Goal: Complete Application Form: Complete application form

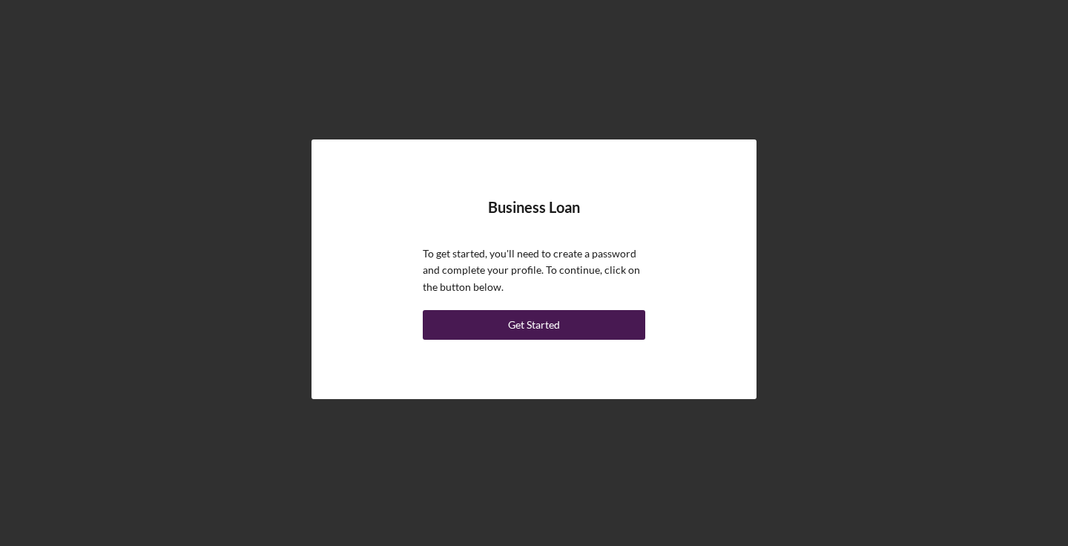
click at [568, 319] on button "Get Started" at bounding box center [534, 325] width 223 height 30
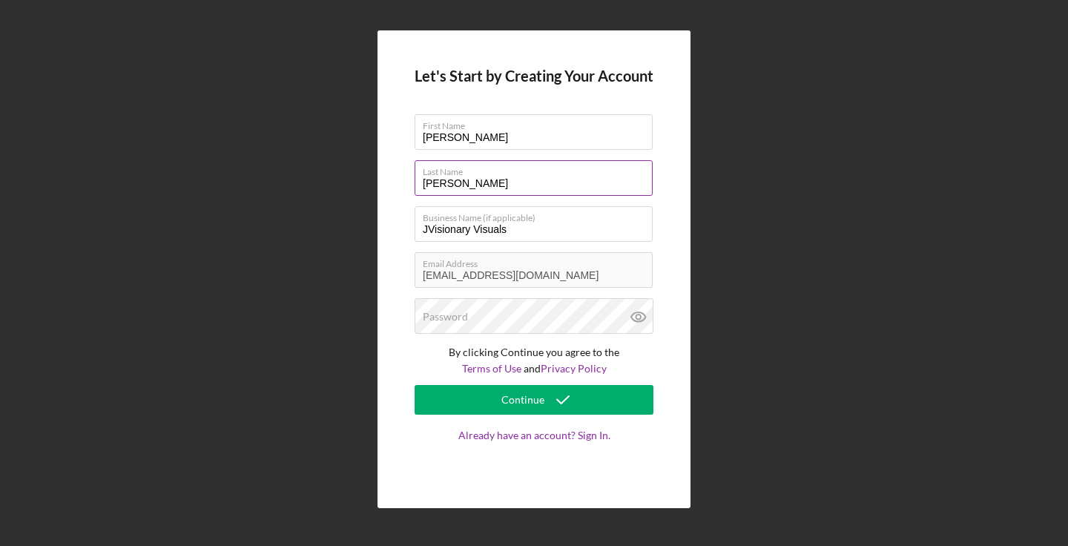
click at [525, 177] on label "Last Name" at bounding box center [538, 169] width 230 height 16
click at [525, 177] on input "[PERSON_NAME]" at bounding box center [534, 178] width 238 height 36
click at [461, 187] on input "[PERSON_NAME]" at bounding box center [534, 178] width 238 height 36
type input "[PERSON_NAME]"
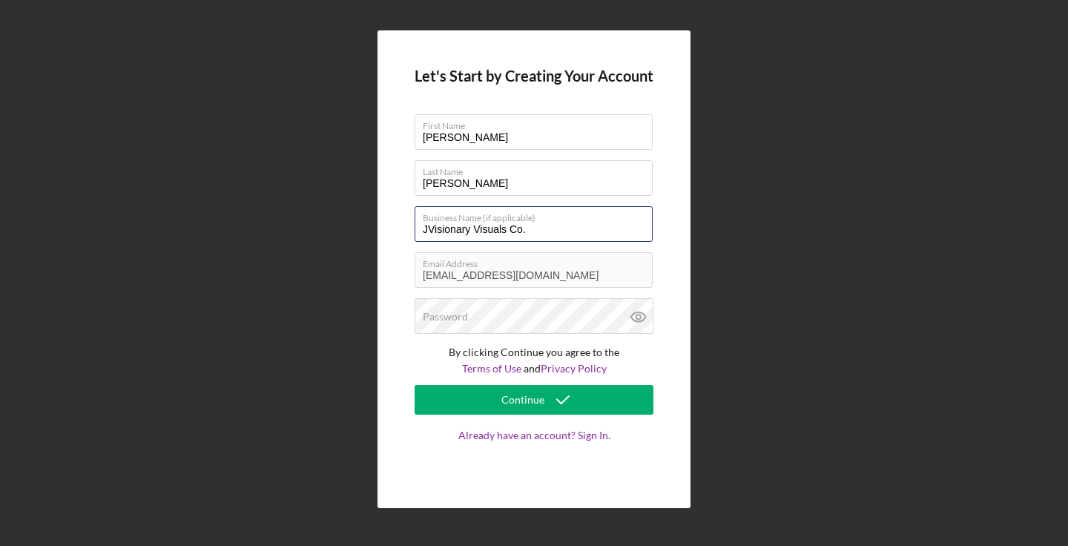
type input "JVisionary Visuals Co."
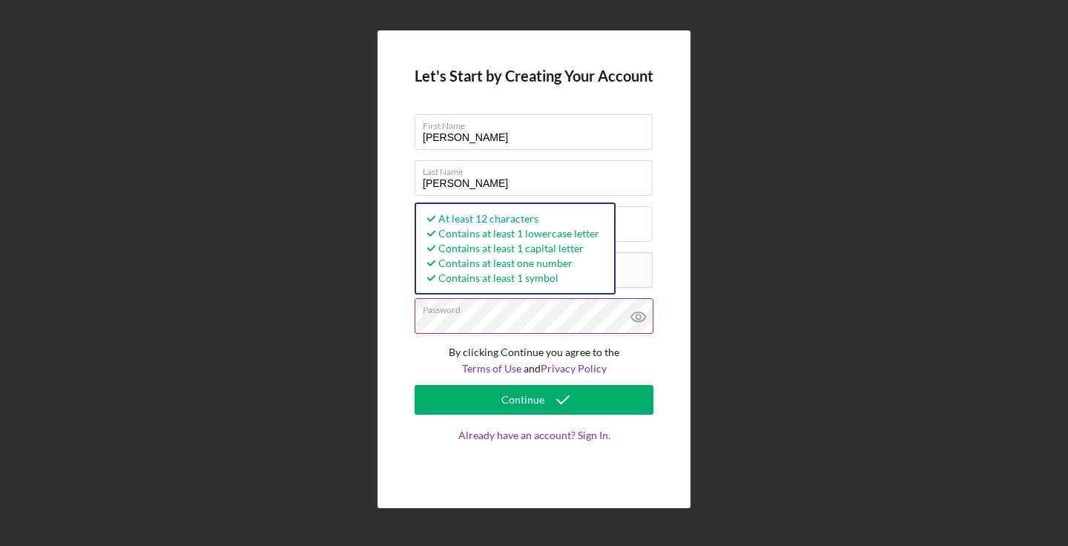
click at [638, 315] on icon at bounding box center [638, 316] width 4 height 4
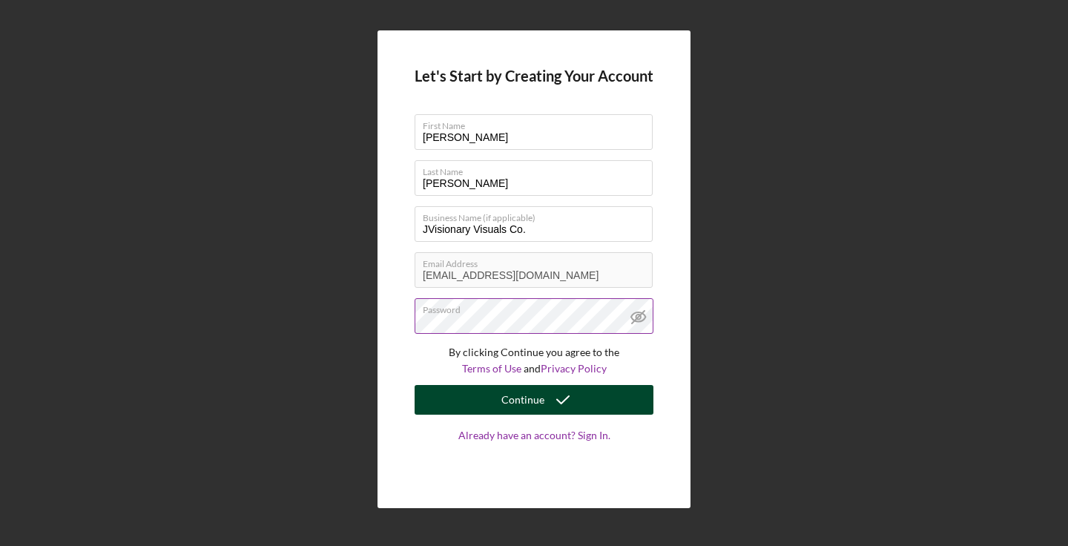
click at [560, 390] on icon "submit" at bounding box center [562, 399] width 37 height 37
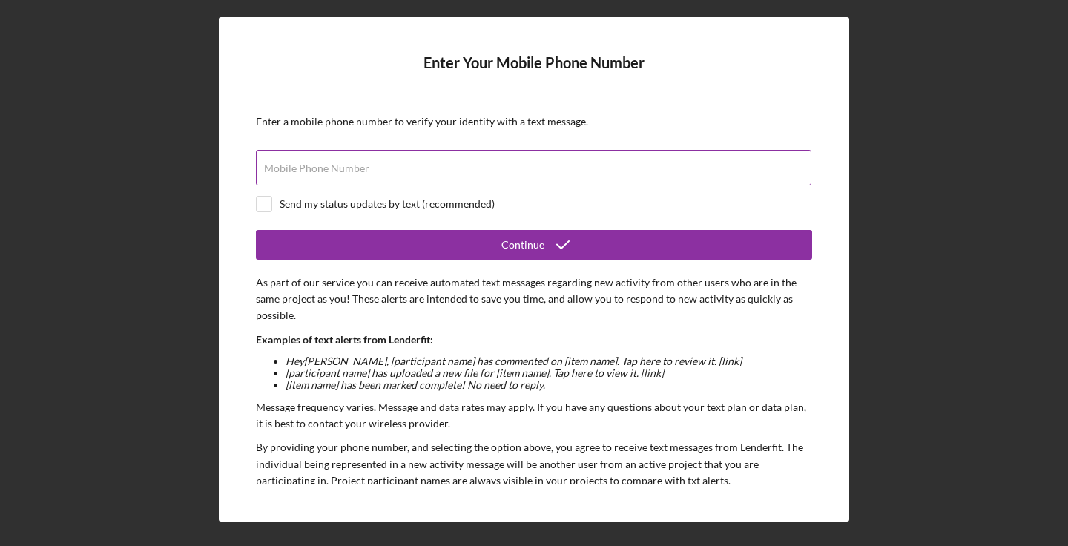
click at [499, 168] on input "Mobile Phone Number" at bounding box center [534, 168] width 556 height 36
type input "[PHONE_NUMBER]"
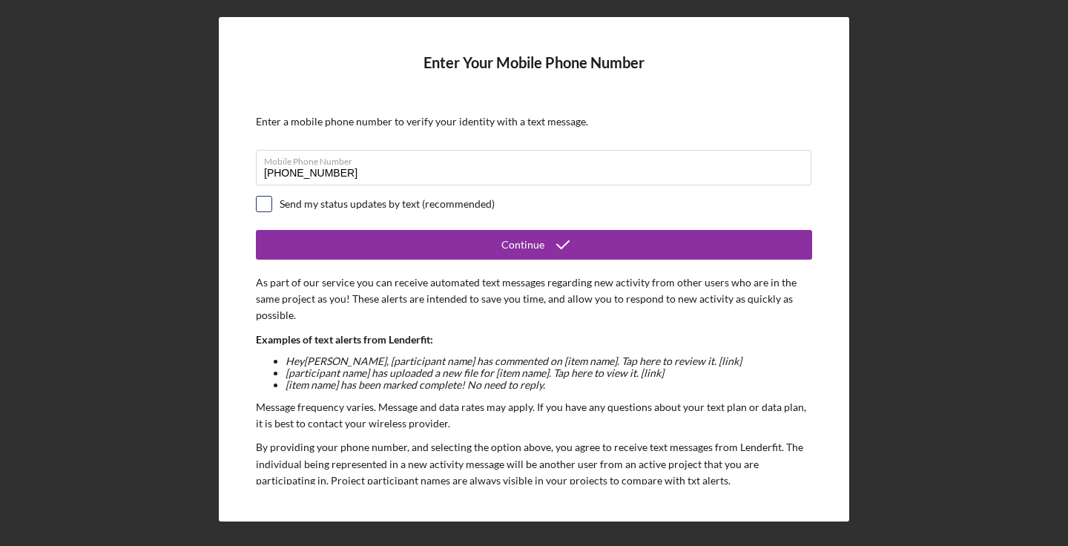
click at [265, 205] on input "checkbox" at bounding box center [264, 204] width 15 height 15
checkbox input "true"
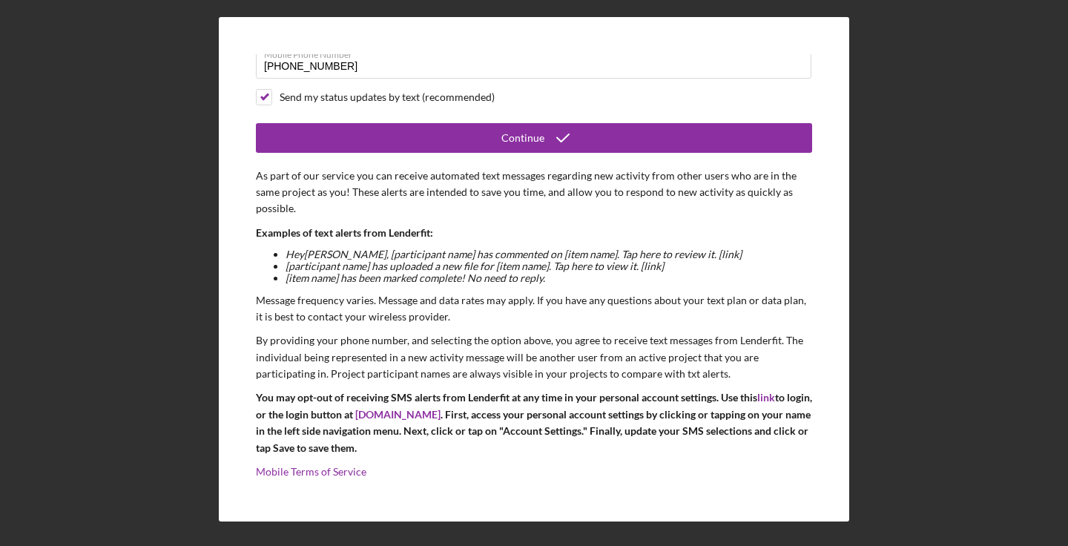
scroll to position [105, 0]
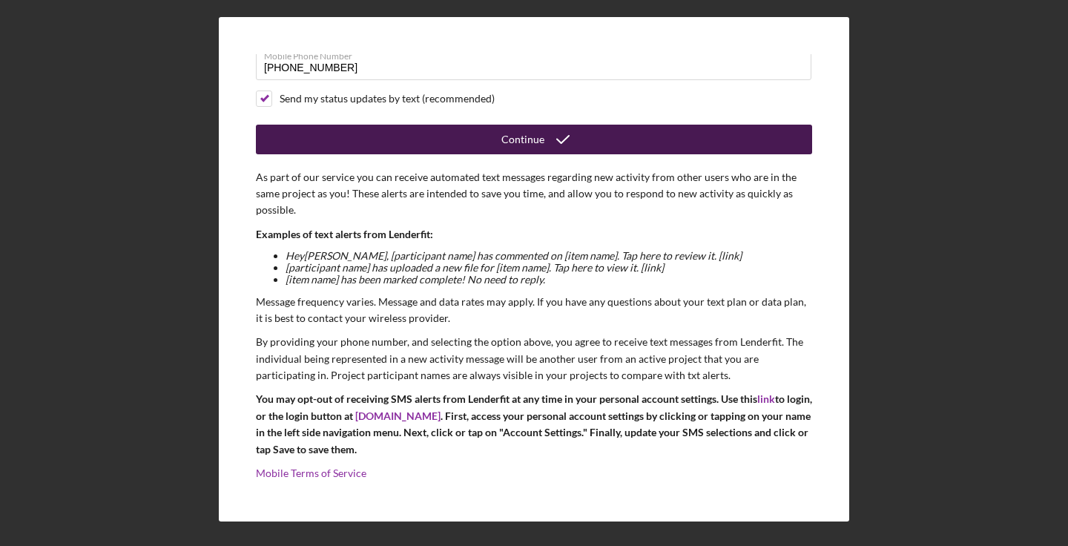
click at [554, 142] on icon "submit" at bounding box center [562, 139] width 37 height 37
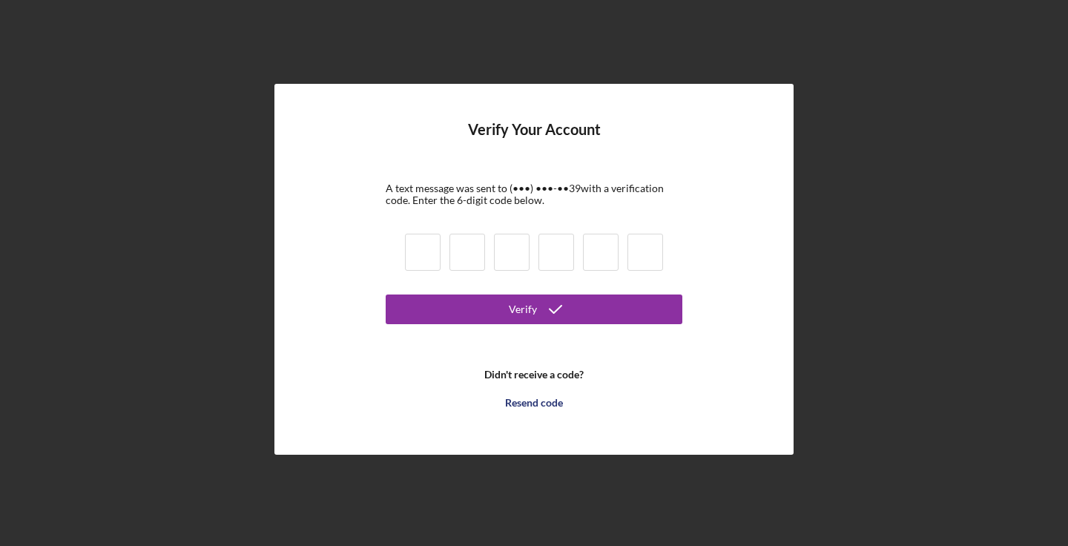
click at [433, 257] on input at bounding box center [423, 252] width 36 height 37
type input "5"
type input "3"
type input "0"
type input "9"
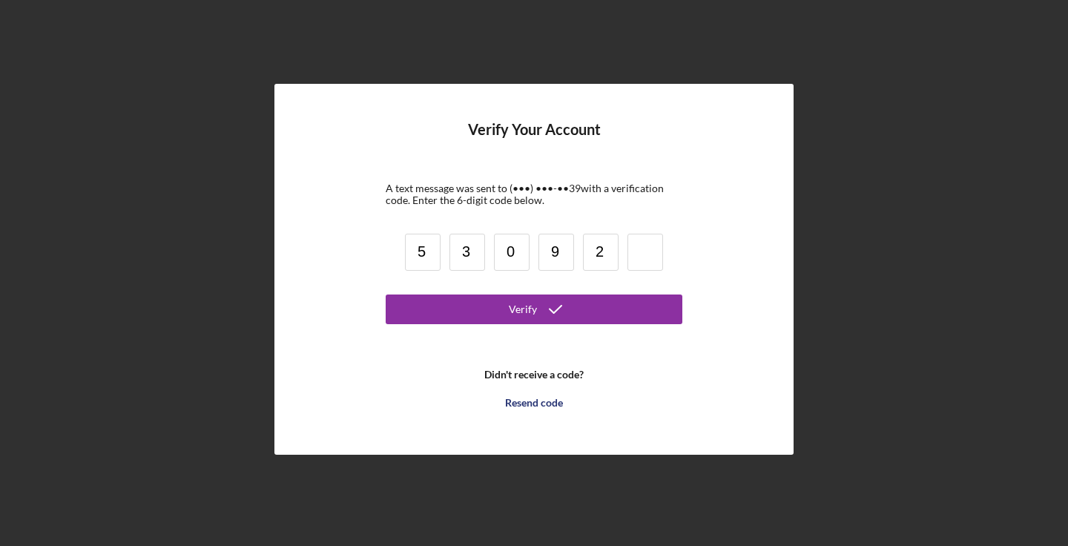
type input "2"
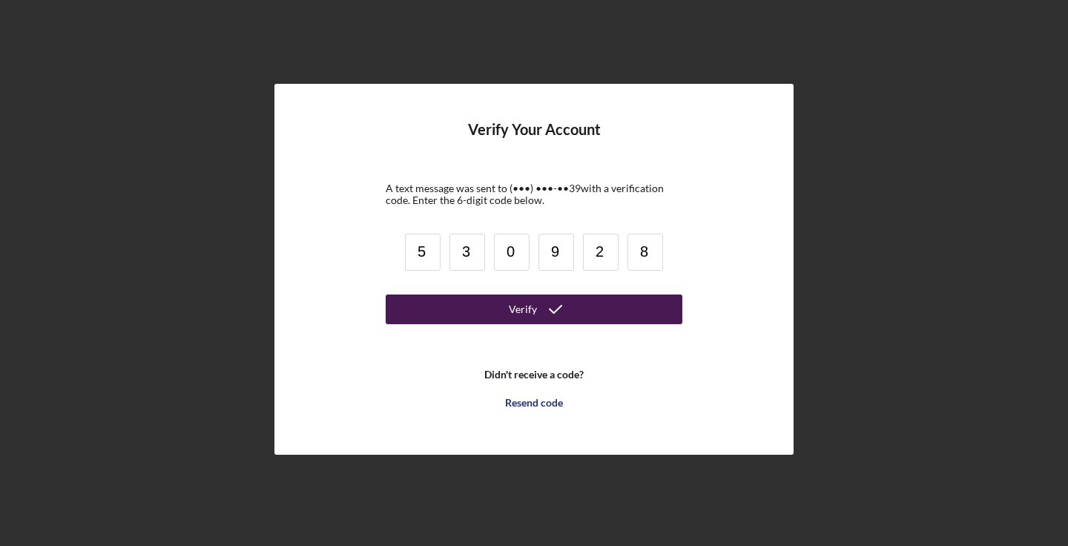
type input "8"
click at [565, 311] on icon "submit" at bounding box center [555, 309] width 37 height 37
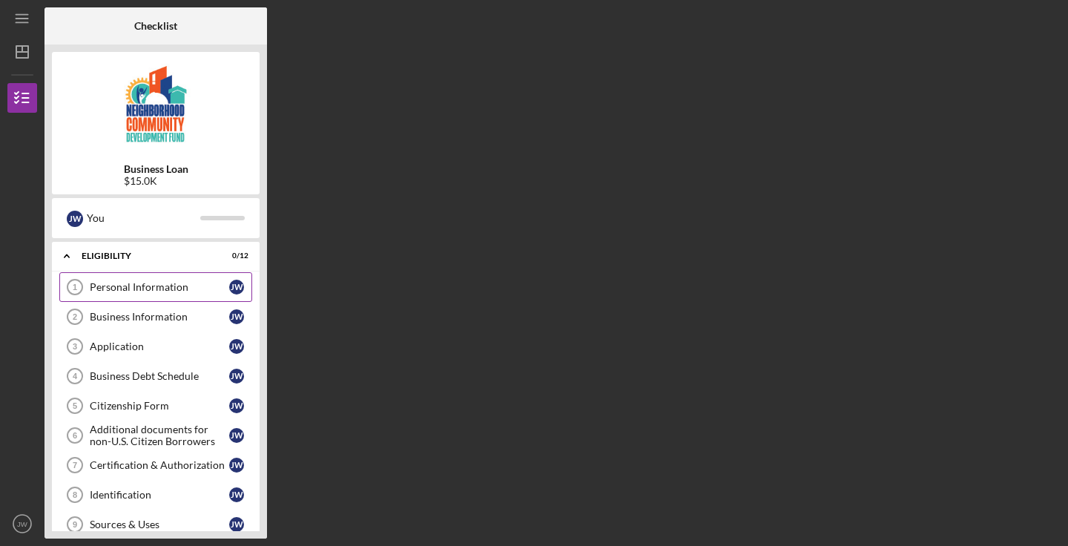
click at [186, 287] on div "Personal Information" at bounding box center [159, 287] width 139 height 12
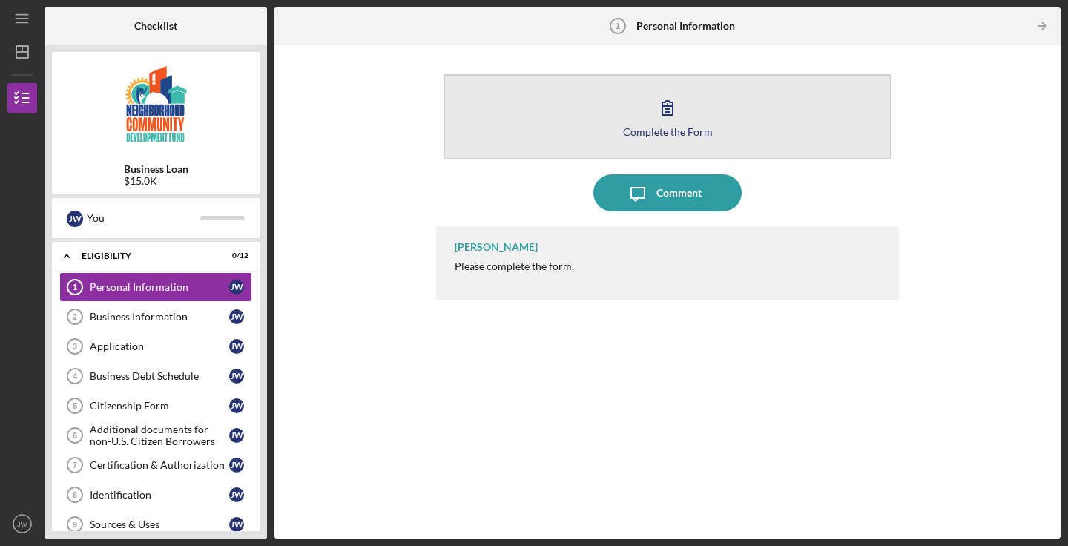
click at [700, 119] on button "Complete the Form Form" at bounding box center [668, 116] width 448 height 85
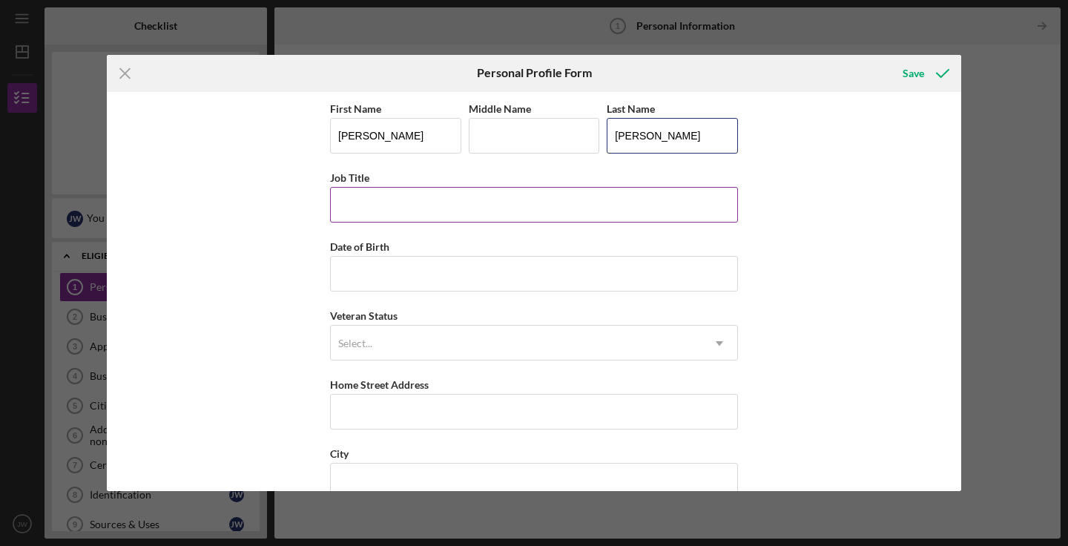
type input "[PERSON_NAME]"
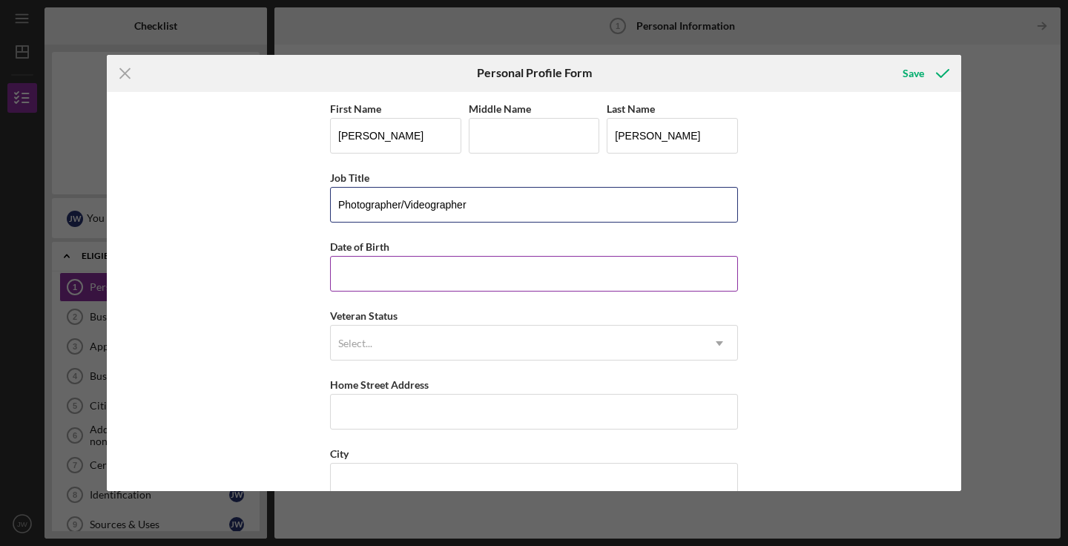
type input "Photographer/Videographer"
type input "[DATE]"
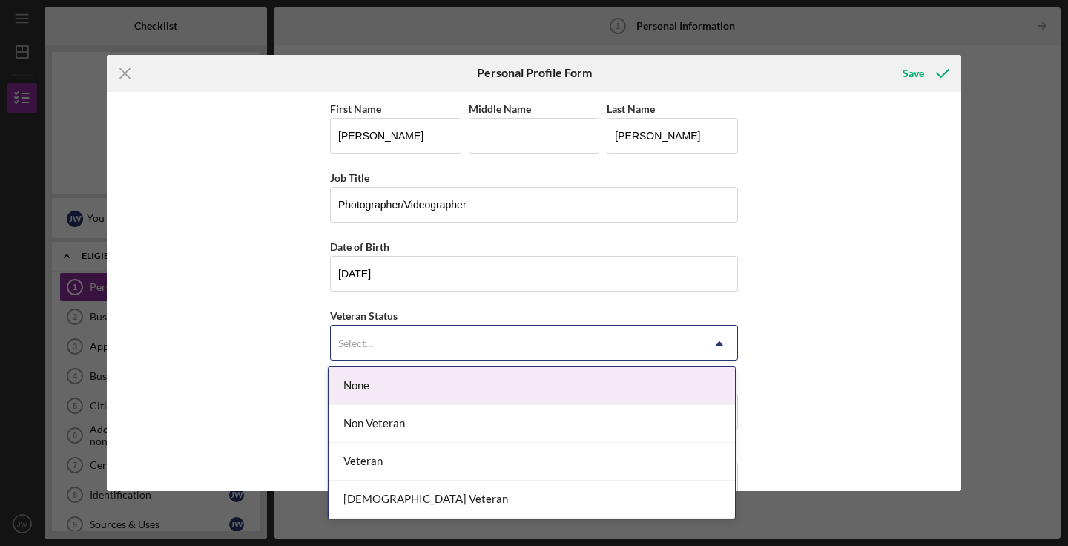
click at [577, 339] on div "Select..." at bounding box center [516, 343] width 371 height 34
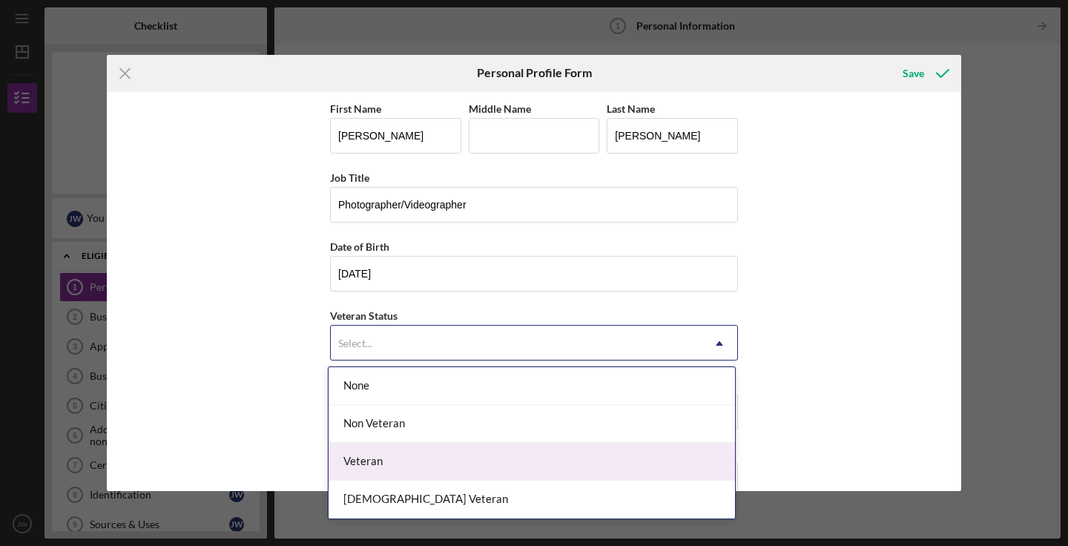
click at [539, 456] on div "Veteran" at bounding box center [532, 462] width 406 height 38
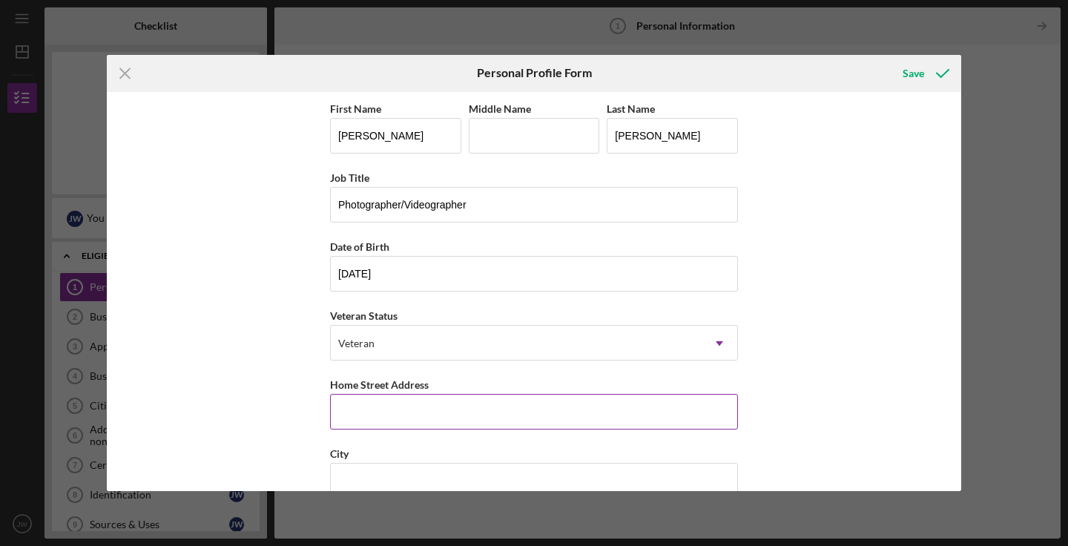
click at [551, 421] on input "Home Street Address" at bounding box center [534, 412] width 408 height 36
type input "[STREET_ADDRESS]"
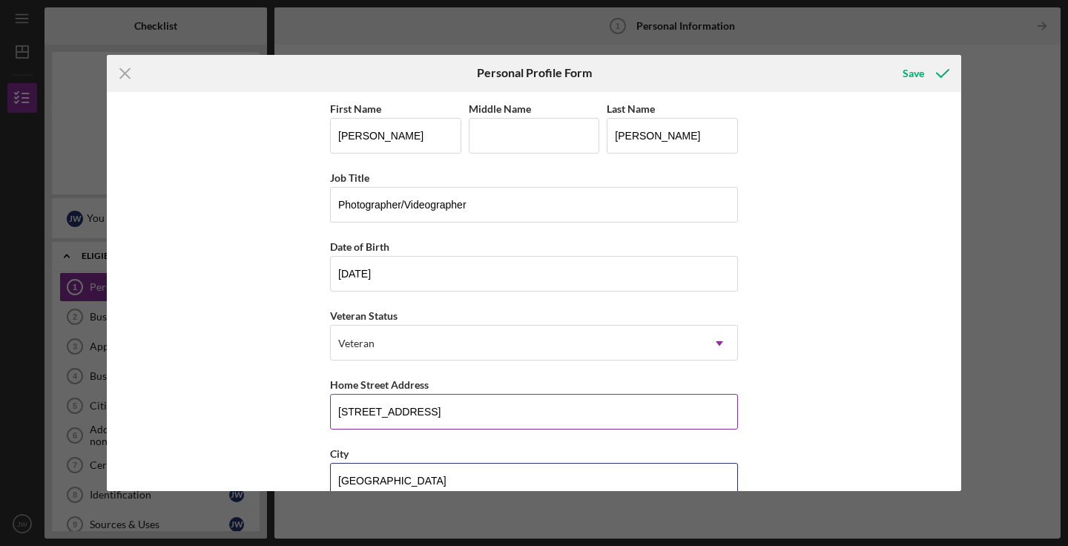
type input "[GEOGRAPHIC_DATA]"
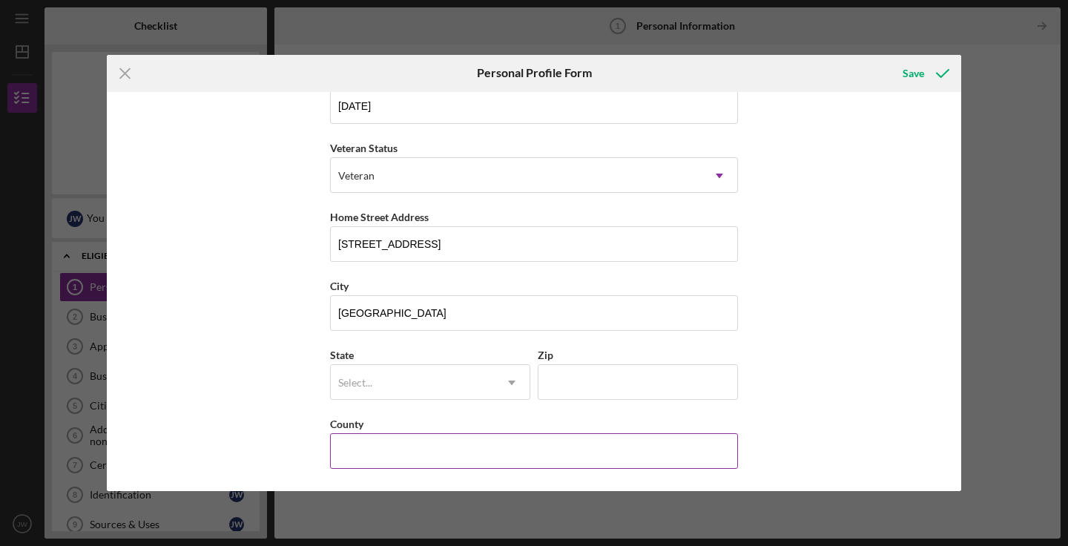
type input "P"
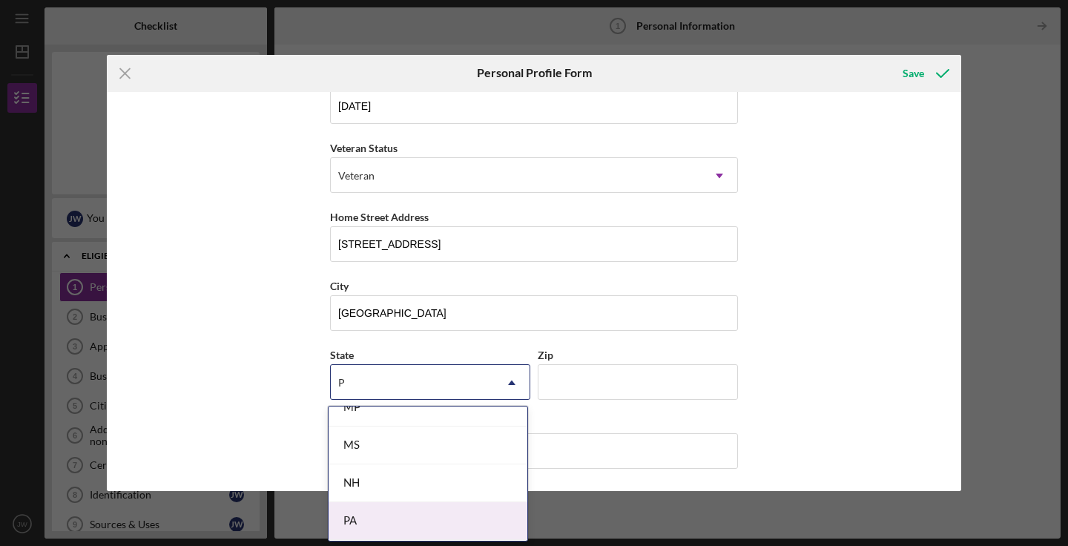
scroll to position [141, 0]
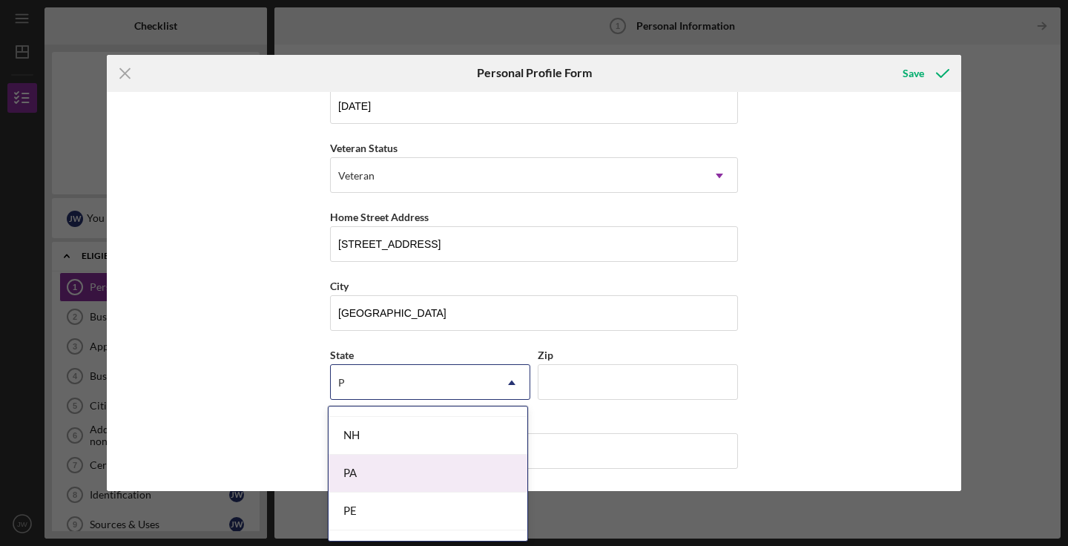
click at [484, 480] on div "PA" at bounding box center [428, 474] width 199 height 38
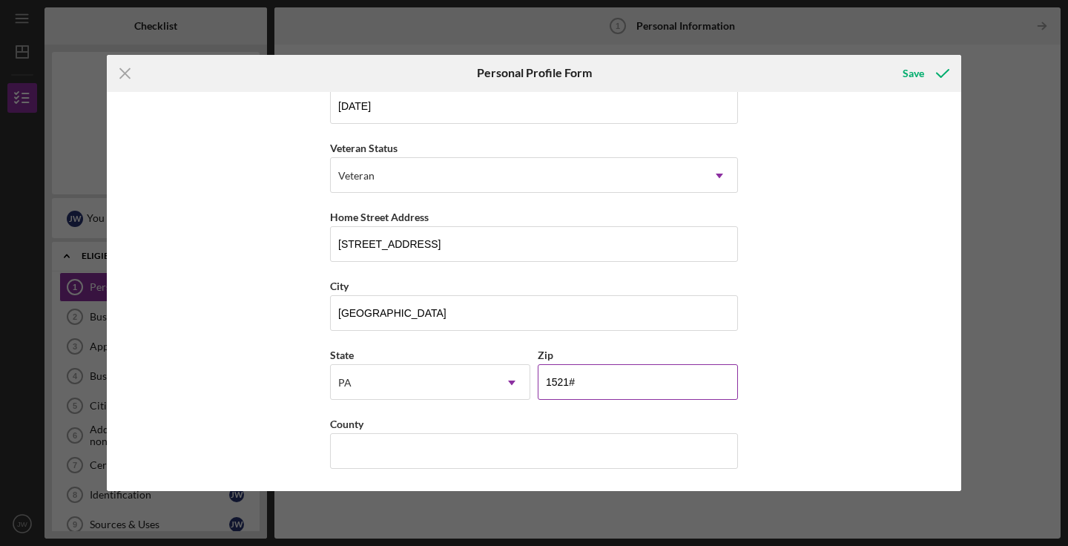
type input "15210"
type input "Allegheny"
click at [947, 71] on icon "submit" at bounding box center [942, 73] width 37 height 37
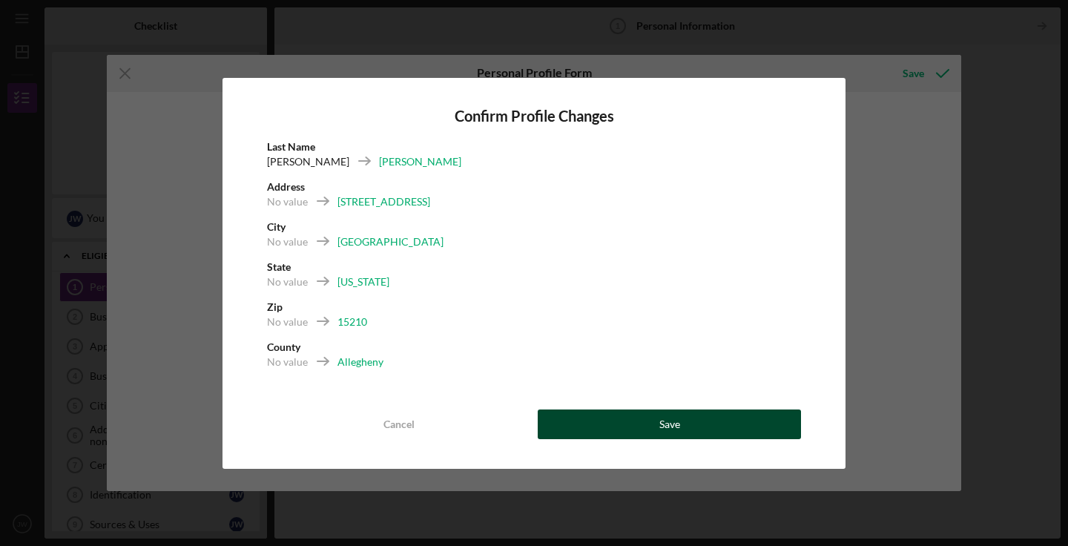
click at [658, 421] on button "Save" at bounding box center [669, 424] width 263 height 30
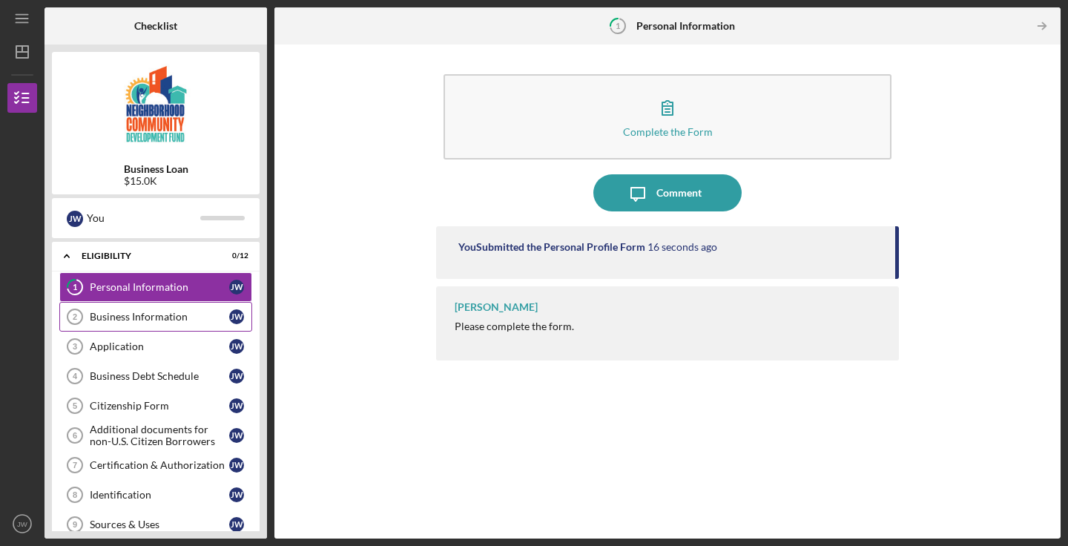
click at [154, 329] on link "Business Information 2 Business Information [PERSON_NAME]" at bounding box center [155, 317] width 193 height 30
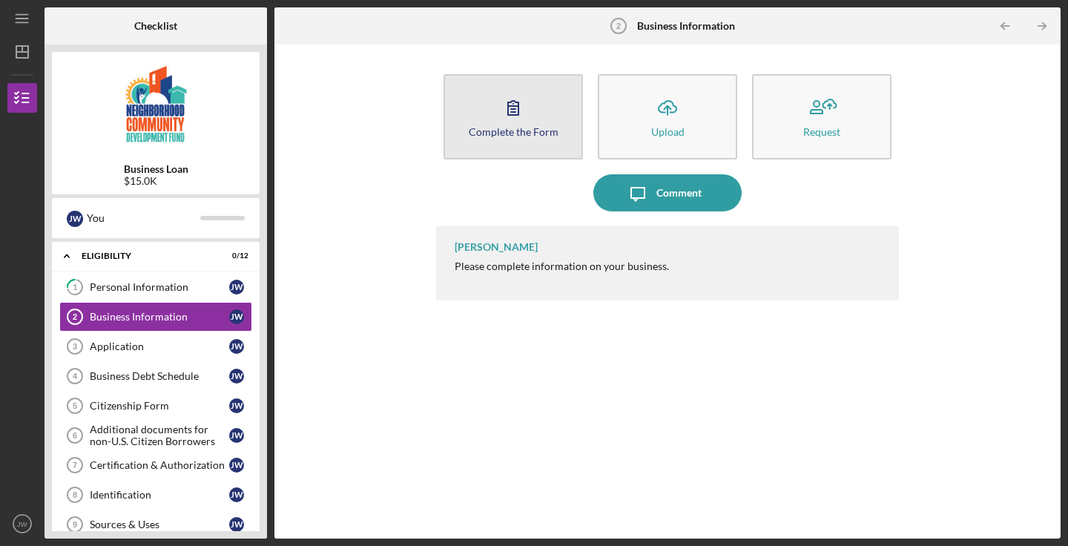
click at [546, 116] on button "Complete the Form Form" at bounding box center [513, 116] width 139 height 85
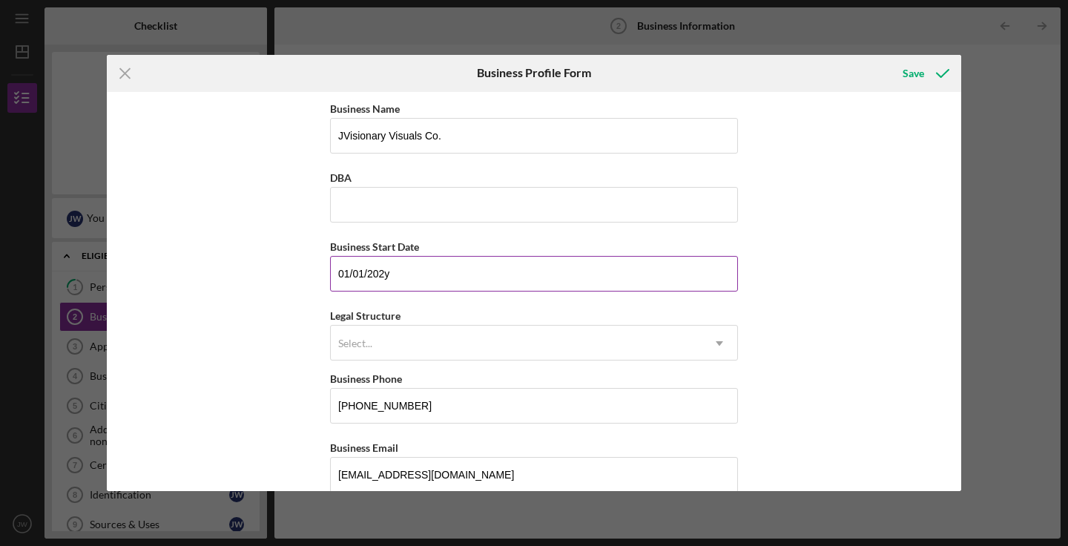
type input "[DATE]"
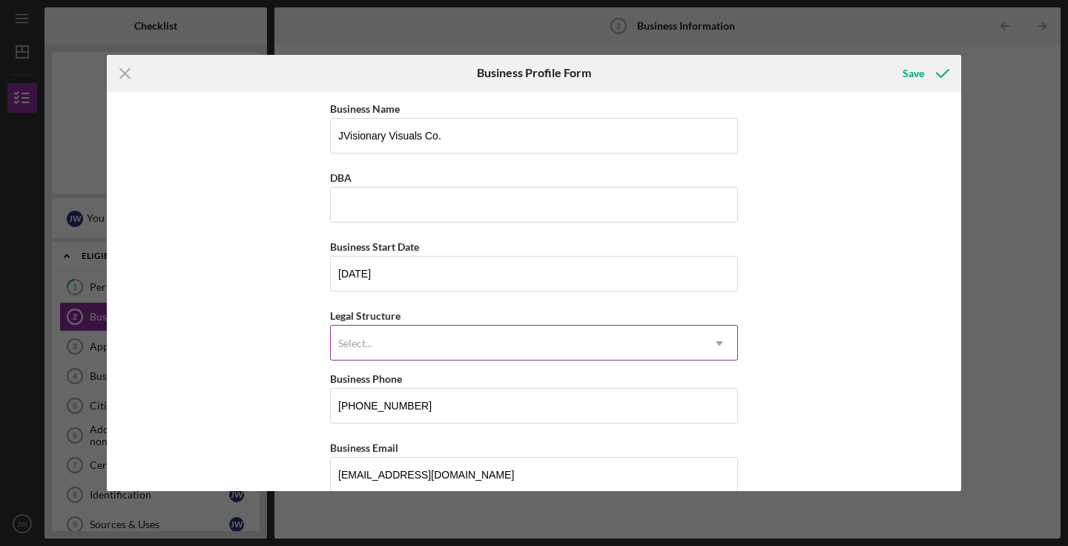
click at [358, 344] on div "Select..." at bounding box center [355, 343] width 34 height 12
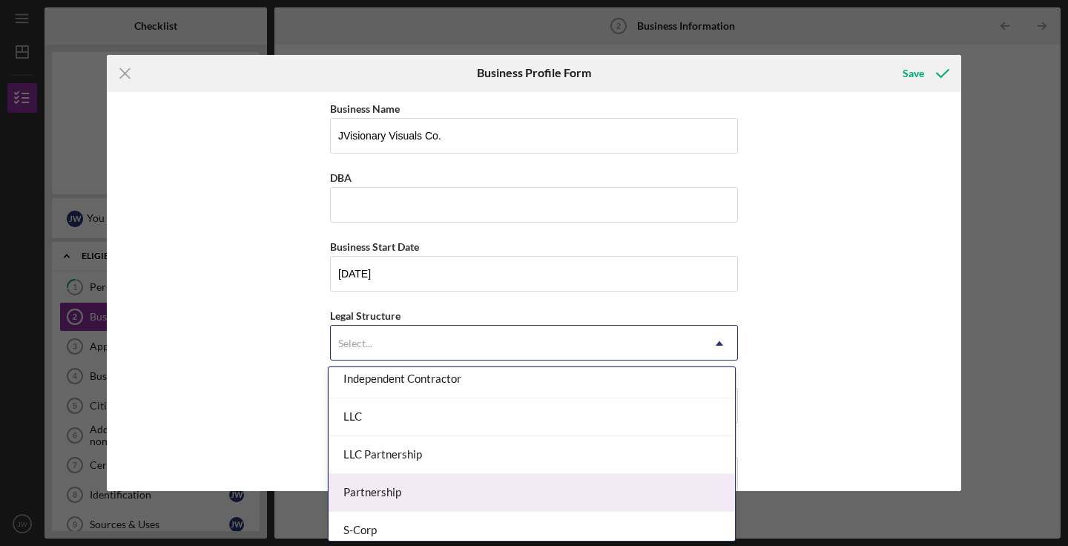
scroll to position [231, 0]
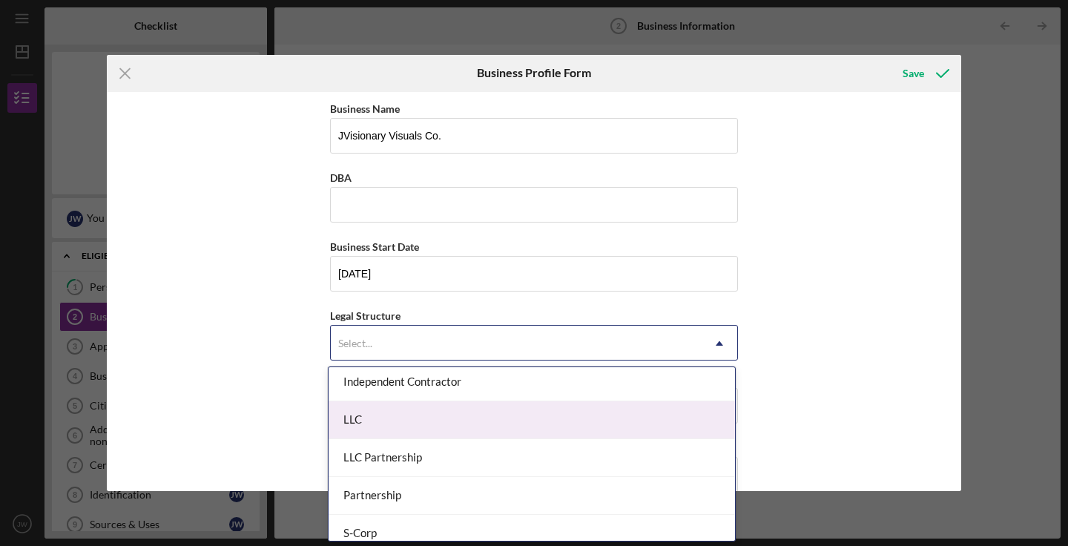
click at [421, 412] on div "LLC" at bounding box center [532, 420] width 406 height 38
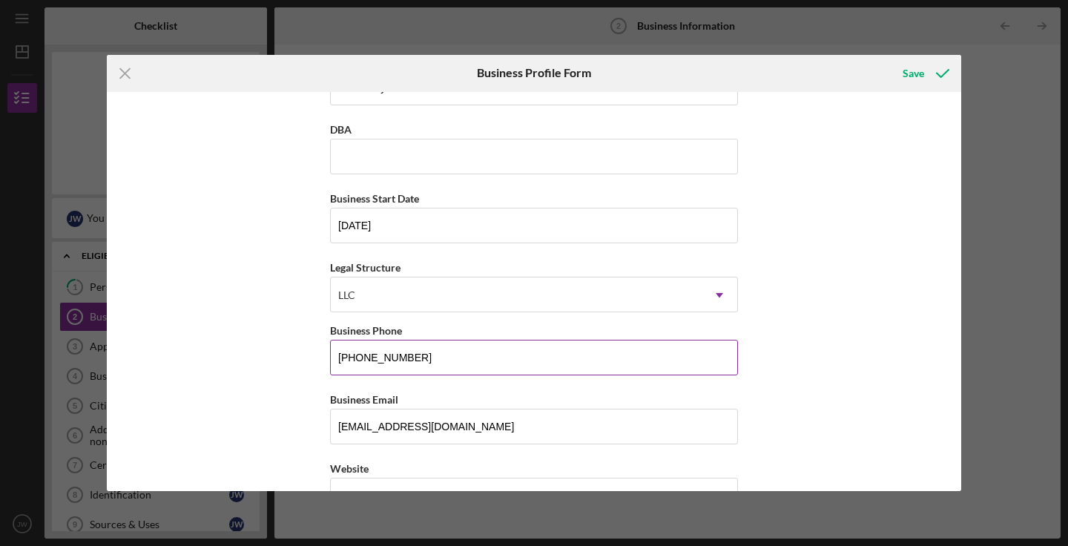
scroll to position [54, 0]
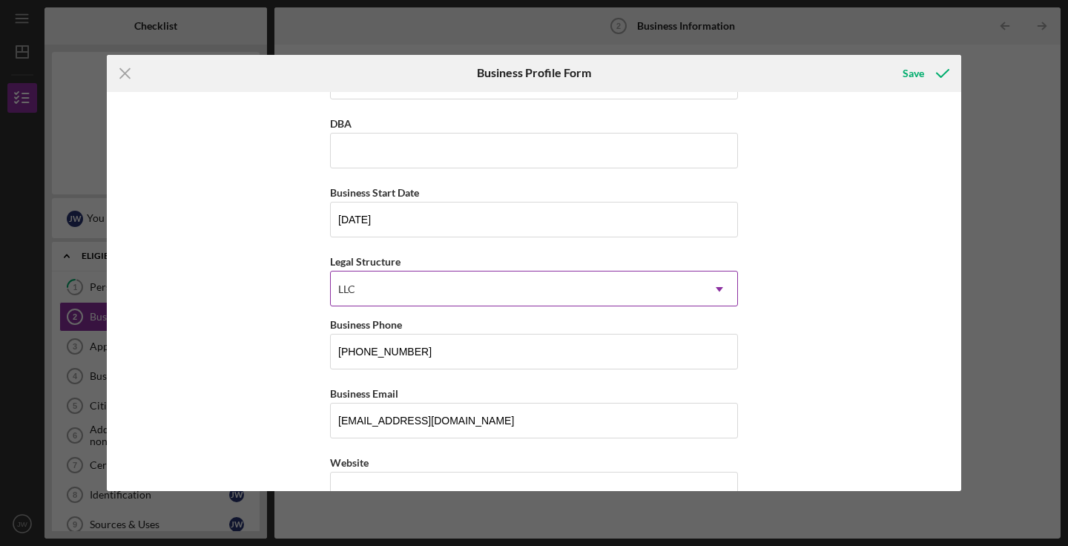
click at [507, 297] on div "LLC" at bounding box center [516, 289] width 371 height 34
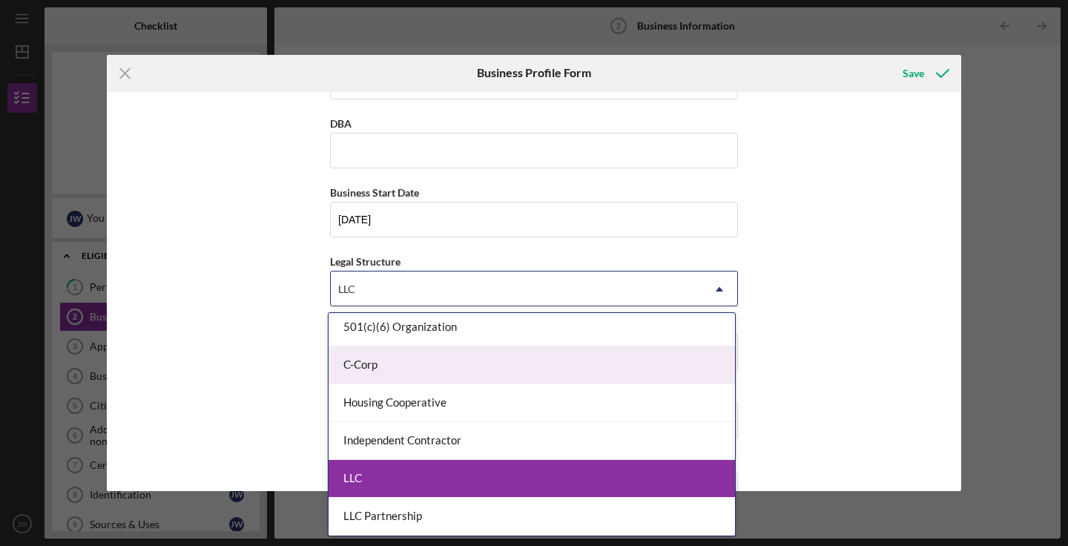
scroll to position [124, 0]
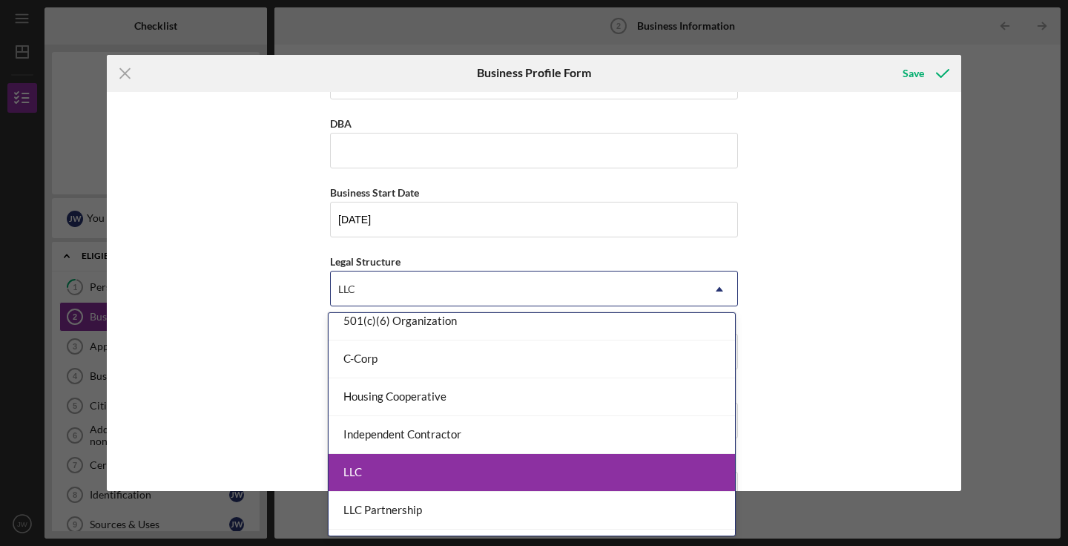
click at [438, 465] on div "LLC" at bounding box center [532, 473] width 406 height 38
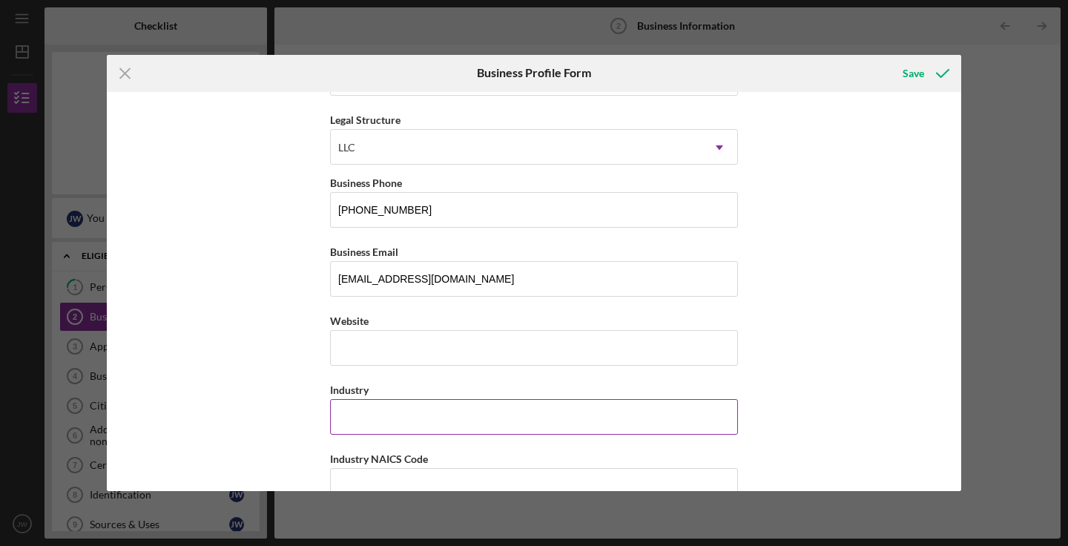
scroll to position [197, 0]
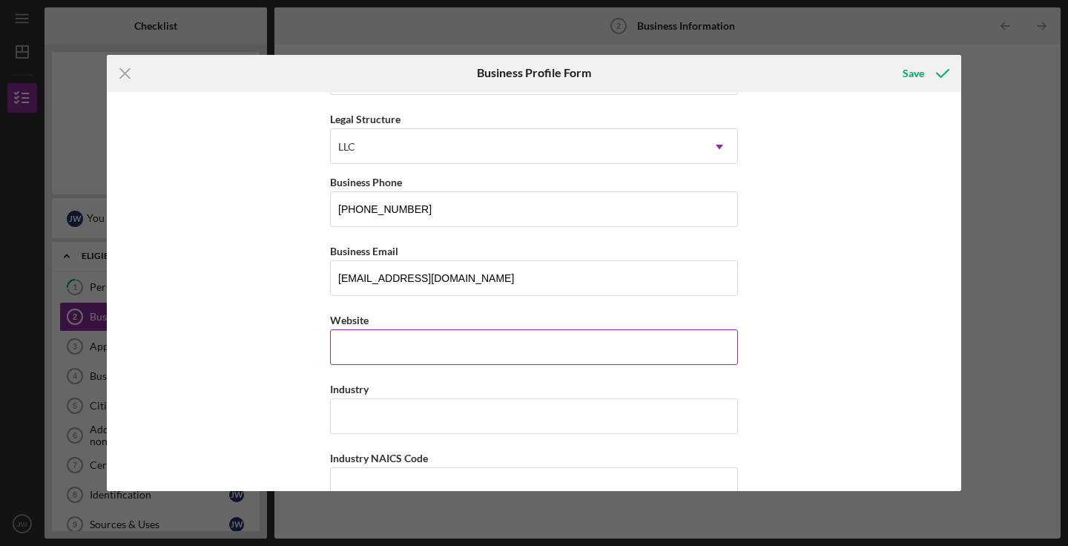
click at [435, 354] on input "Website" at bounding box center [534, 347] width 408 height 36
type input "[DOMAIN_NAME]"
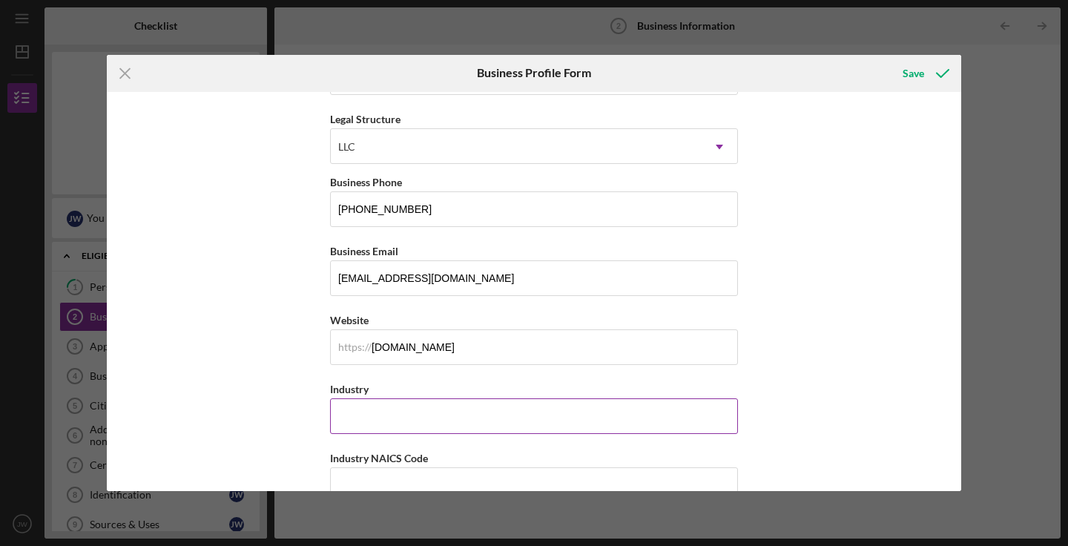
click at [432, 406] on input "Industry" at bounding box center [534, 416] width 408 height 36
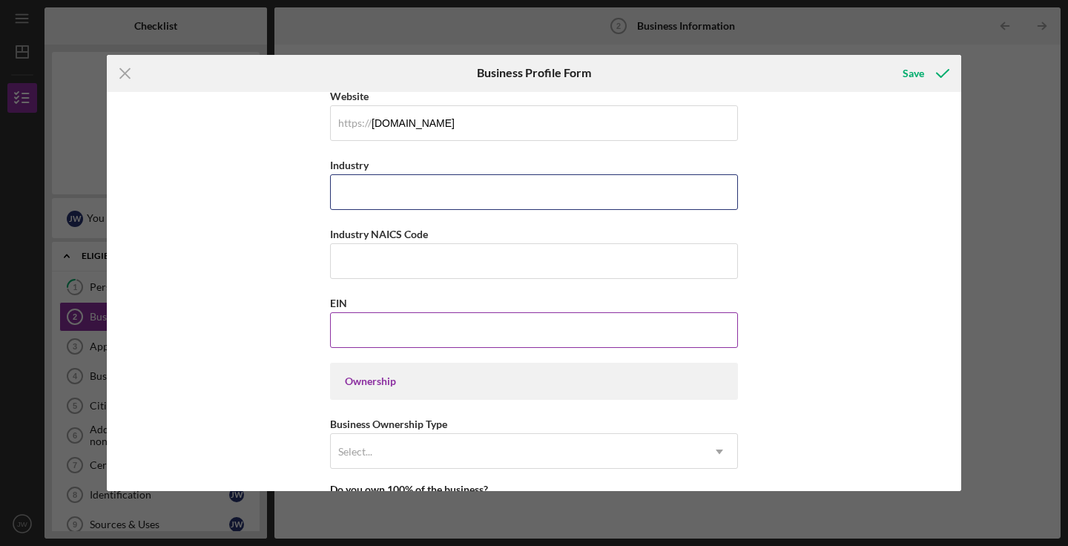
scroll to position [424, 0]
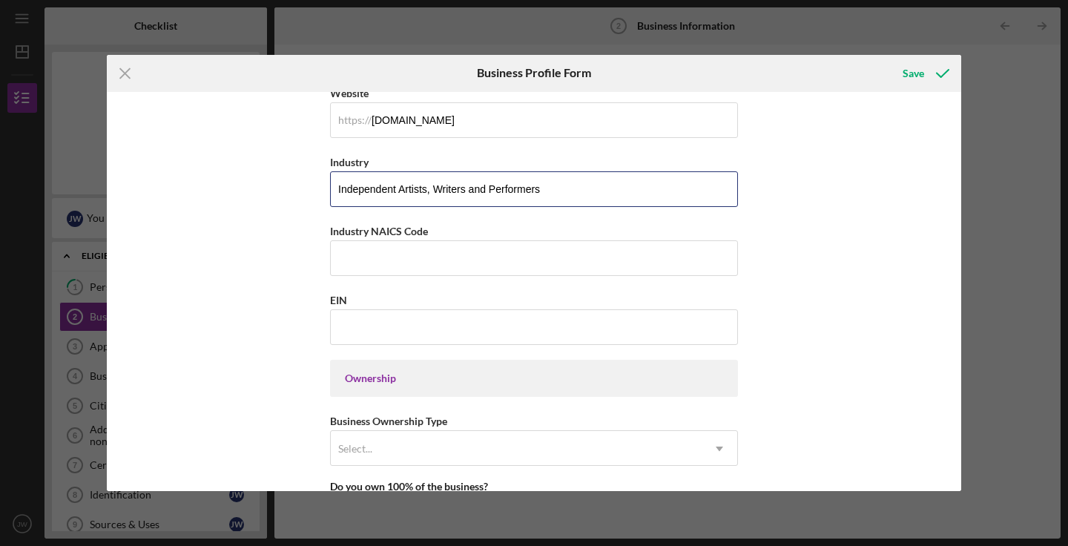
type input "Independent Artists, Writers and Performers"
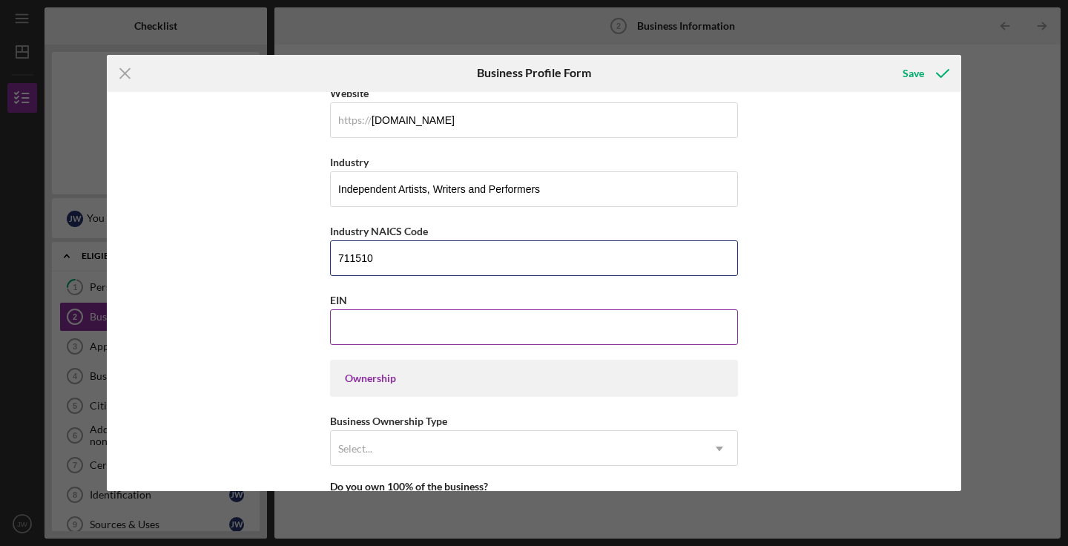
type input "711510"
click at [708, 324] on input "EIN" at bounding box center [534, 327] width 408 height 36
type input "[US_EMPLOYER_IDENTIFICATION_NUMBER]"
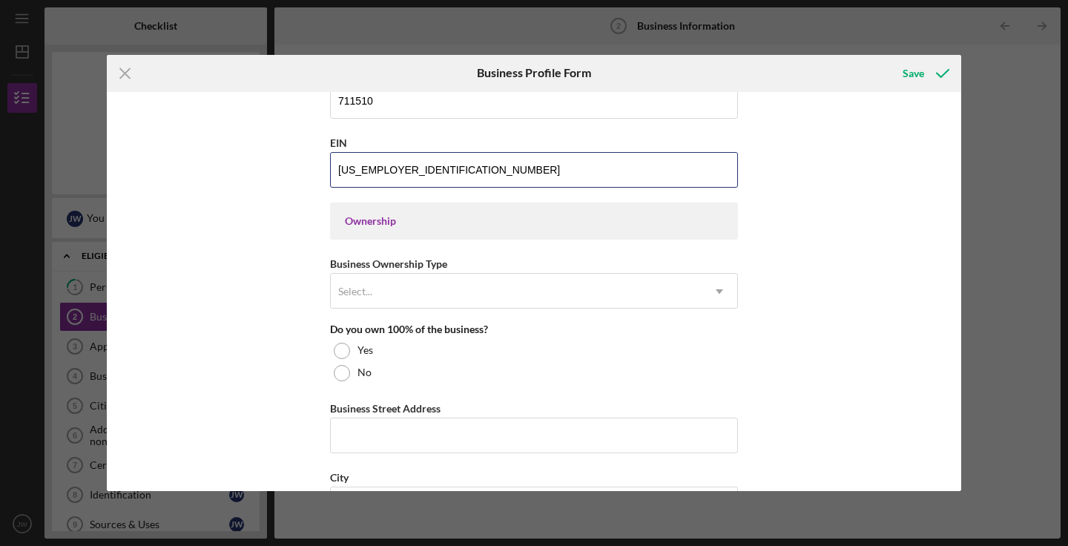
scroll to position [580, 0]
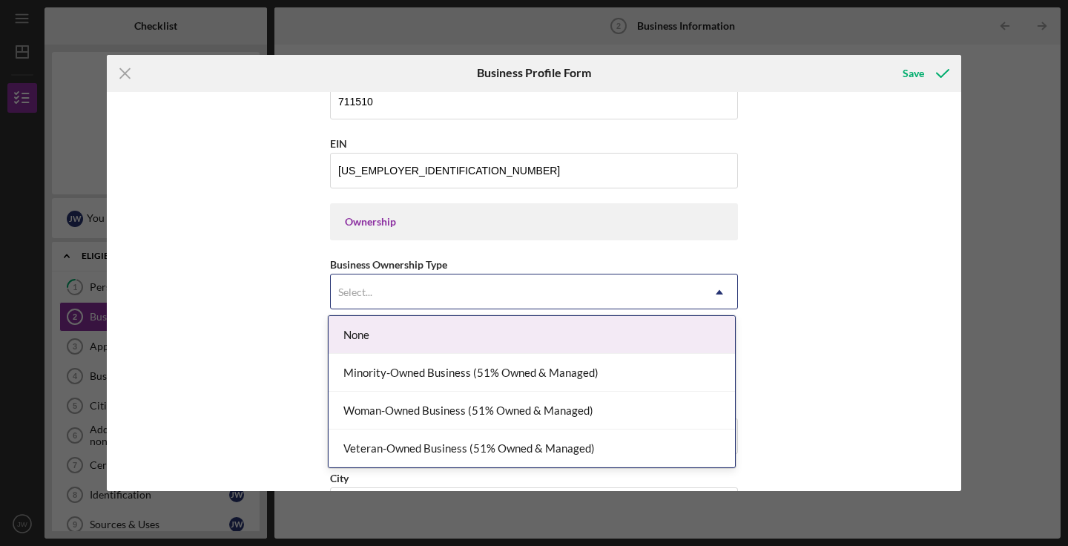
click at [484, 292] on div "Select..." at bounding box center [516, 292] width 371 height 34
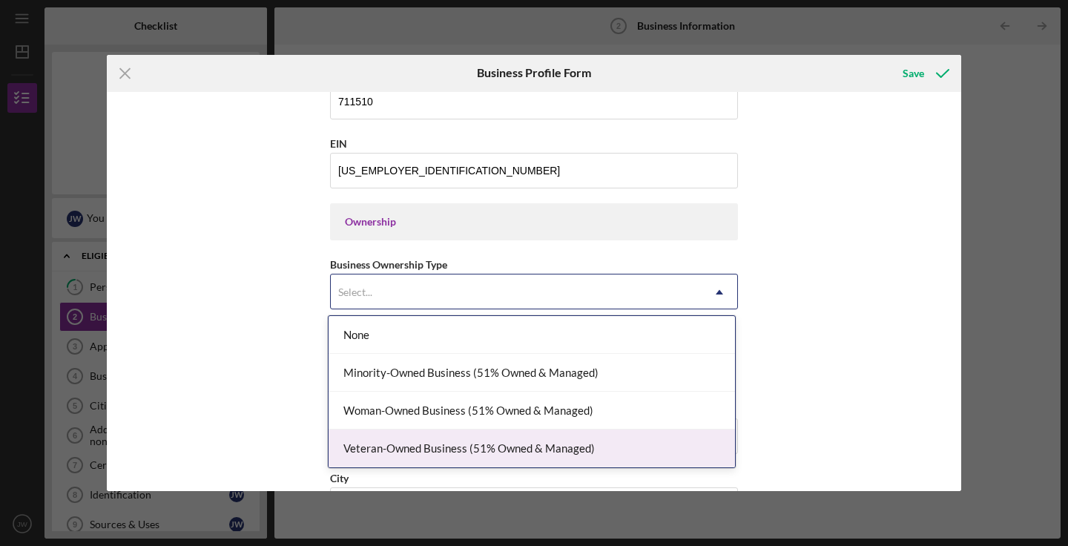
click at [536, 447] on div "Veteran-Owned Business (51% Owned & Managed)" at bounding box center [532, 448] width 406 height 38
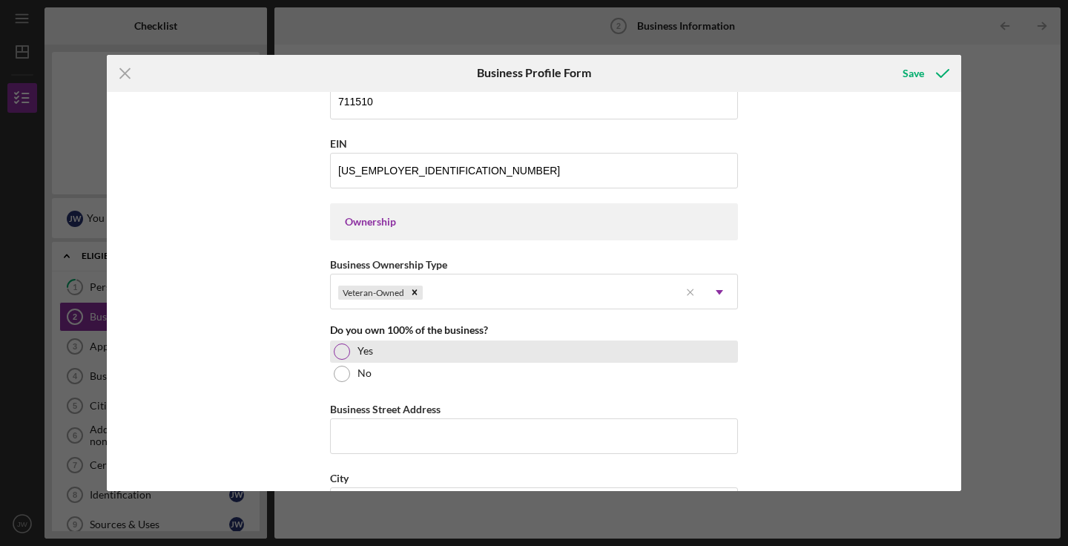
click at [438, 354] on div "Yes" at bounding box center [534, 351] width 408 height 22
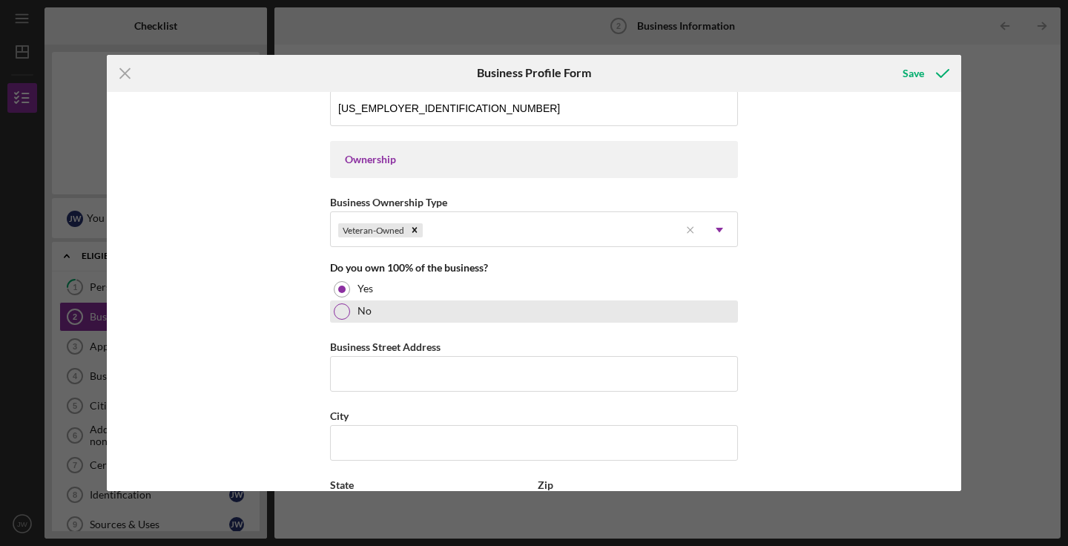
scroll to position [644, 0]
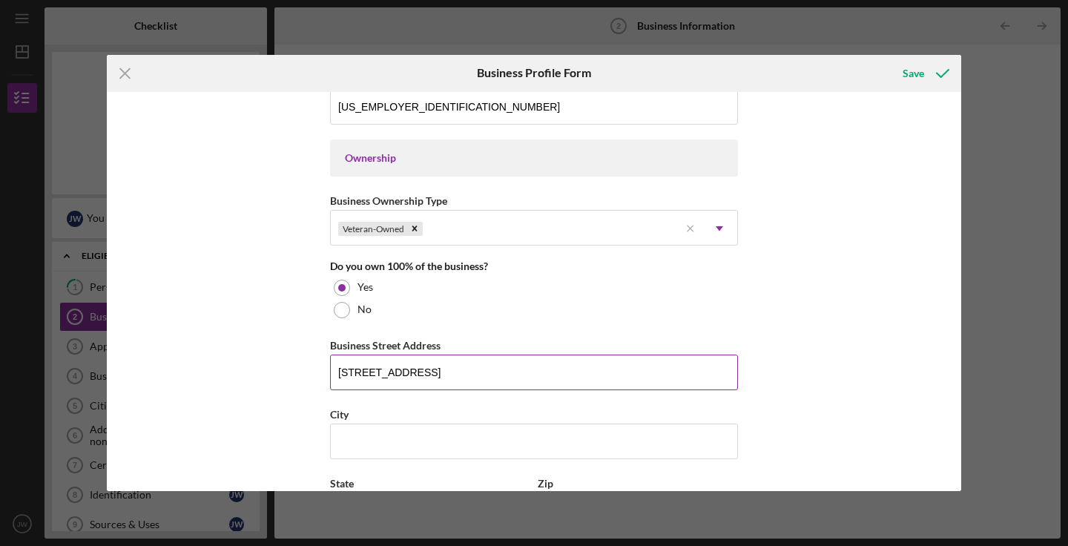
type input "[STREET_ADDRESS]"
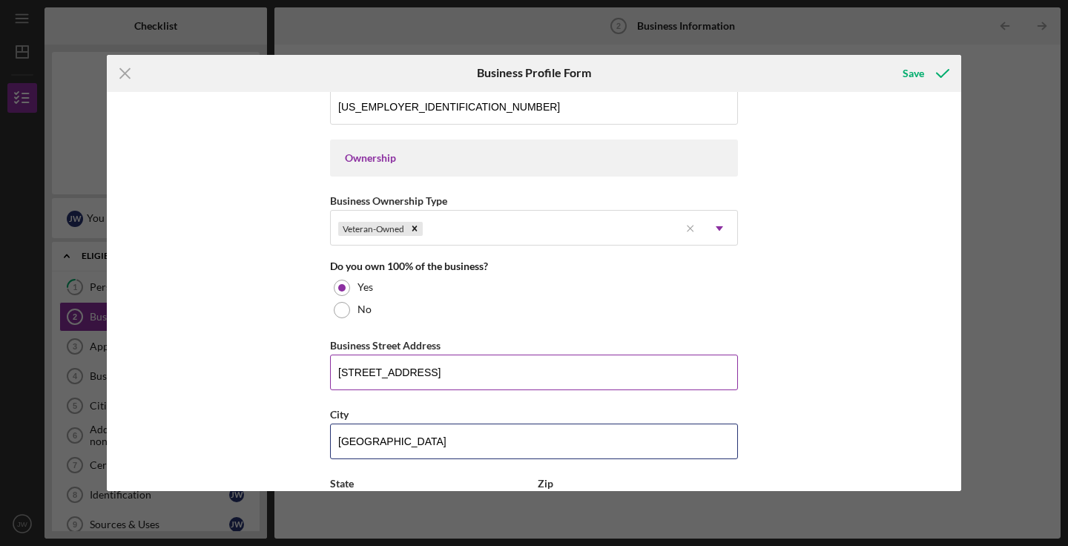
type input "[GEOGRAPHIC_DATA]"
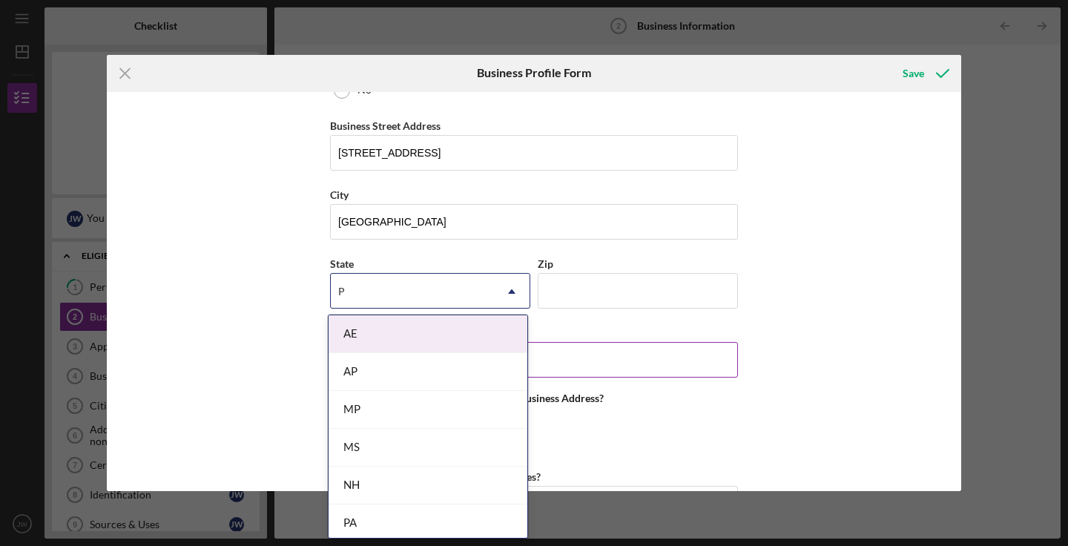
type input "Pa"
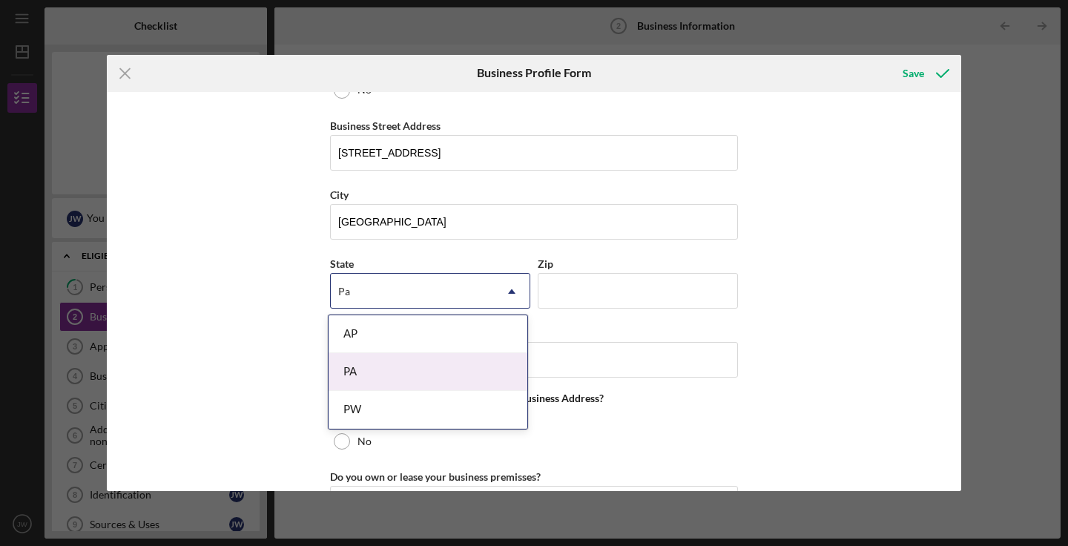
click at [415, 371] on div "PA" at bounding box center [428, 372] width 199 height 38
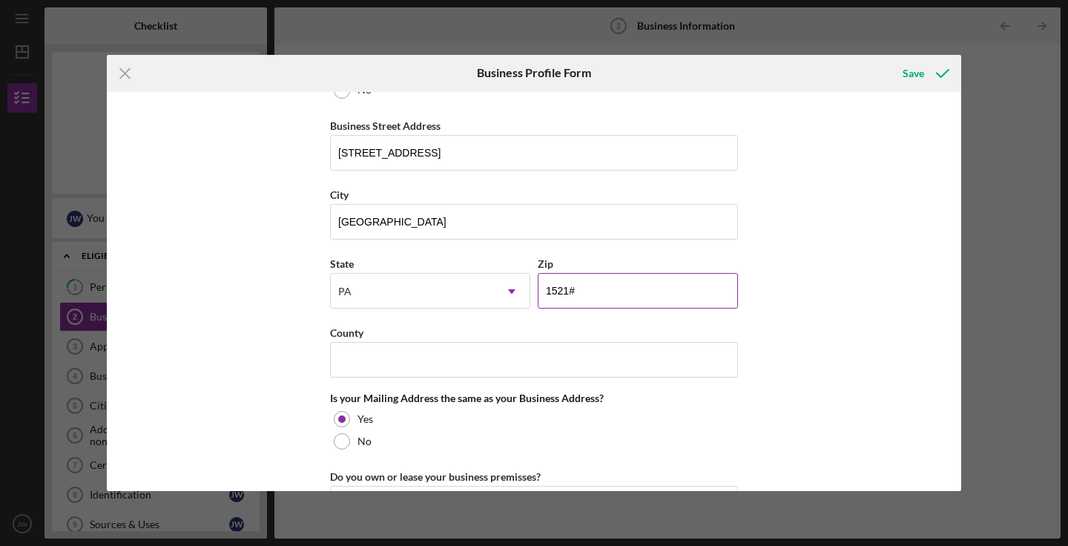
type input "15219"
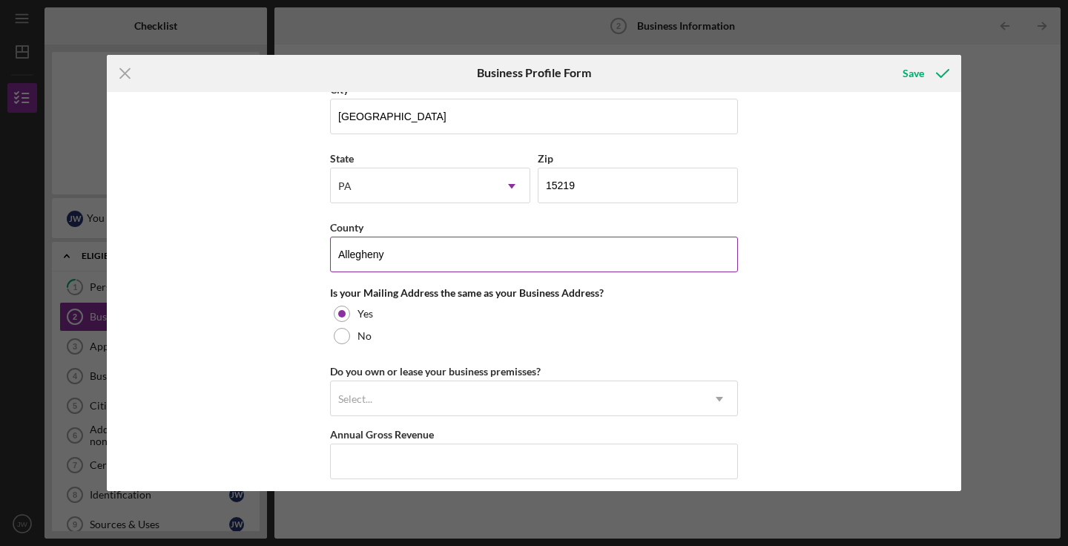
scroll to position [973, 0]
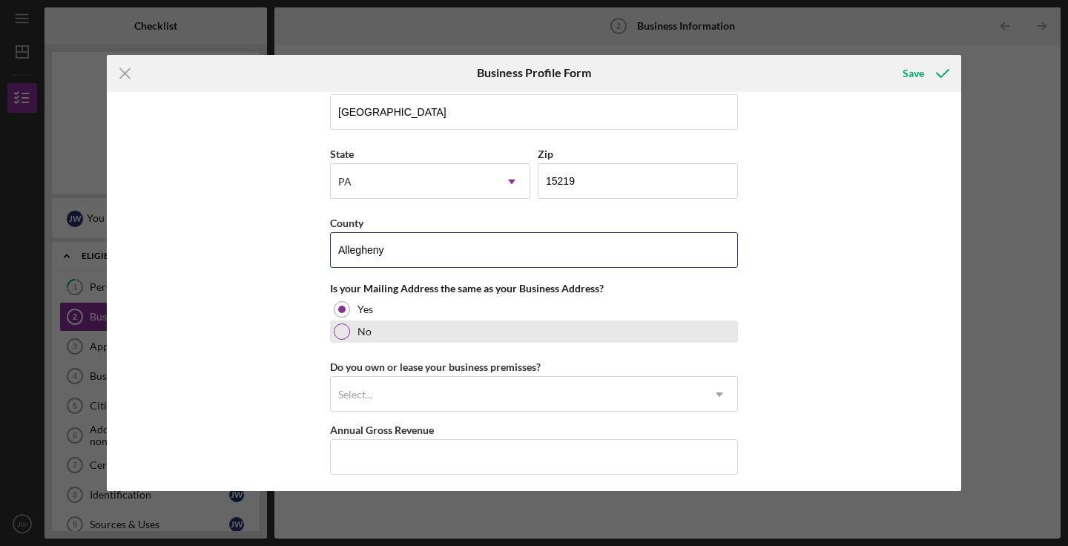
type input "Allegheny"
click at [335, 334] on div at bounding box center [342, 331] width 16 height 16
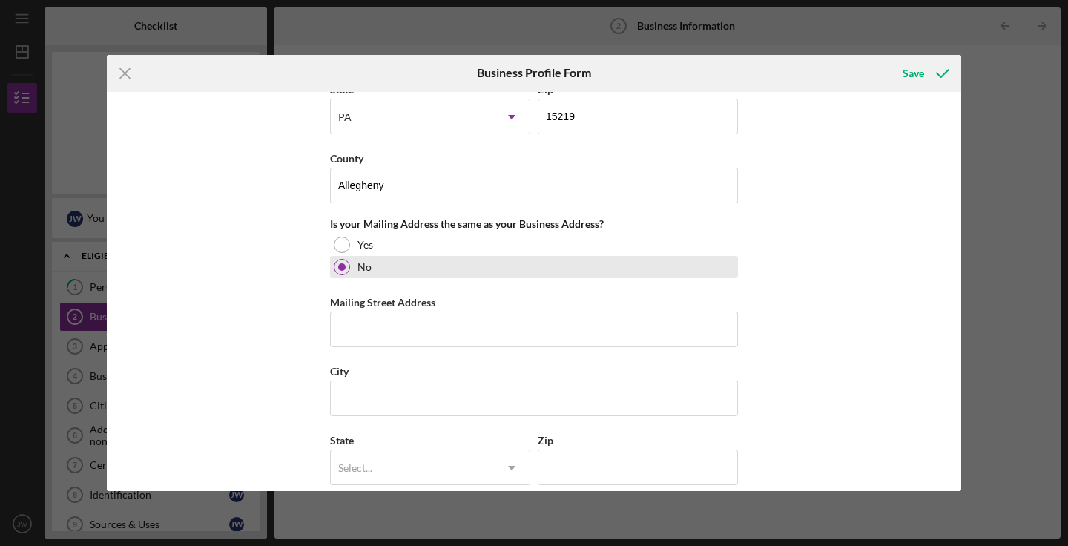
scroll to position [1050, 0]
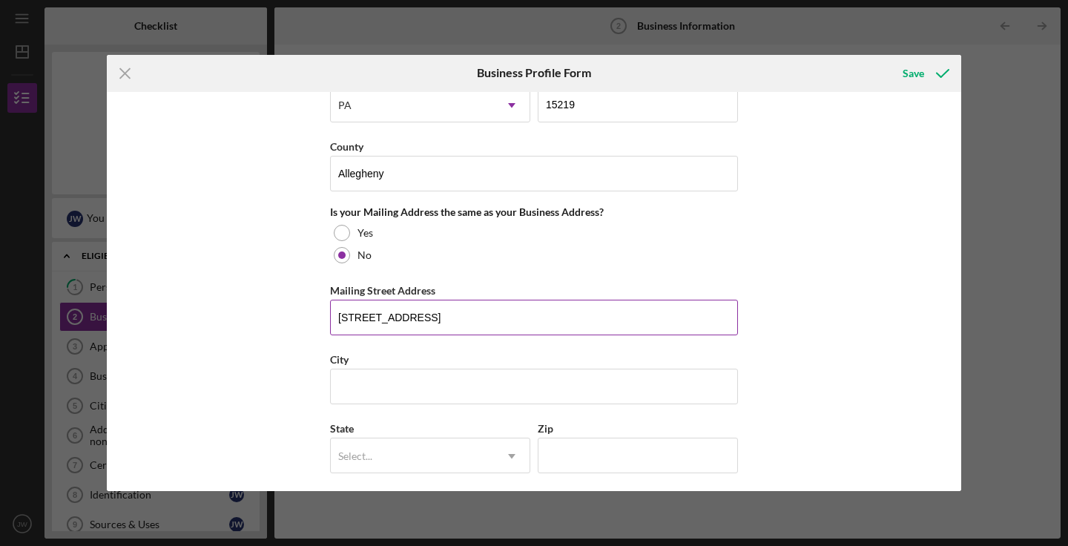
type input "[STREET_ADDRESS]"
type input "[GEOGRAPHIC_DATA]"
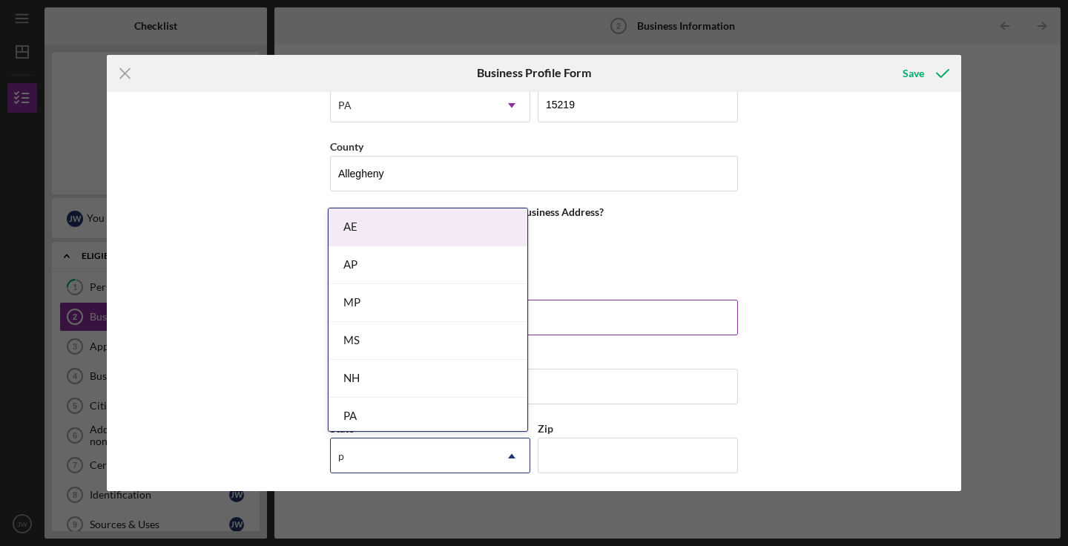
type input "pa"
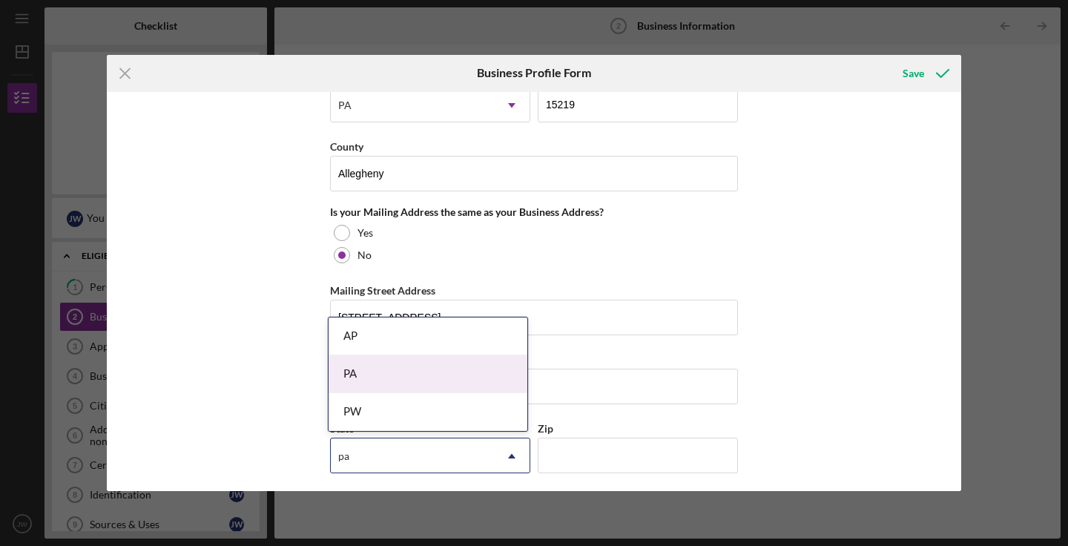
click at [401, 382] on div "PA" at bounding box center [428, 374] width 199 height 38
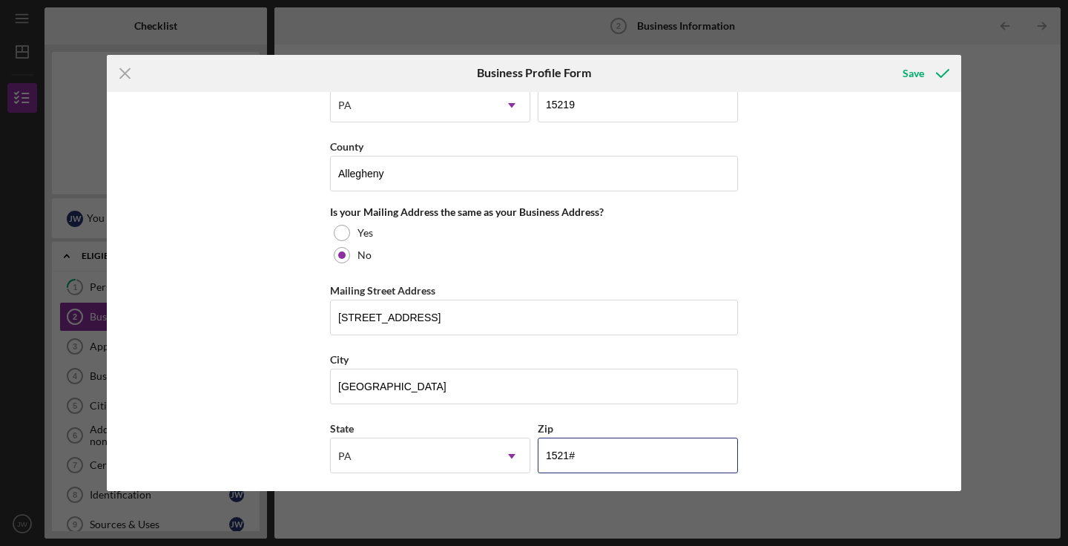
type input "15210"
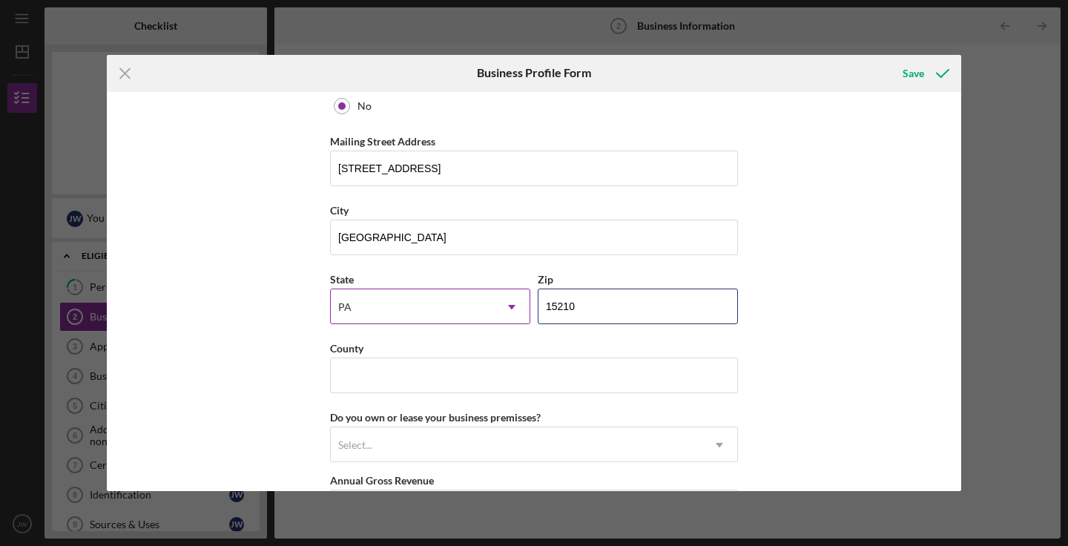
scroll to position [1199, 0]
type input "Allegheny"
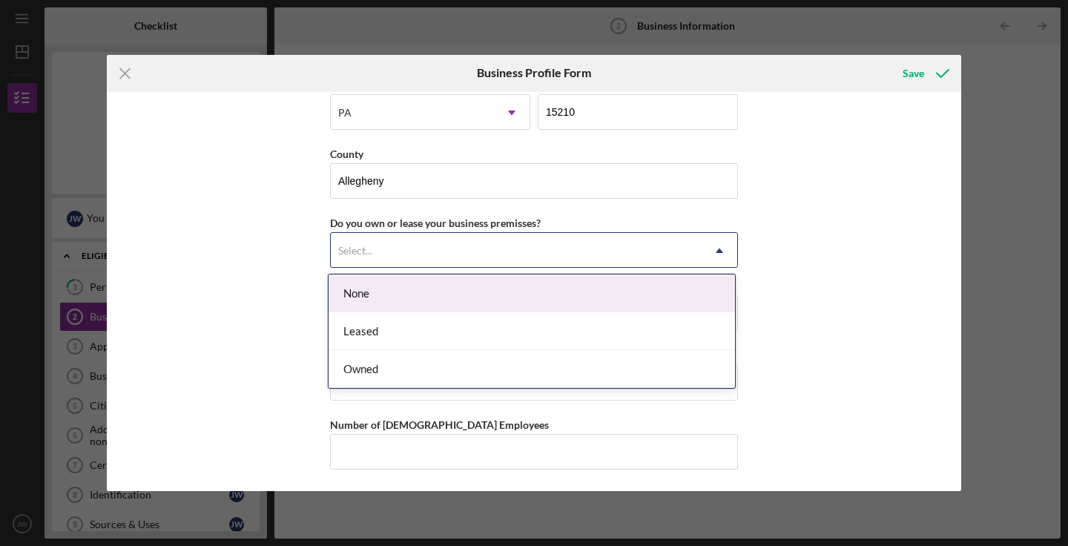
click at [484, 249] on div "Select..." at bounding box center [516, 251] width 371 height 34
click at [445, 297] on div "None" at bounding box center [532, 293] width 406 height 38
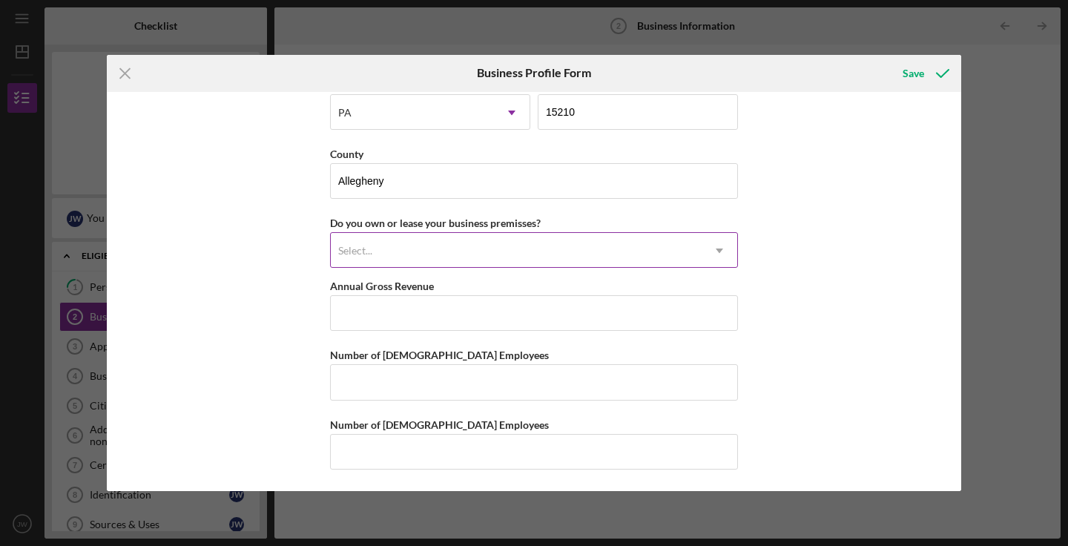
click at [469, 243] on div "Select..." at bounding box center [516, 251] width 371 height 34
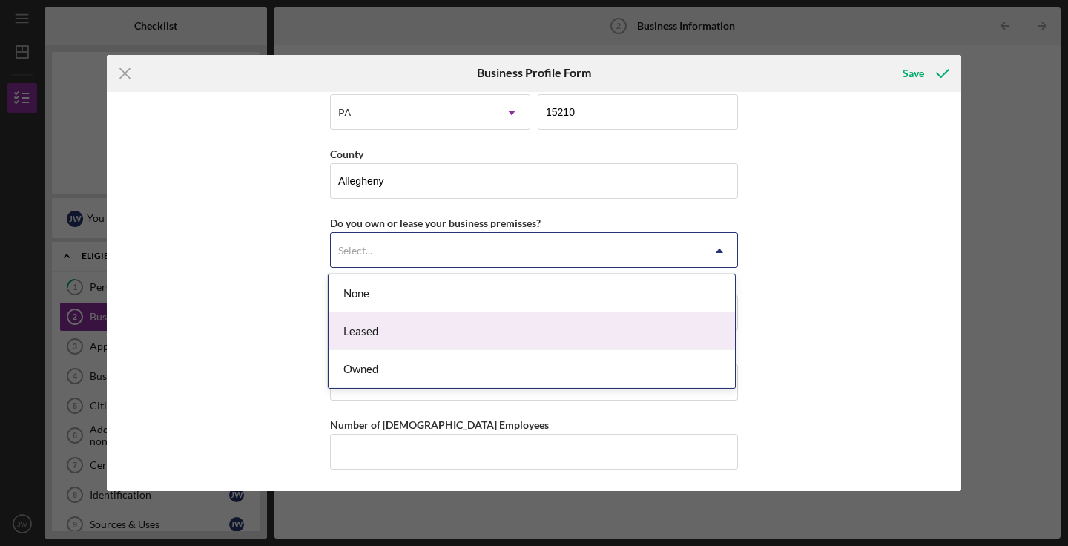
click at [427, 326] on div "Leased" at bounding box center [532, 331] width 406 height 38
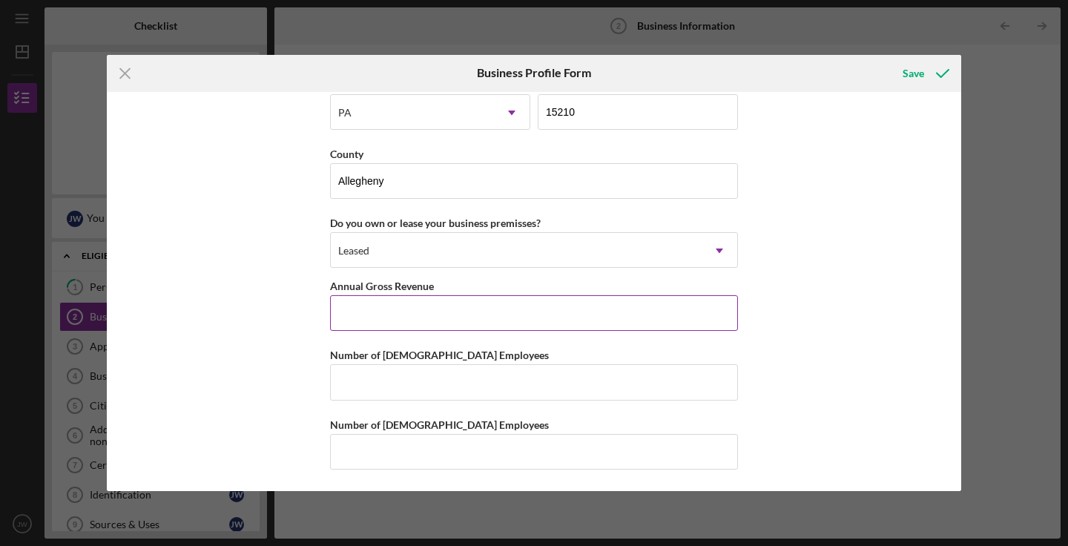
click at [446, 319] on input "Annual Gross Revenue" at bounding box center [534, 313] width 408 height 36
type input "$60,000"
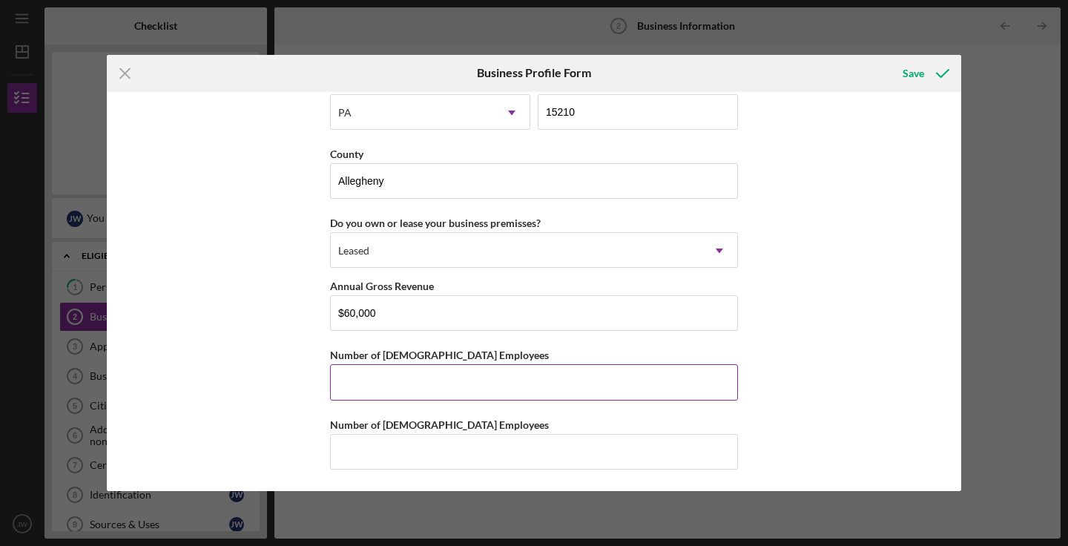
click at [514, 379] on input "Number of [DEMOGRAPHIC_DATA] Employees" at bounding box center [534, 382] width 408 height 36
type input "1"
click at [453, 460] on input "Number of [DEMOGRAPHIC_DATA] Employees" at bounding box center [534, 452] width 408 height 36
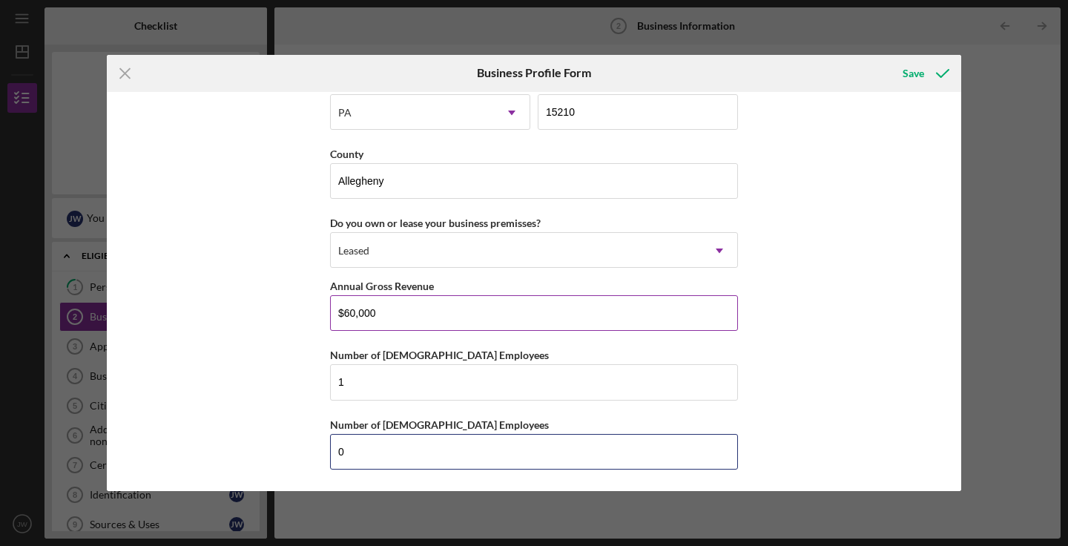
type input "0"
click at [351, 319] on input "$60,000" at bounding box center [534, 313] width 408 height 36
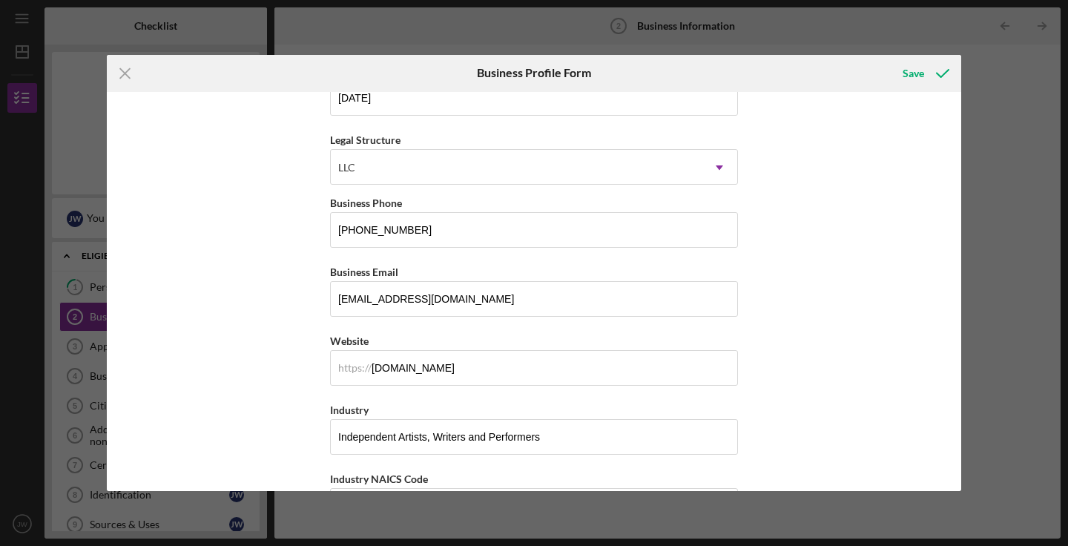
scroll to position [150, 0]
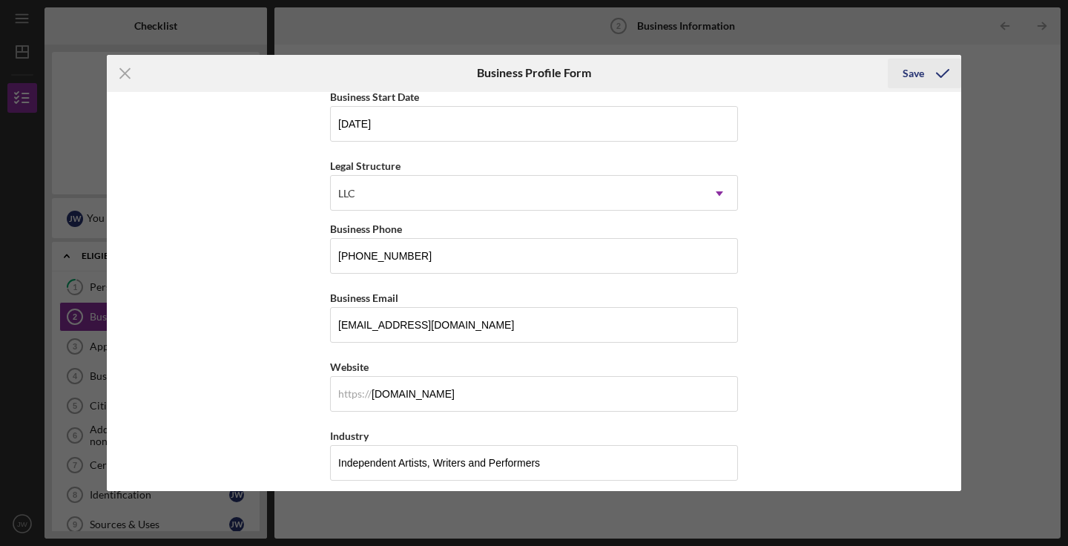
type input "$66,000"
click at [935, 79] on icon "submit" at bounding box center [942, 73] width 37 height 37
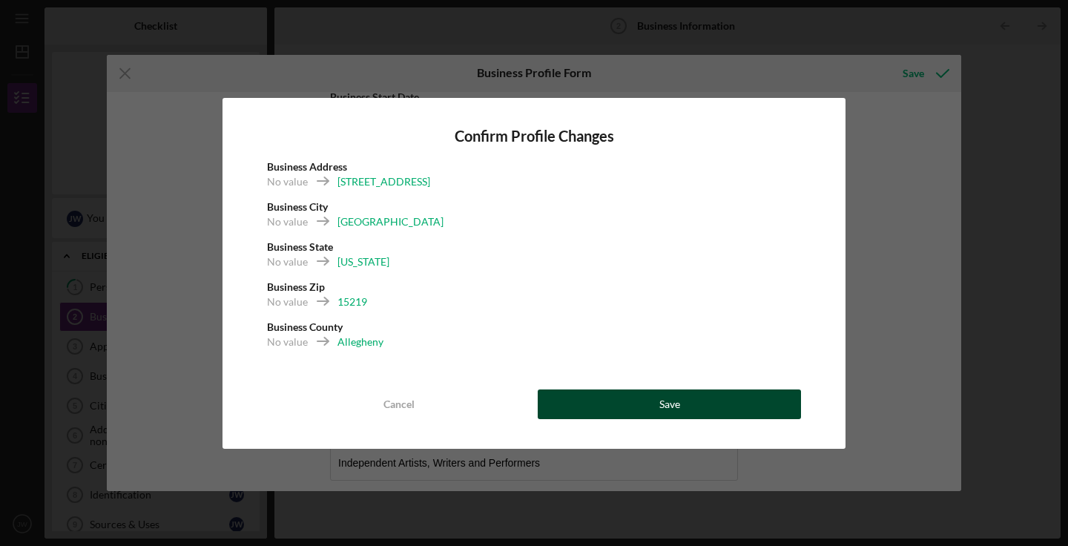
click at [663, 401] on div "Save" at bounding box center [669, 404] width 21 height 30
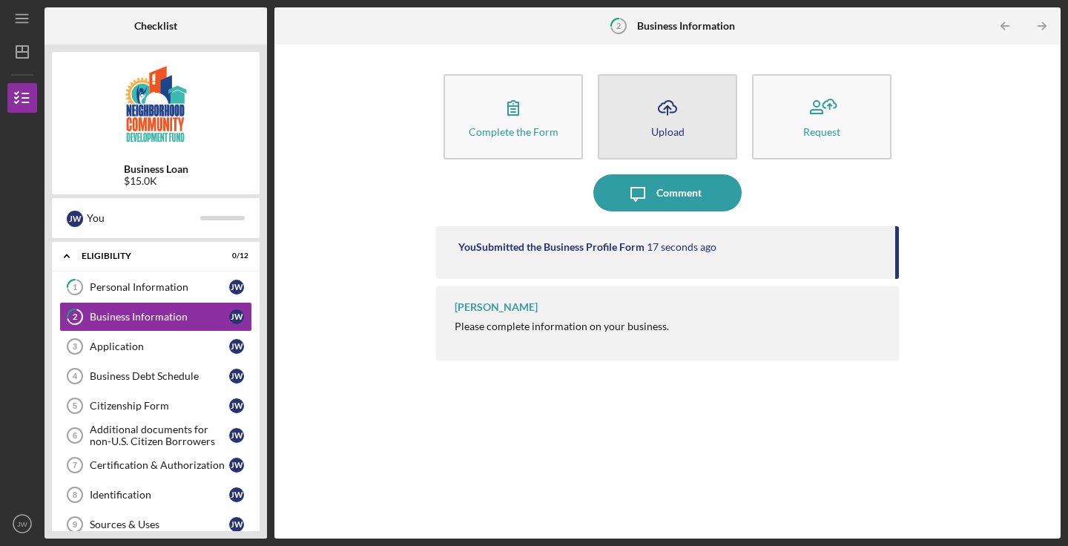
click at [702, 117] on button "Icon/Upload Upload" at bounding box center [667, 116] width 139 height 85
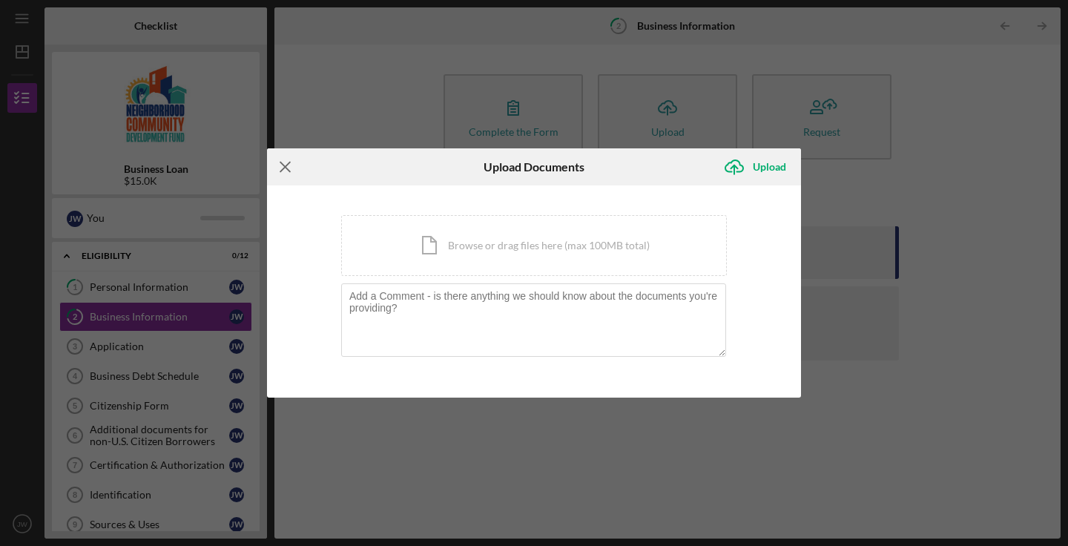
click at [291, 170] on icon "Icon/Menu Close" at bounding box center [285, 166] width 37 height 37
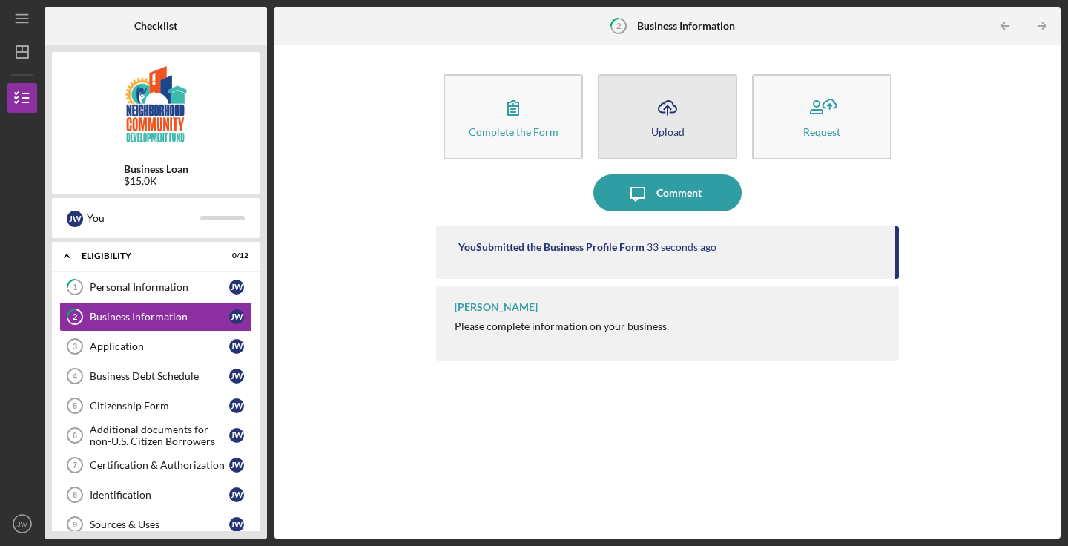
click at [686, 104] on button "Icon/Upload Upload" at bounding box center [667, 116] width 139 height 85
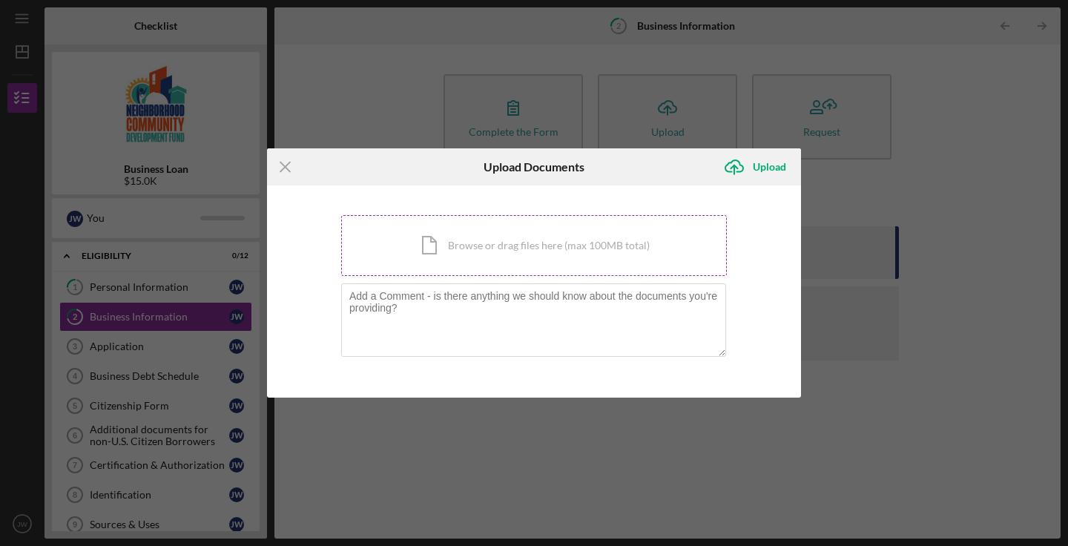
click at [587, 241] on div "Icon/Document Browse or drag files here (max 100MB total) Tap to choose files o…" at bounding box center [534, 245] width 386 height 61
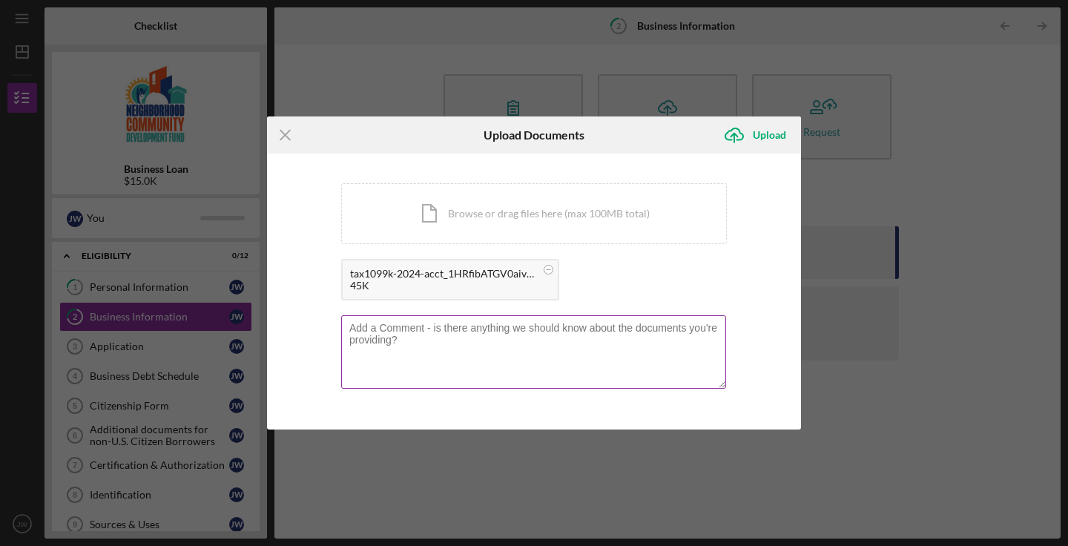
click at [542, 337] on textarea at bounding box center [533, 351] width 385 height 73
type textarea "2024 1099 form to show gross amount"
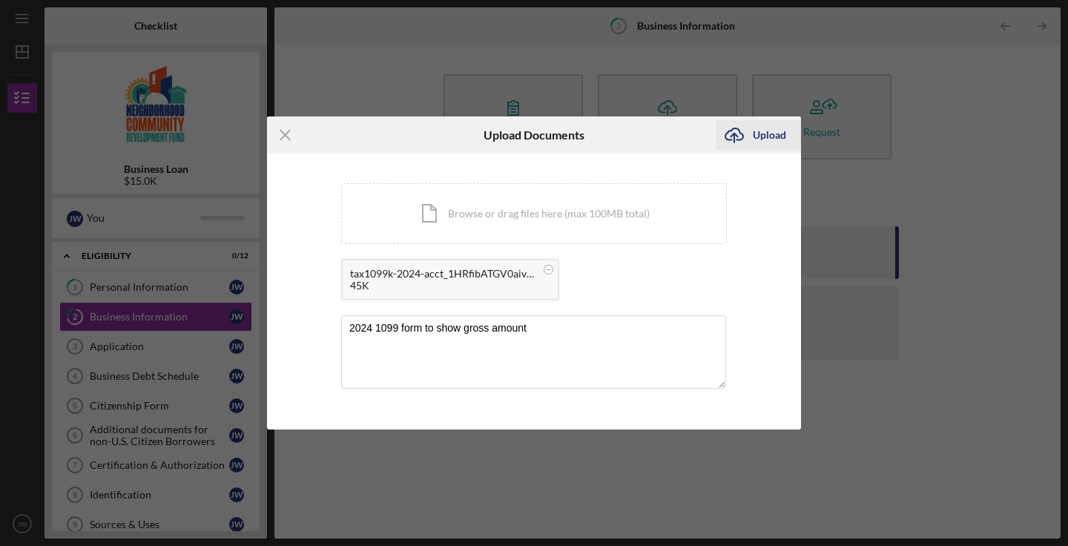
click at [769, 131] on div "Upload" at bounding box center [769, 135] width 33 height 30
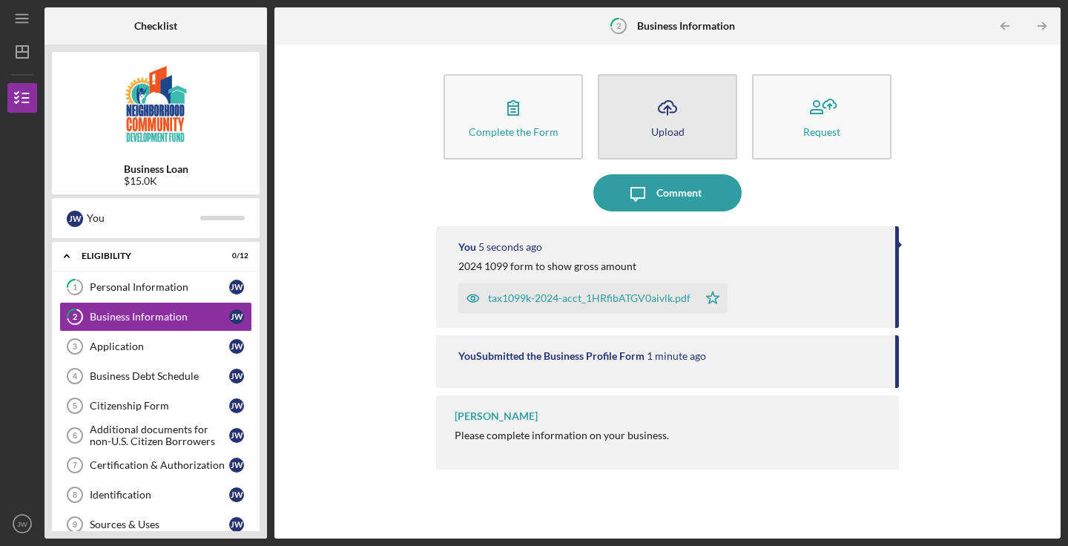
click at [693, 131] on button "Icon/Upload Upload" at bounding box center [667, 116] width 139 height 85
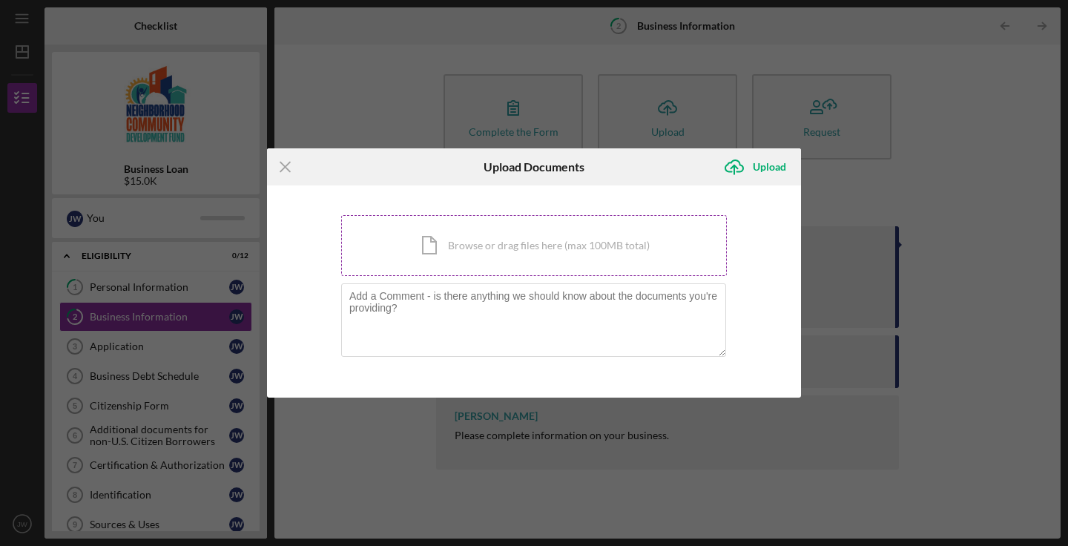
click at [555, 250] on div "Icon/Document Browse or drag files here (max 100MB total) Tap to choose files o…" at bounding box center [534, 245] width 386 height 61
click at [281, 168] on icon "Icon/Menu Close" at bounding box center [285, 166] width 37 height 37
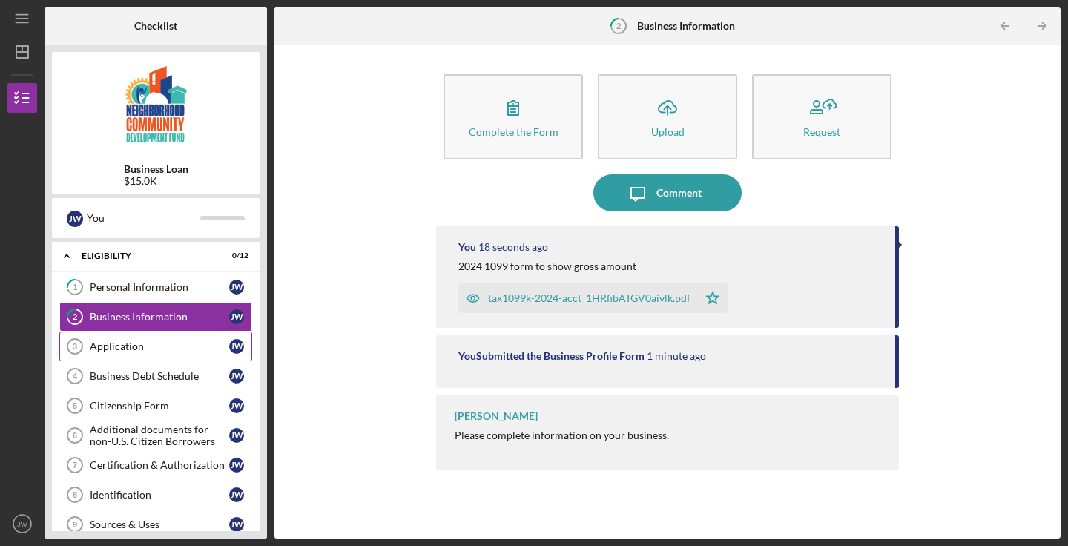
click at [168, 347] on div "Application" at bounding box center [159, 346] width 139 height 12
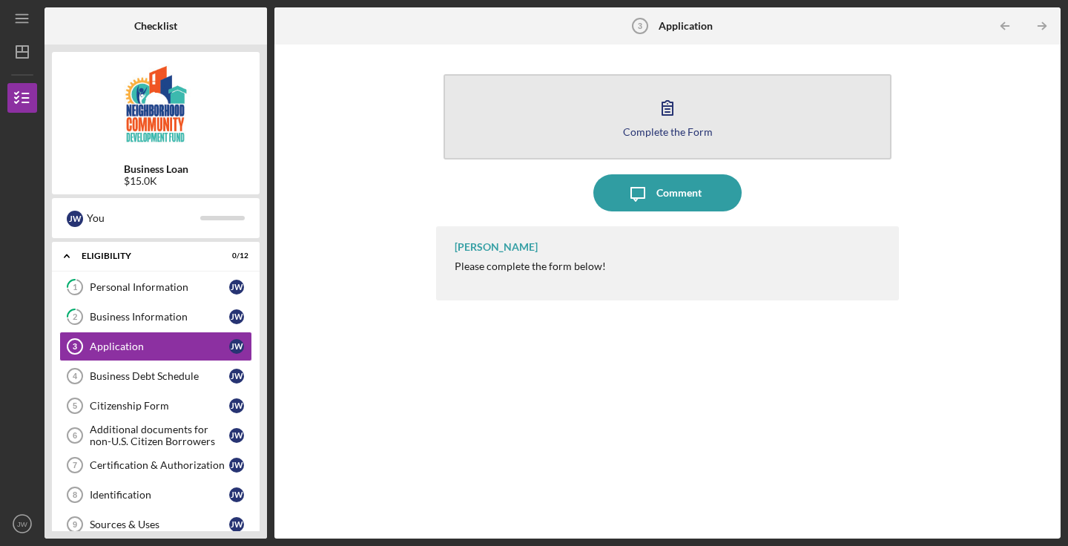
click at [695, 119] on button "Complete the Form Form" at bounding box center [668, 116] width 448 height 85
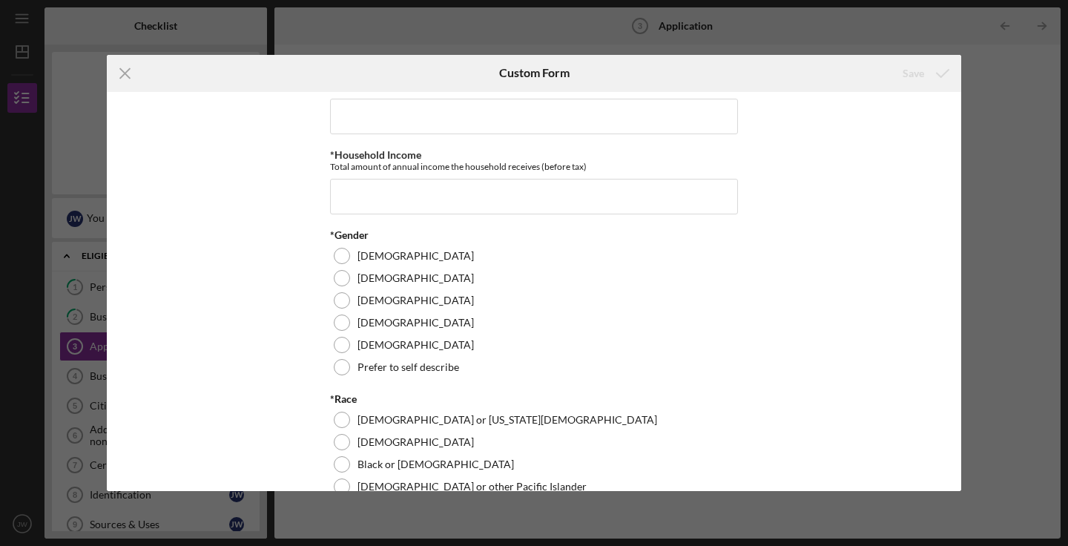
scroll to position [995, 0]
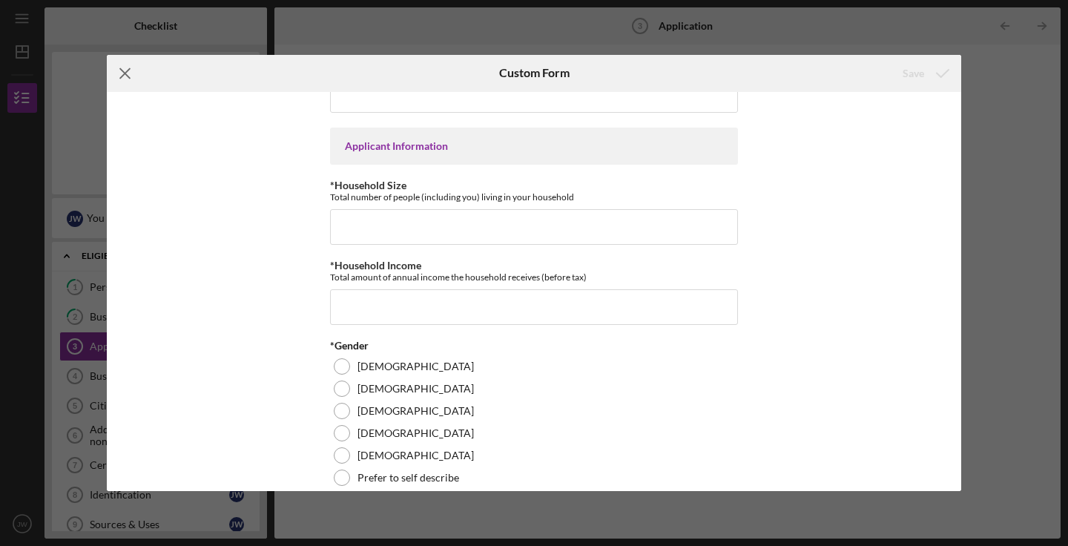
click at [121, 78] on line at bounding box center [125, 73] width 10 height 10
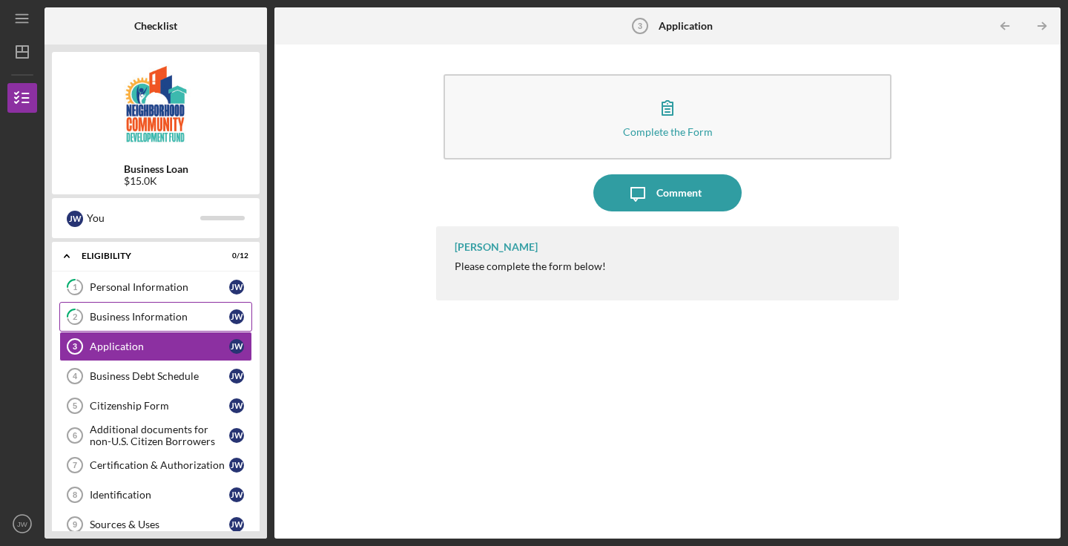
click at [170, 320] on div "Business Information" at bounding box center [159, 317] width 139 height 12
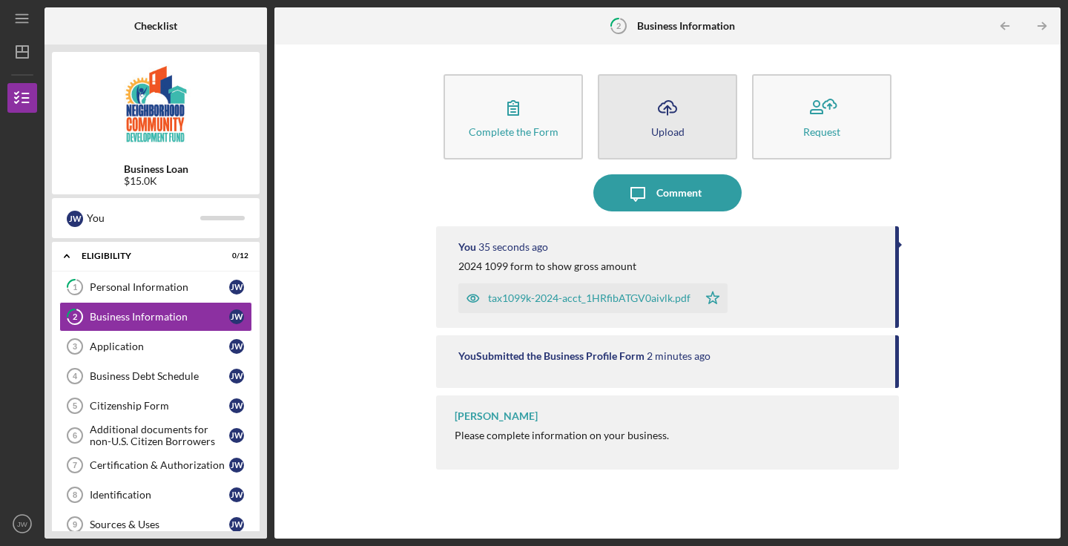
click at [685, 134] on button "Icon/Upload Upload" at bounding box center [667, 116] width 139 height 85
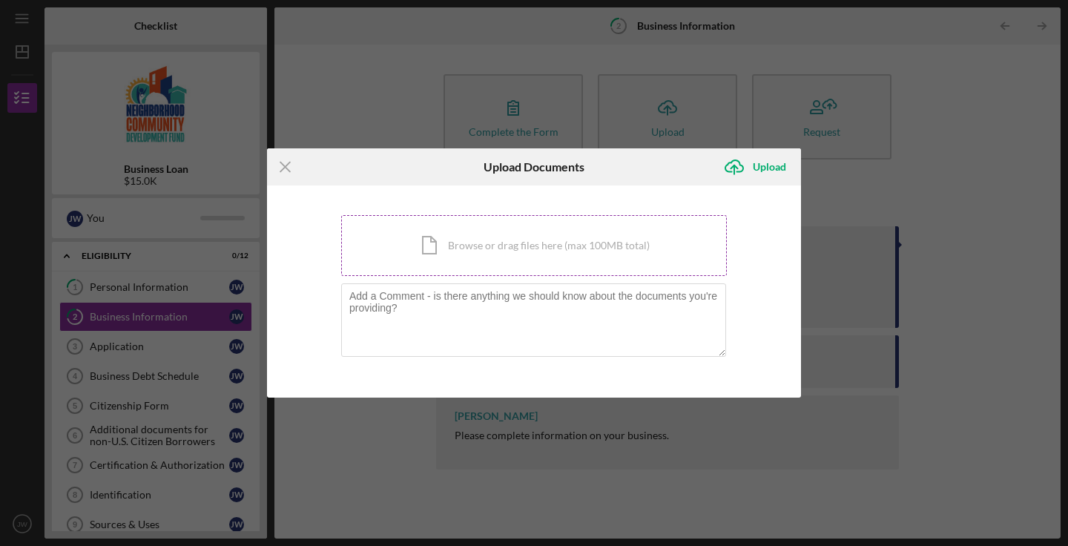
click at [624, 251] on div "Icon/Document Browse or drag files here (max 100MB total) Tap to choose files o…" at bounding box center [534, 245] width 386 height 61
click at [569, 246] on div "Icon/Document Browse or drag files here (max 100MB total) Tap to choose files o…" at bounding box center [534, 245] width 386 height 61
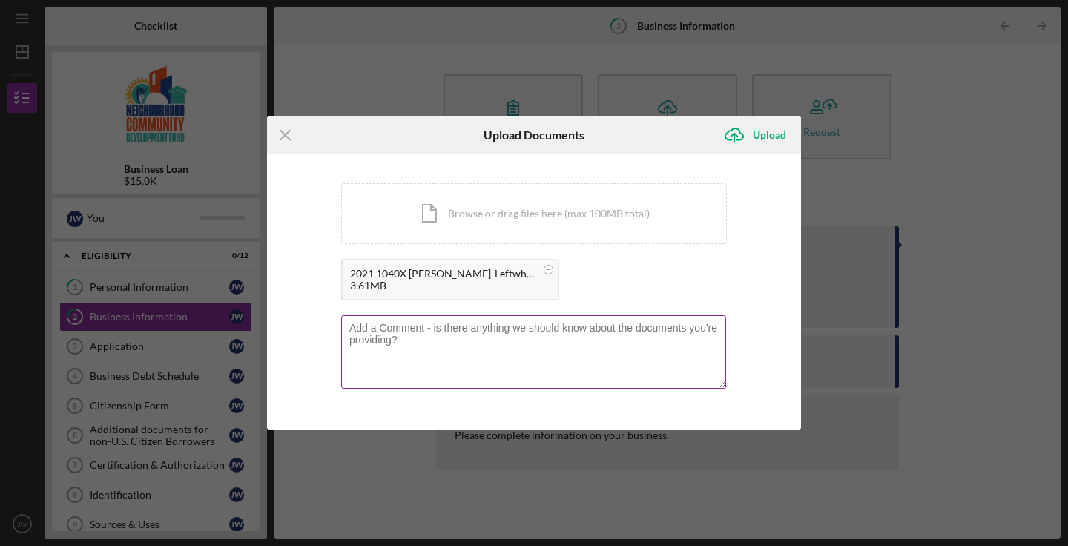
click at [501, 340] on textarea at bounding box center [533, 351] width 385 height 73
type textarea "2021 tax return"
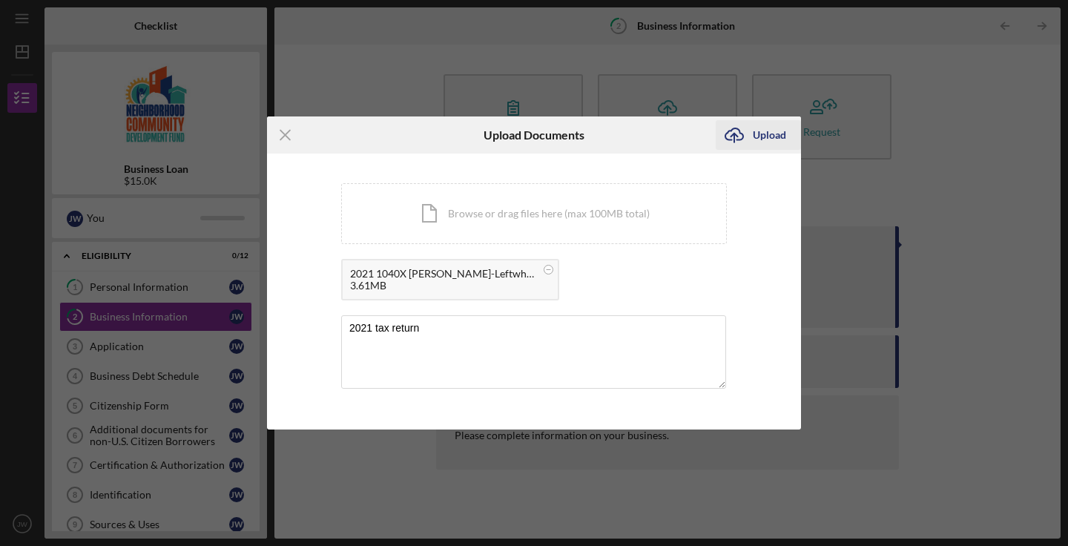
click at [772, 136] on div "Upload" at bounding box center [769, 135] width 33 height 30
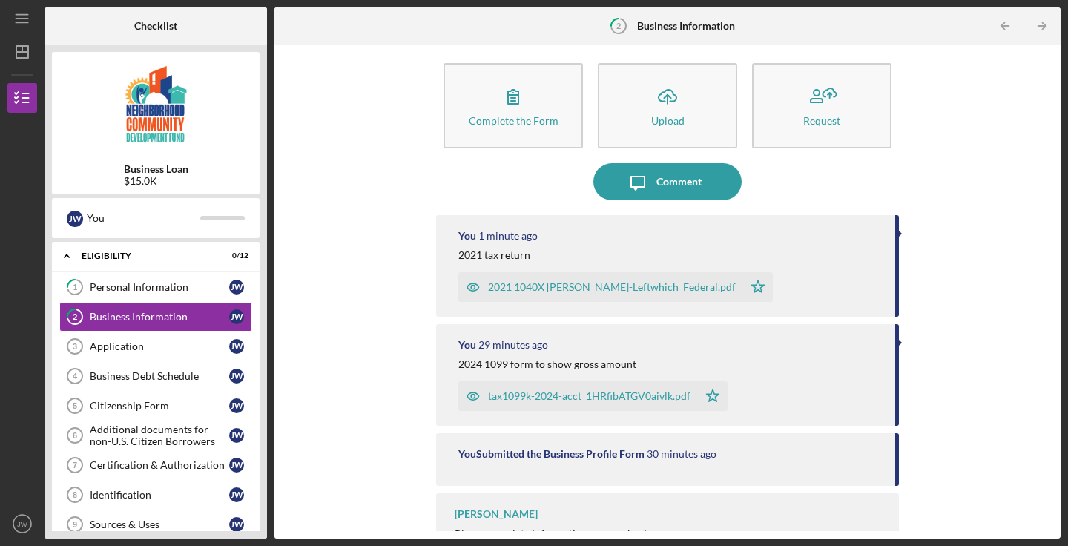
scroll to position [10, 0]
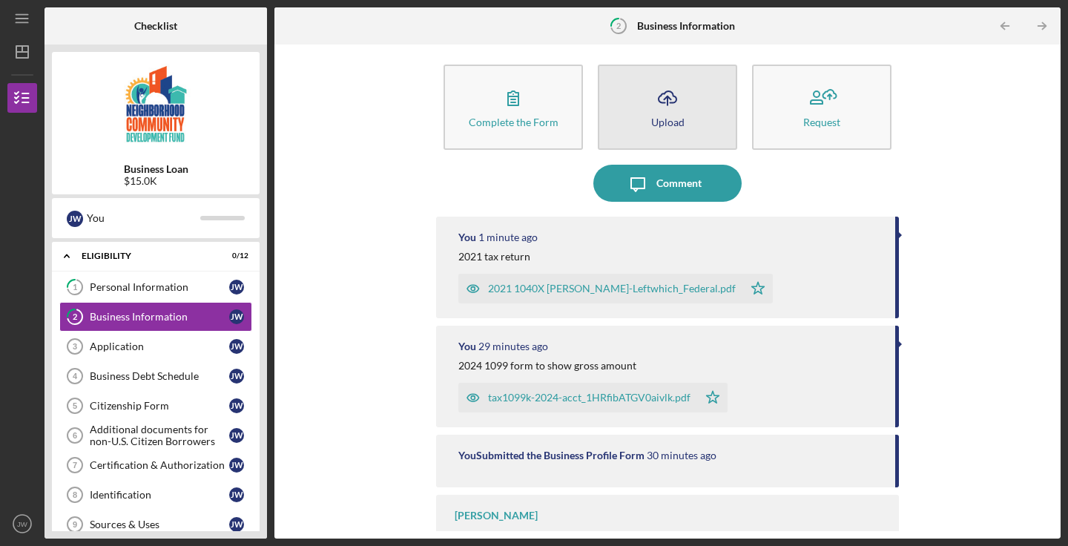
click at [670, 132] on button "Icon/Upload Upload" at bounding box center [667, 107] width 139 height 85
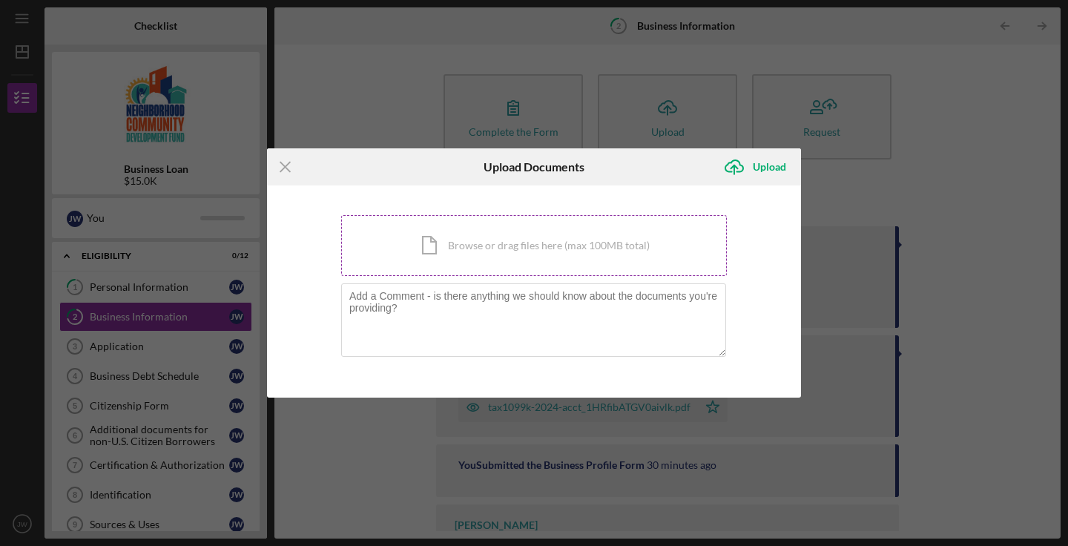
click at [528, 248] on div "Icon/Document Browse or drag files here (max 100MB total) Tap to choose files o…" at bounding box center [534, 245] width 386 height 61
click at [282, 168] on icon "Icon/Menu Close" at bounding box center [285, 166] width 37 height 37
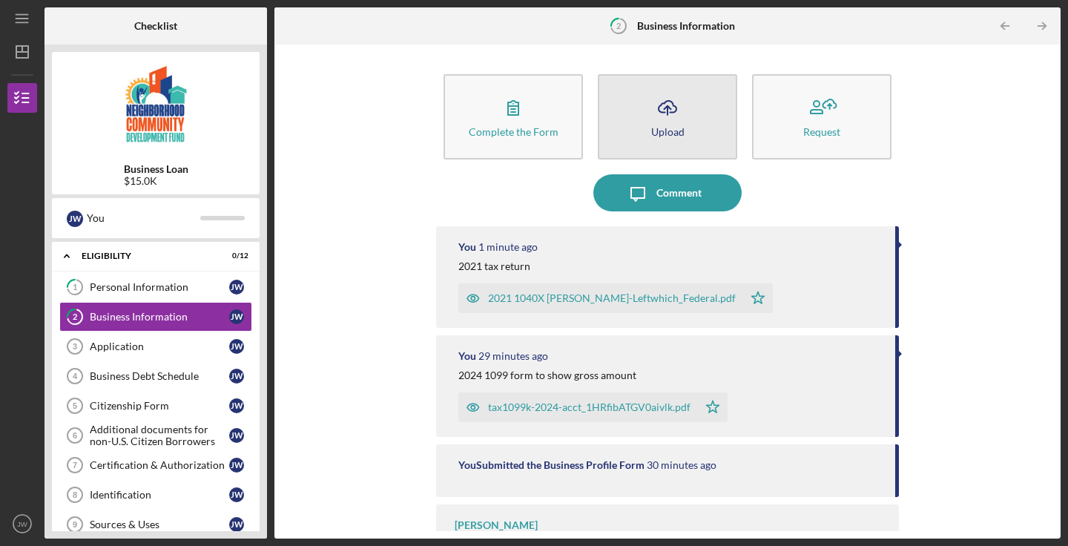
click at [679, 109] on icon "Icon/Upload" at bounding box center [667, 107] width 37 height 37
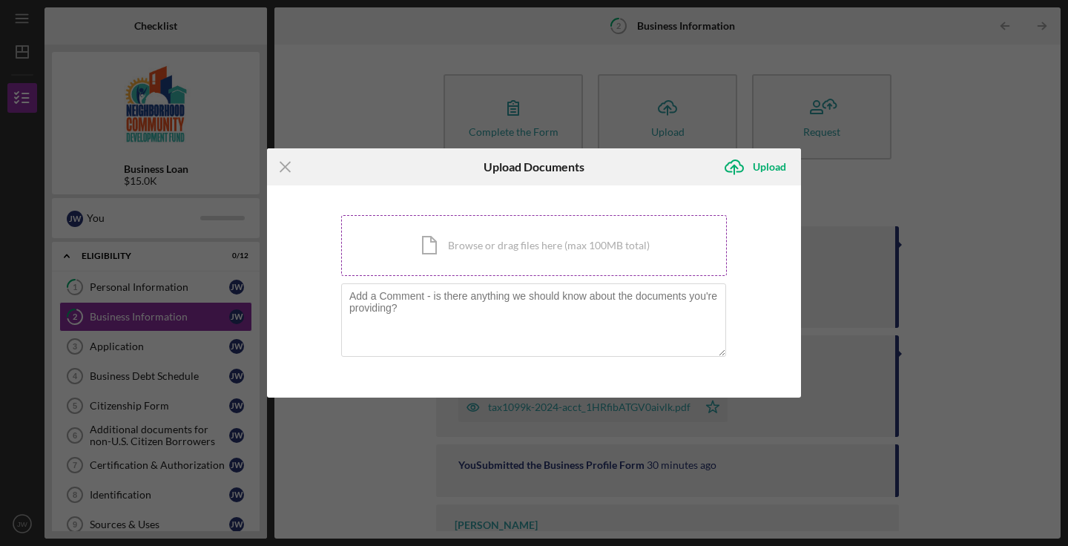
click at [561, 240] on div "Icon/Document Browse or drag files here (max 100MB total) Tap to choose files o…" at bounding box center [534, 245] width 386 height 61
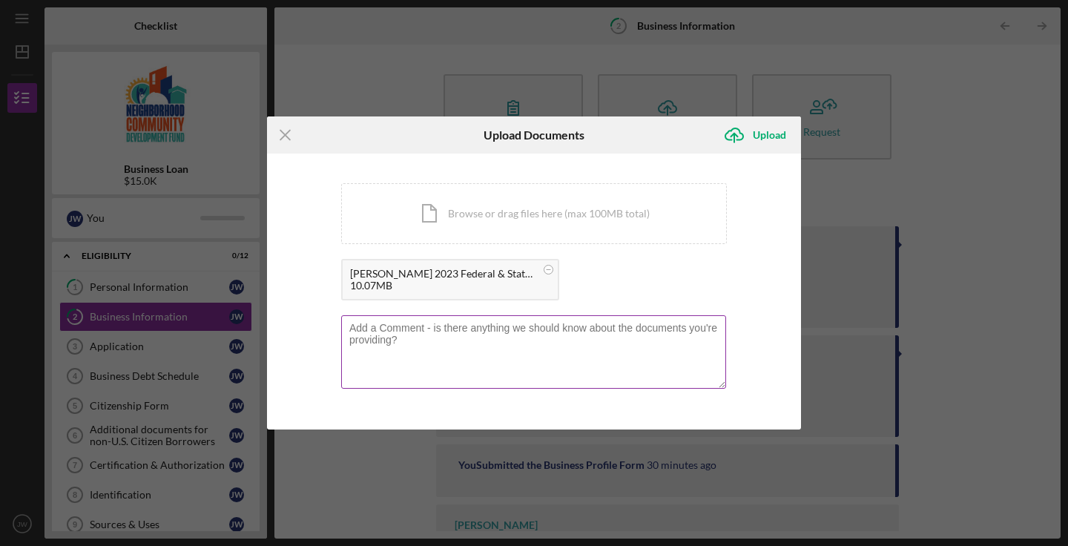
click at [632, 335] on textarea at bounding box center [533, 351] width 385 height 73
type textarea "2023 tax return"
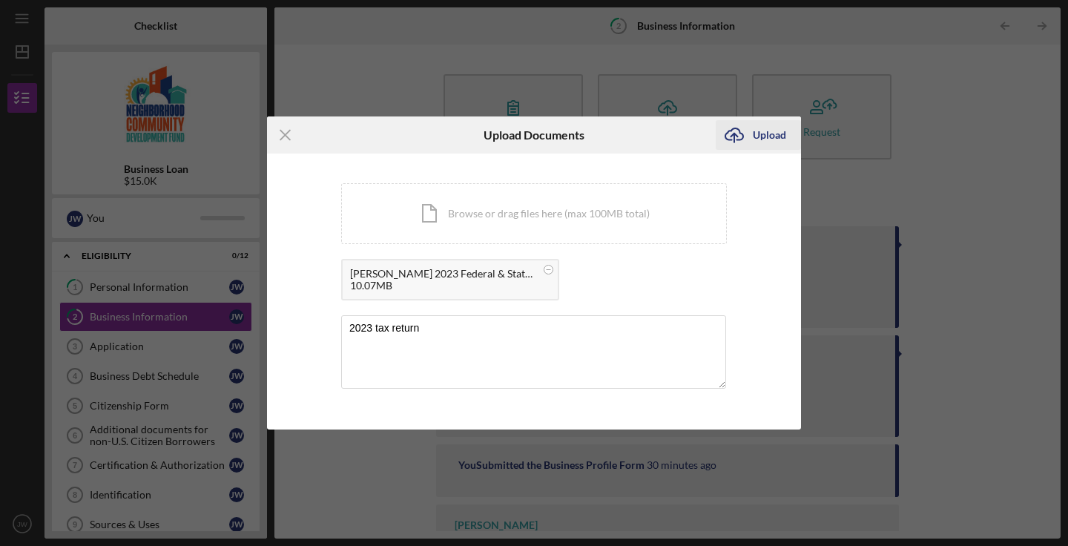
click at [781, 131] on div "Upload" at bounding box center [769, 135] width 33 height 30
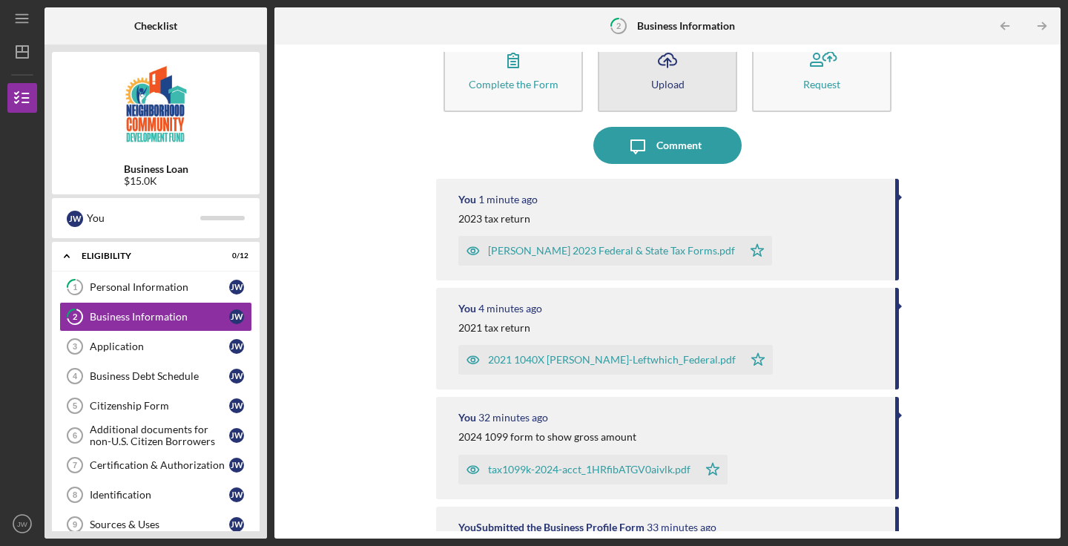
scroll to position [48, 0]
click at [674, 82] on div "Upload" at bounding box center [667, 83] width 33 height 11
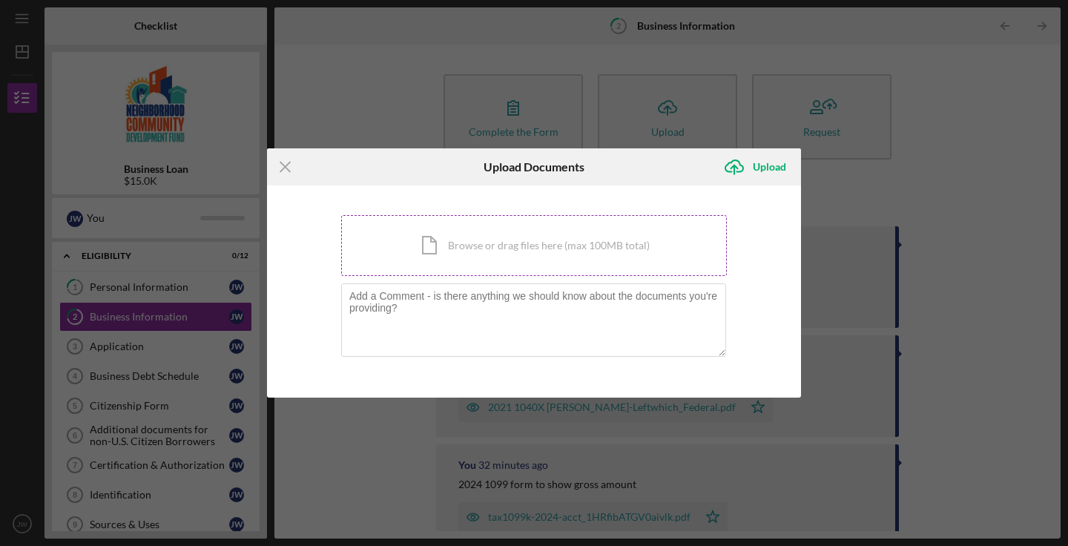
click at [503, 251] on div "Icon/Document Browse or drag files here (max 100MB total) Tap to choose files o…" at bounding box center [534, 245] width 386 height 61
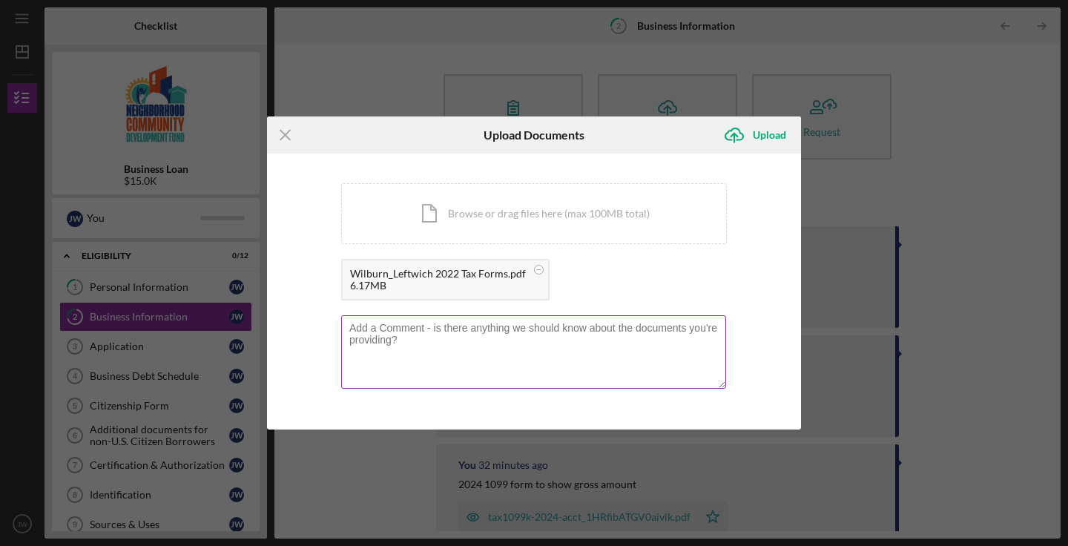
click at [662, 339] on textarea at bounding box center [533, 351] width 385 height 73
type textarea "2022 tax return"
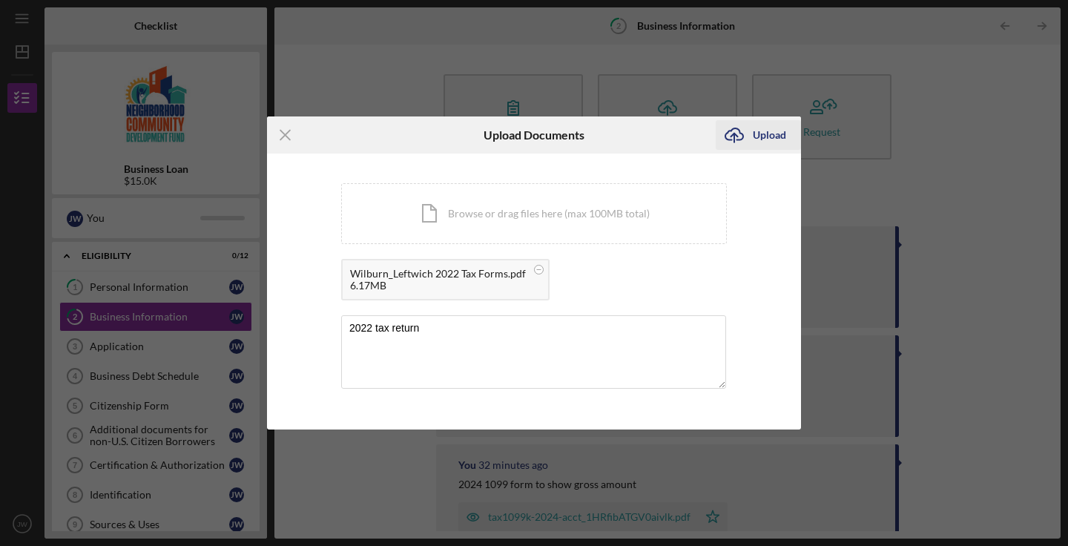
click at [745, 131] on icon "Icon/Upload" at bounding box center [734, 134] width 37 height 37
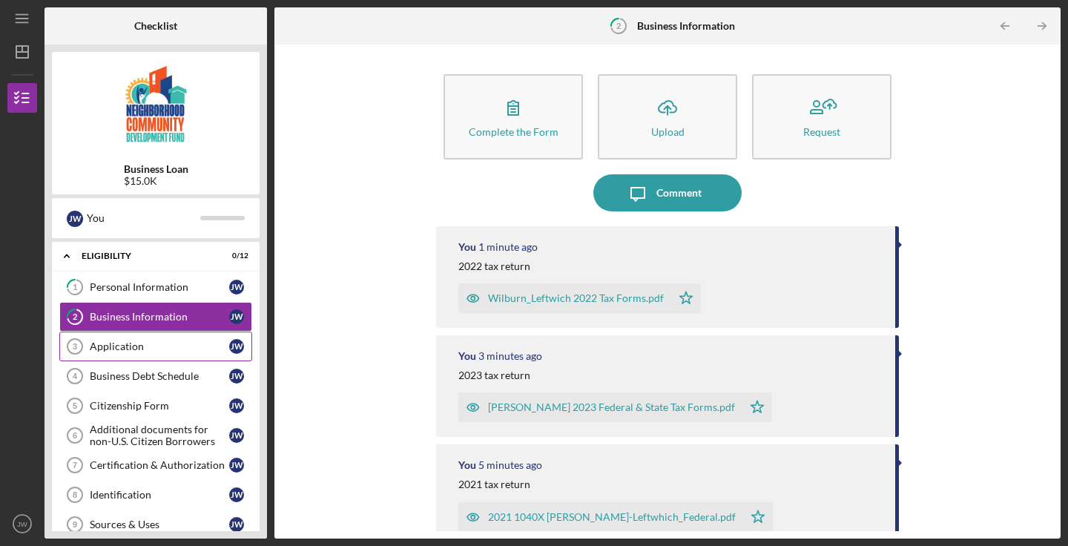
click at [170, 355] on link "Application 3 Application [PERSON_NAME]" at bounding box center [155, 347] width 193 height 30
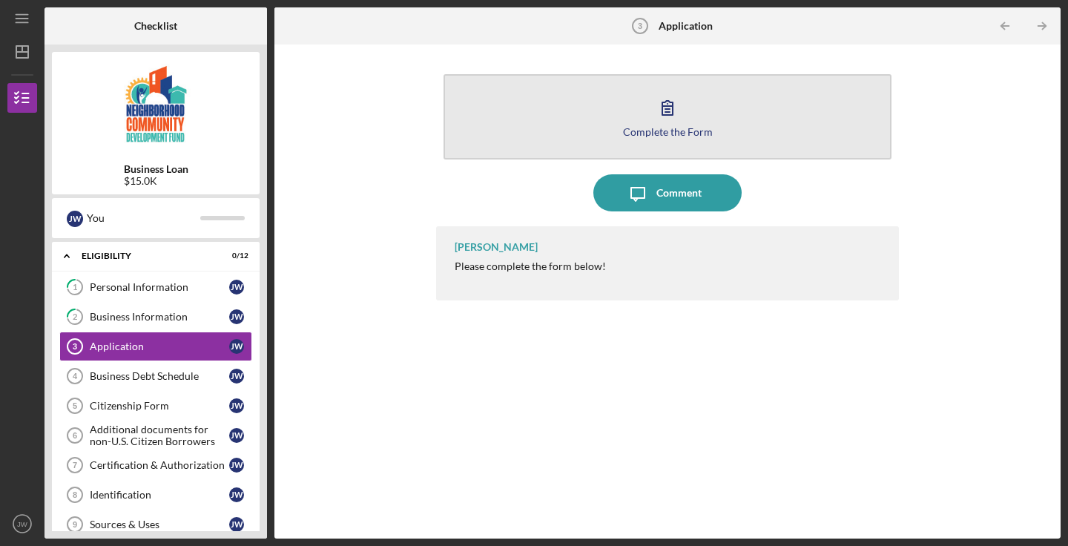
click at [679, 121] on icon "button" at bounding box center [667, 107] width 37 height 37
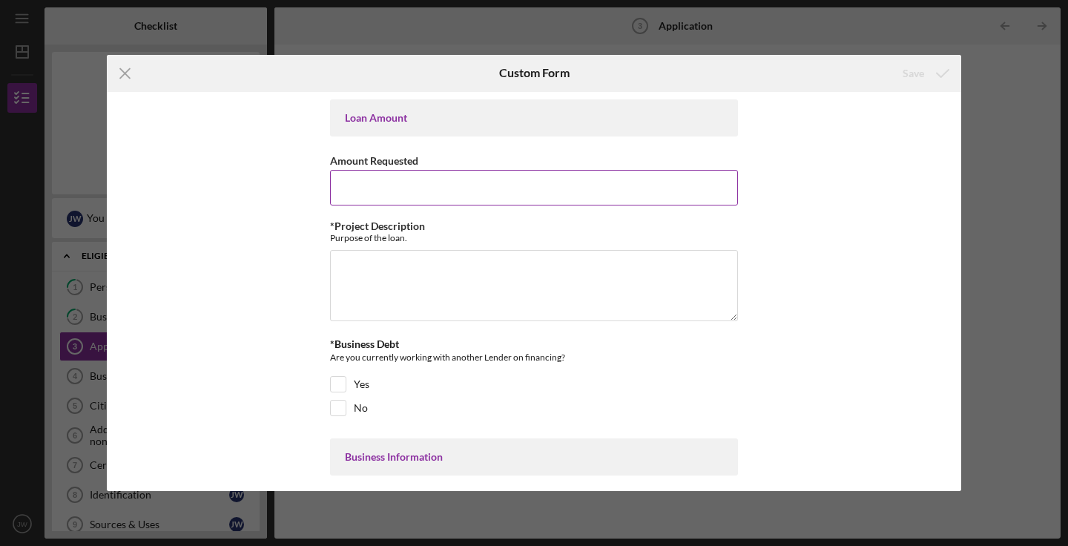
click at [617, 185] on input "Amount Requested" at bounding box center [534, 188] width 408 height 36
type input "$15,000"
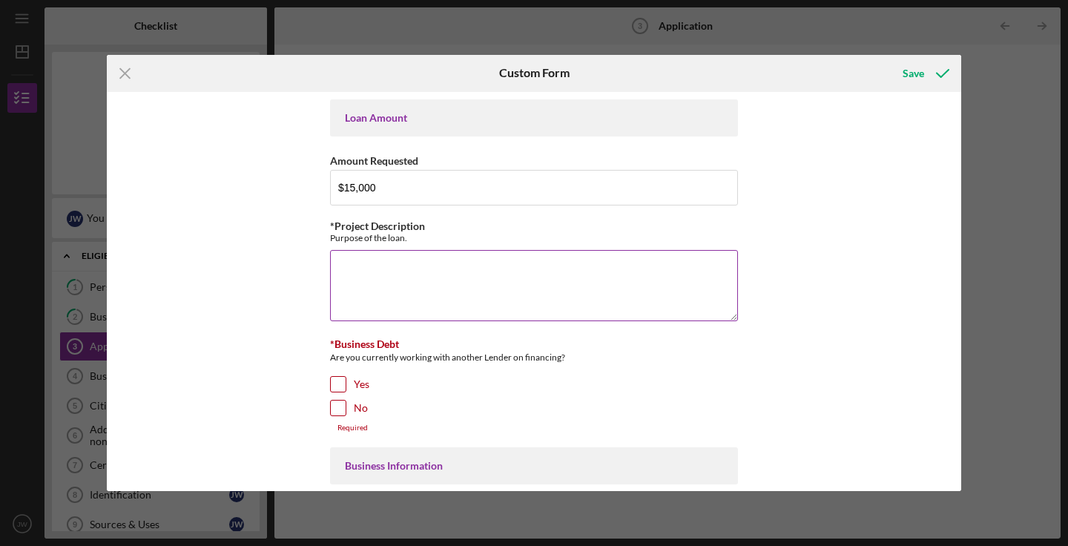
click at [560, 283] on textarea "*Project Description" at bounding box center [534, 285] width 408 height 71
type textarea "T"
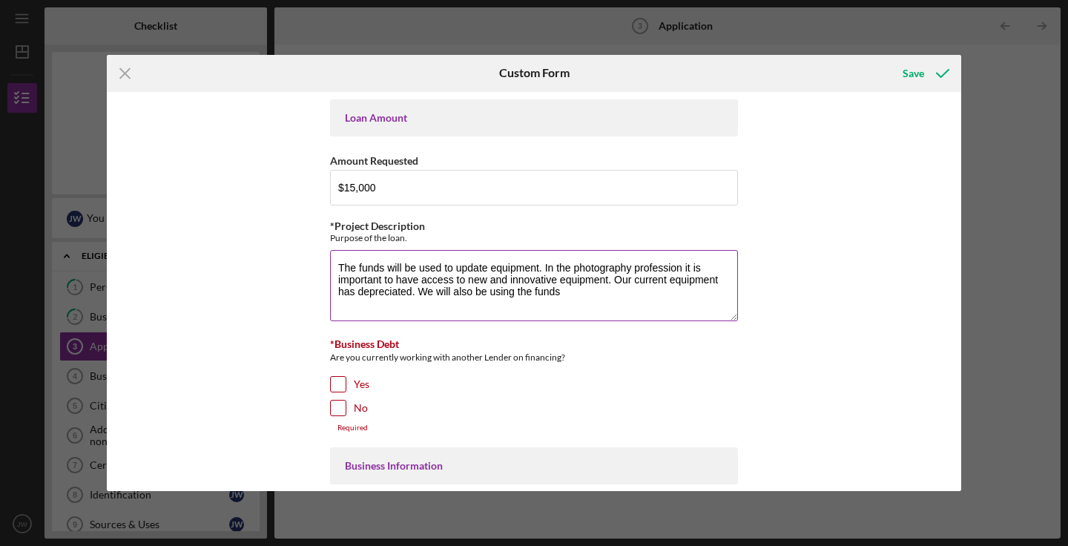
click at [622, 281] on textarea "The funds will be used to update equipment. In the photography profession it is…" at bounding box center [534, 285] width 408 height 71
click at [405, 291] on textarea "The funds will be used to update equipment. In the photography profession it is…" at bounding box center [534, 285] width 408 height 71
click at [547, 289] on textarea "The funds will be used to update equipment. In the photography profession it is…" at bounding box center [534, 285] width 408 height 71
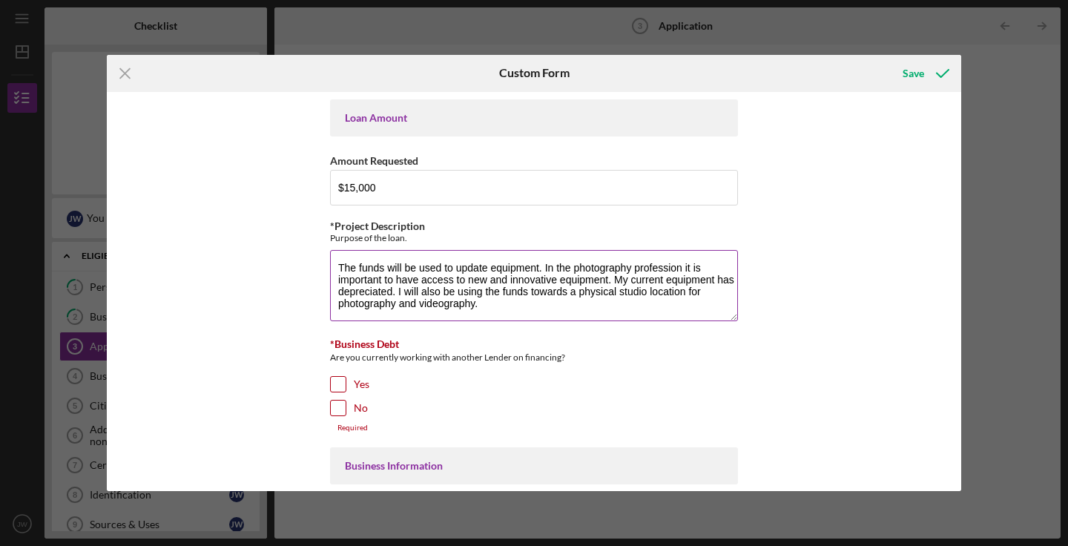
scroll to position [62, 0]
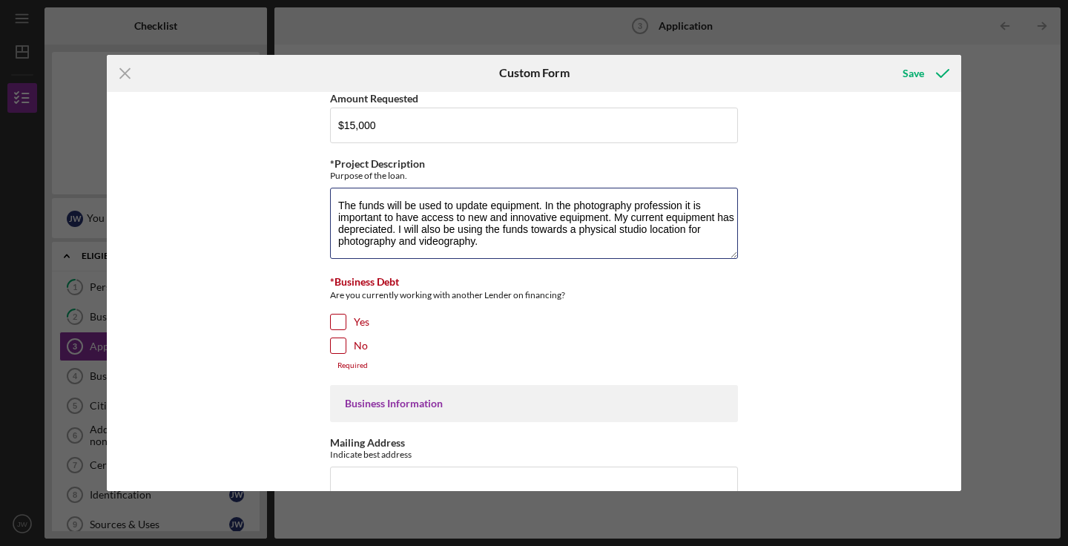
type textarea "The funds will be used to update equipment. In the photography profession it is…"
click at [340, 345] on input "No" at bounding box center [338, 345] width 15 height 15
checkbox input "true"
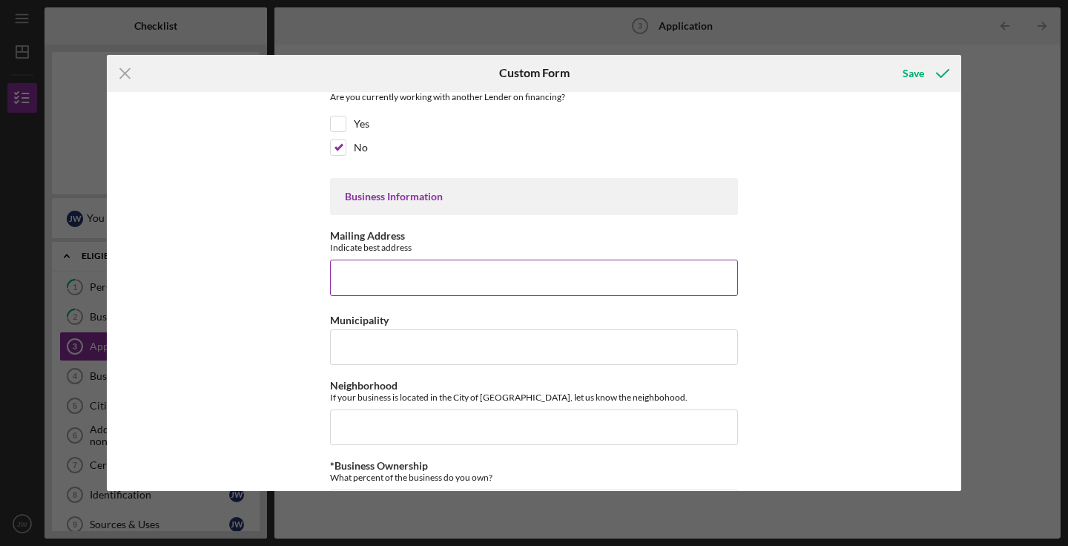
scroll to position [265, 0]
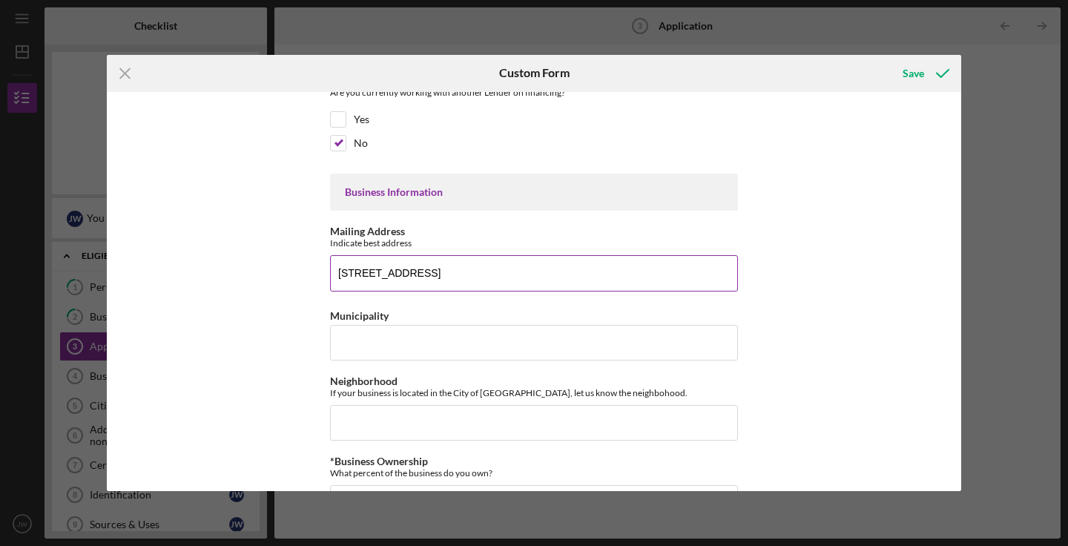
type input "[STREET_ADDRESS]"
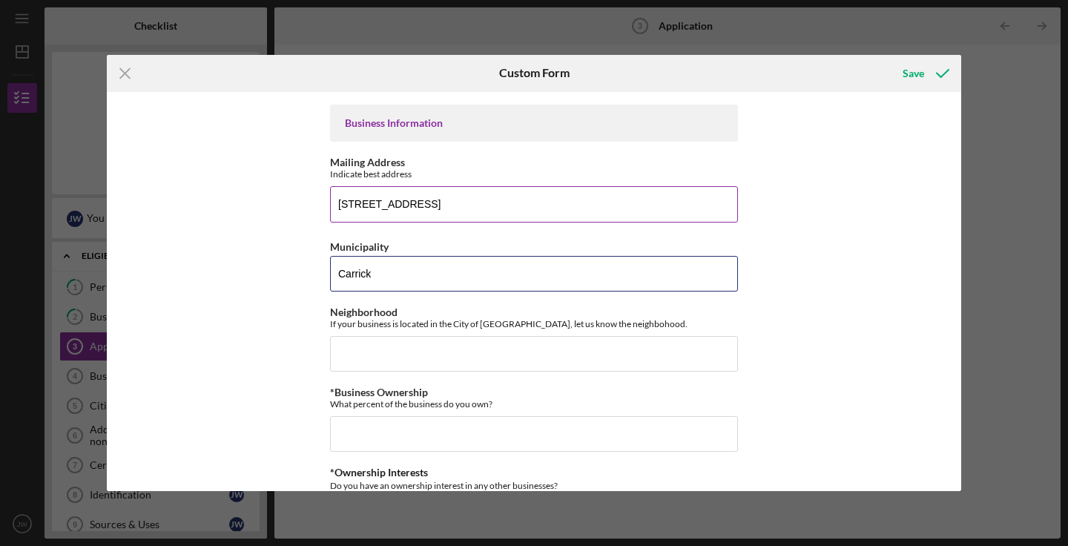
scroll to position [337, 0]
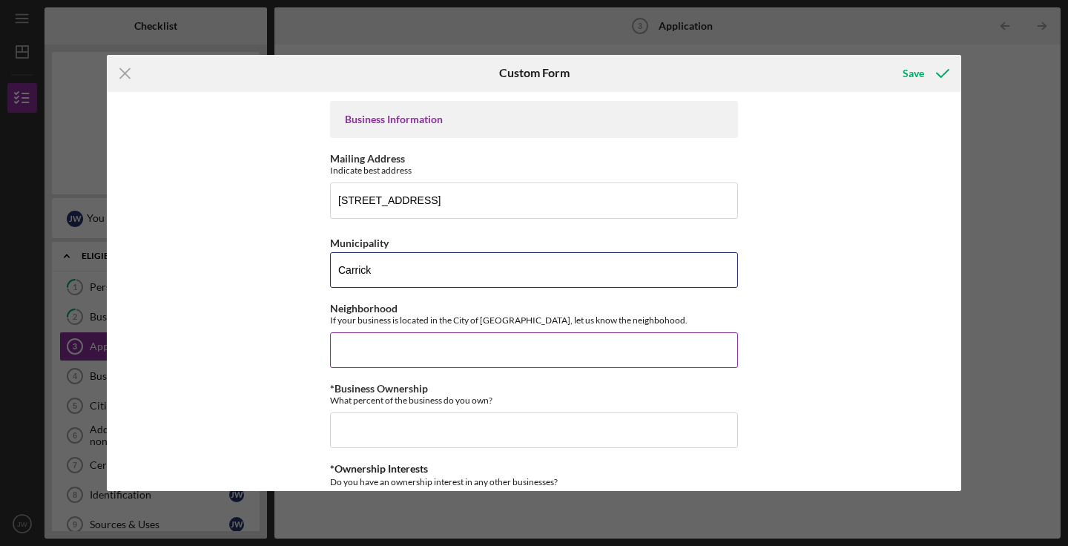
type input "Carrick"
type input "S"
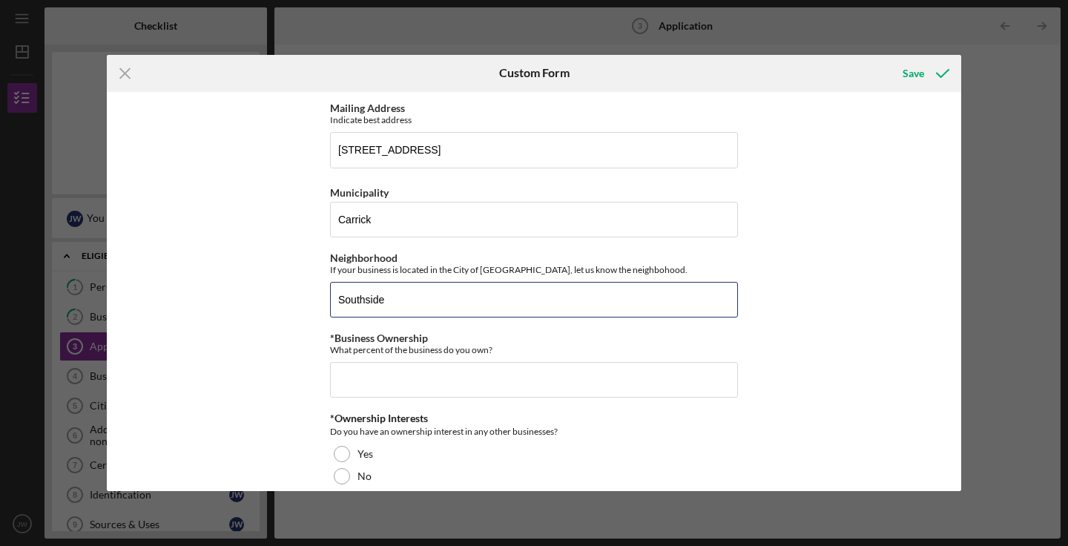
scroll to position [392, 0]
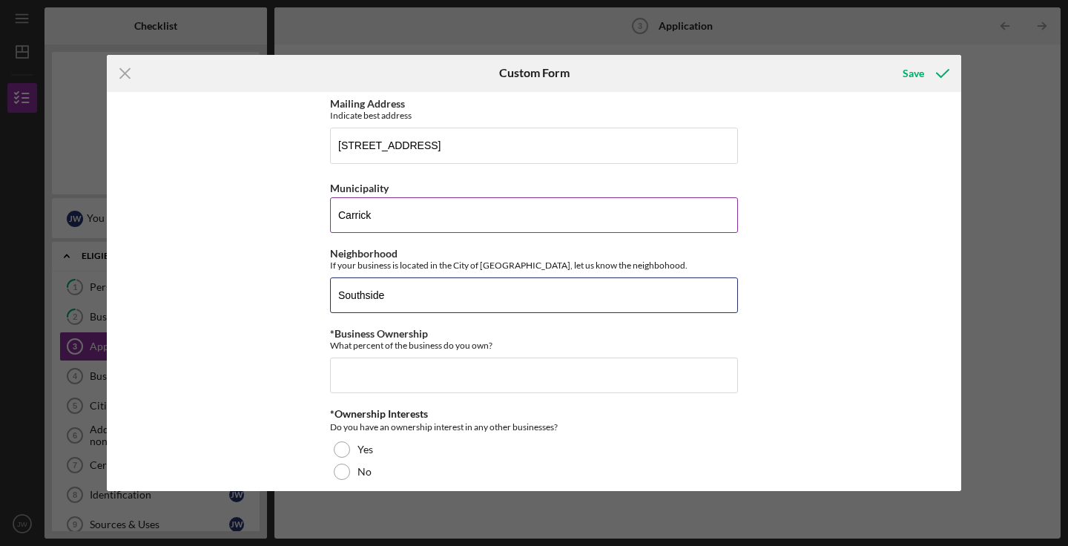
type input "Southside"
click at [356, 218] on input "Carrick" at bounding box center [534, 215] width 408 height 36
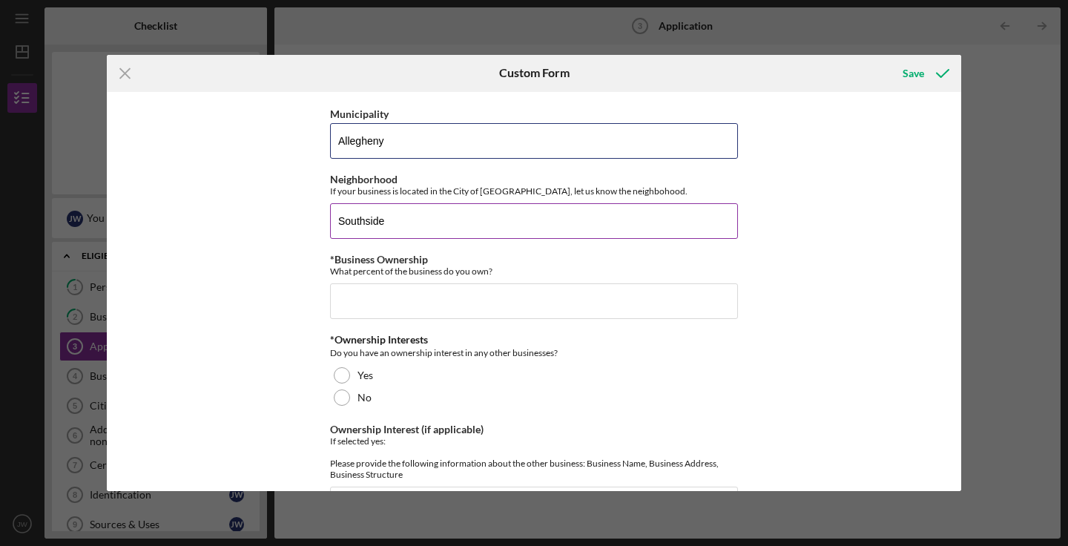
scroll to position [468, 0]
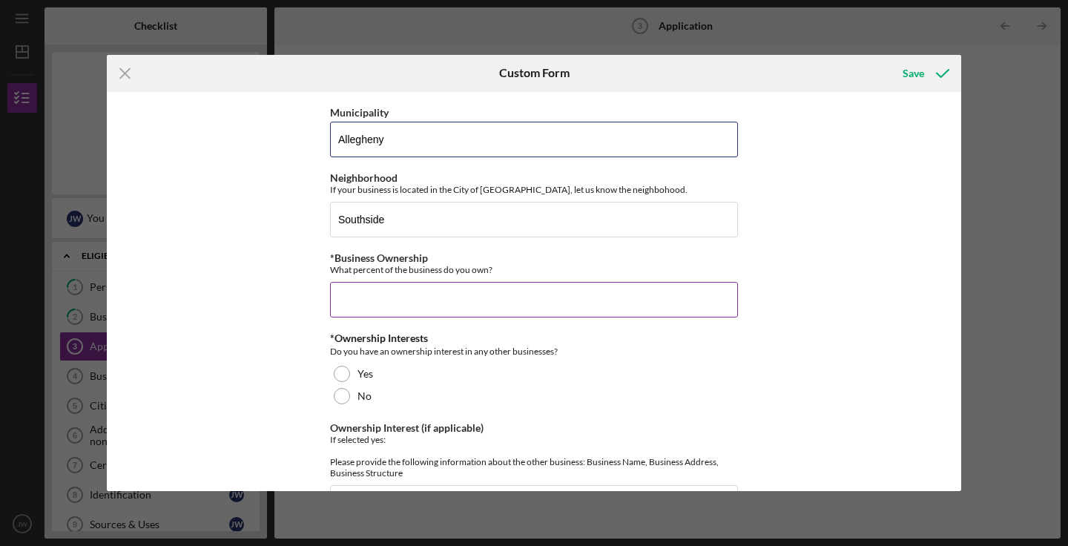
type input "Allegheny"
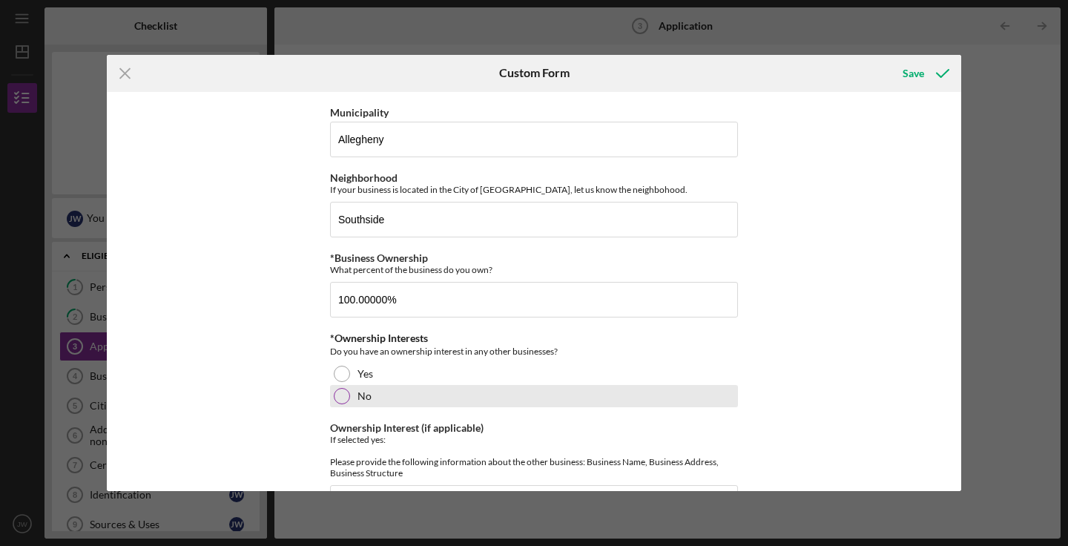
click at [403, 401] on div "No" at bounding box center [534, 396] width 408 height 22
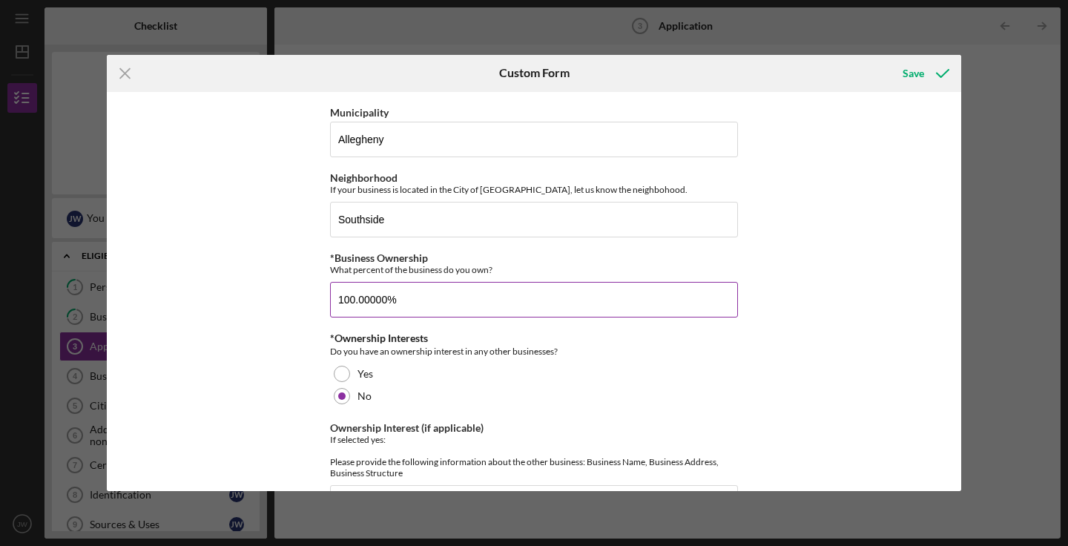
click at [464, 300] on input "100.00000%" at bounding box center [534, 300] width 408 height 36
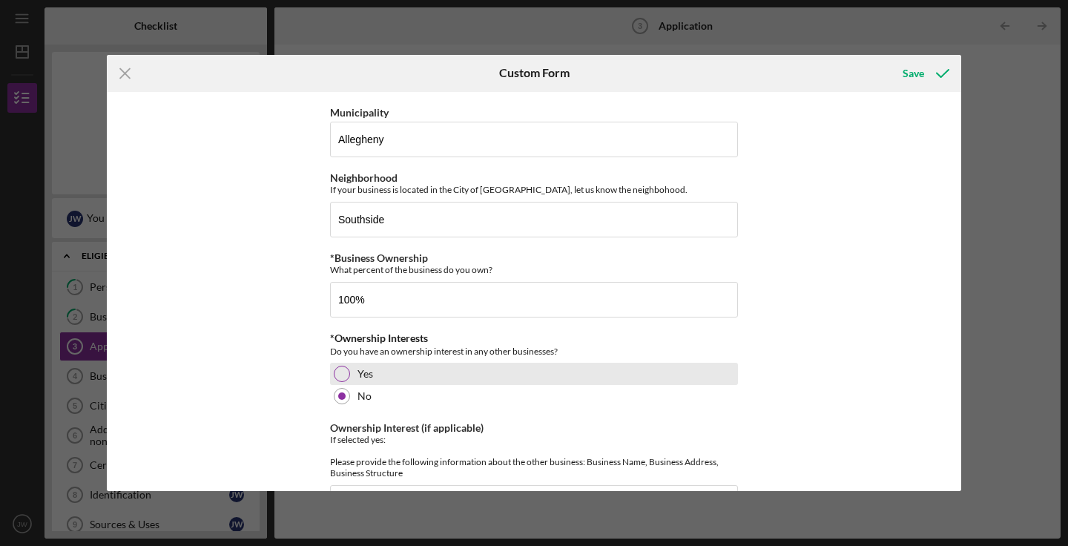
type input "100.00000%"
click at [464, 372] on div "Yes" at bounding box center [534, 374] width 408 height 22
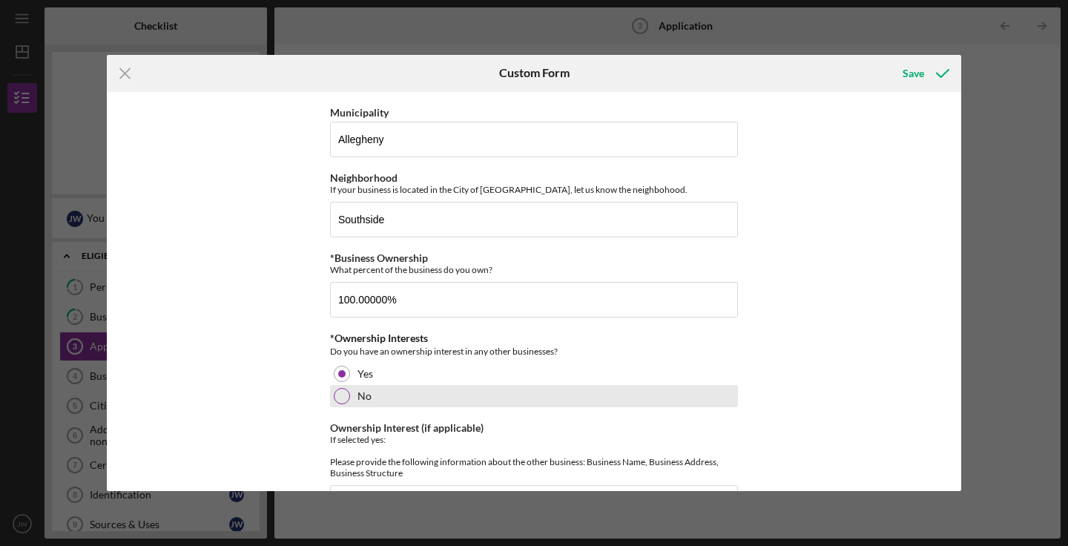
click at [454, 389] on div "No" at bounding box center [534, 396] width 408 height 22
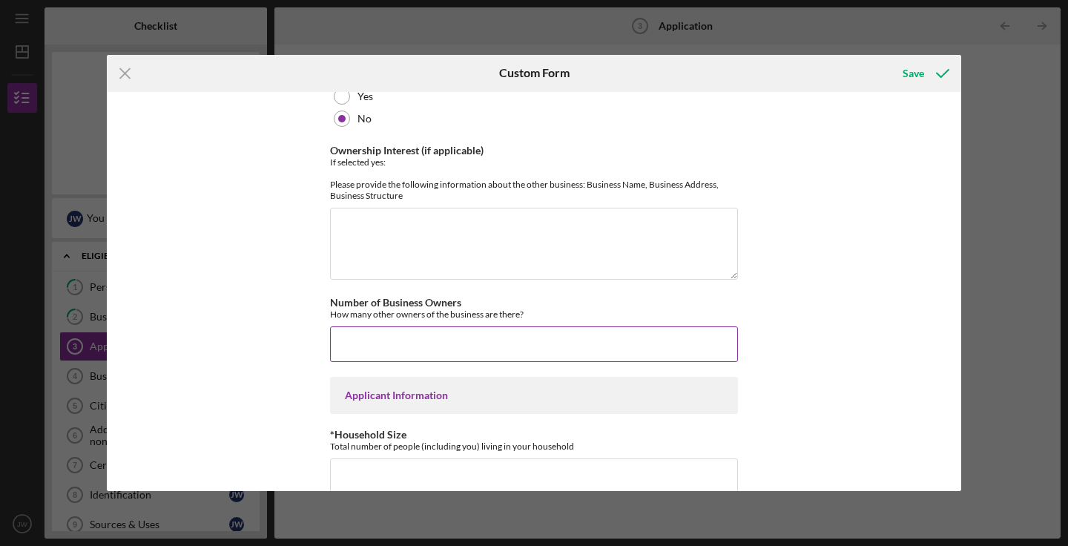
scroll to position [751, 0]
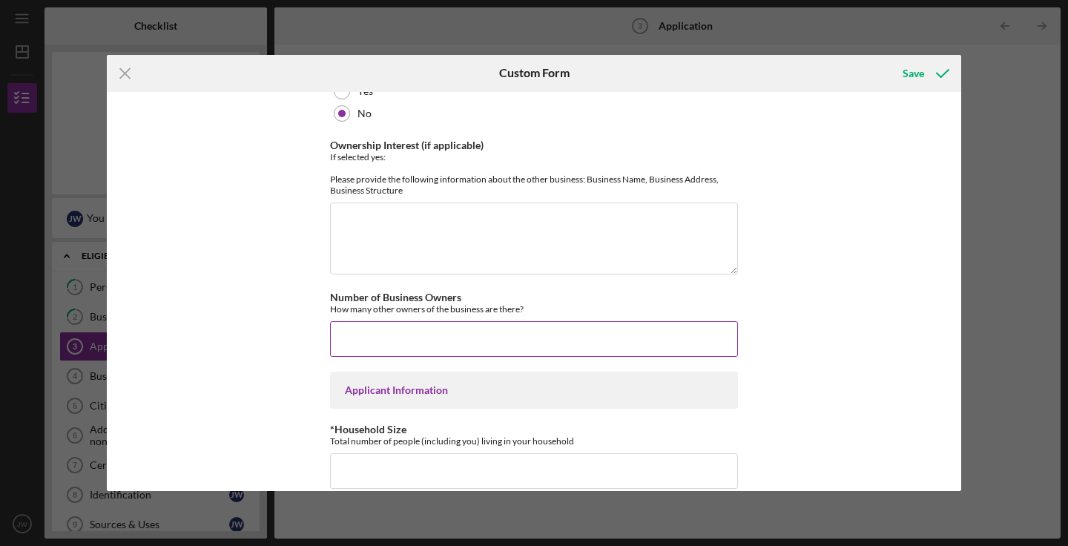
type input "1"
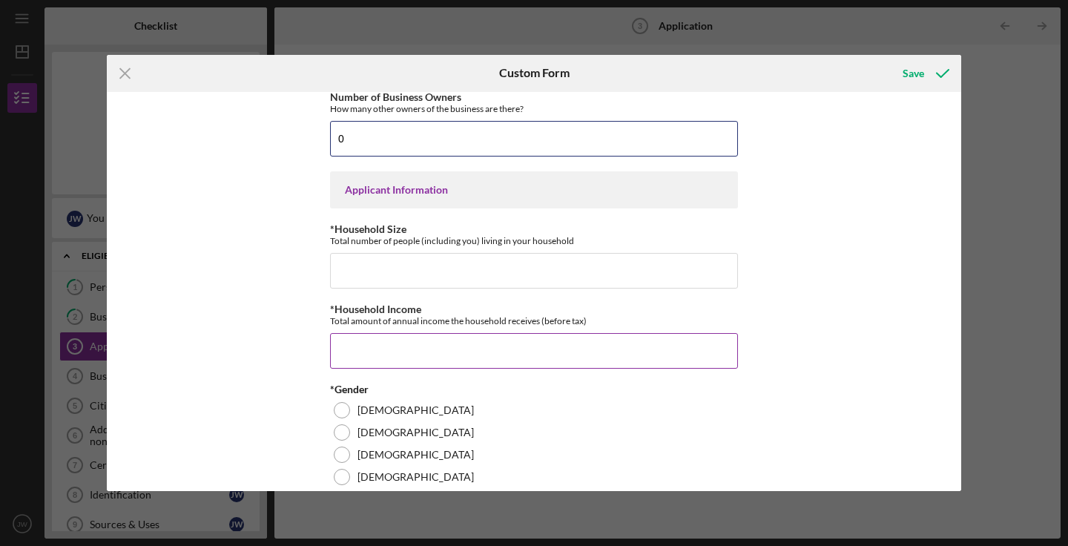
scroll to position [958, 0]
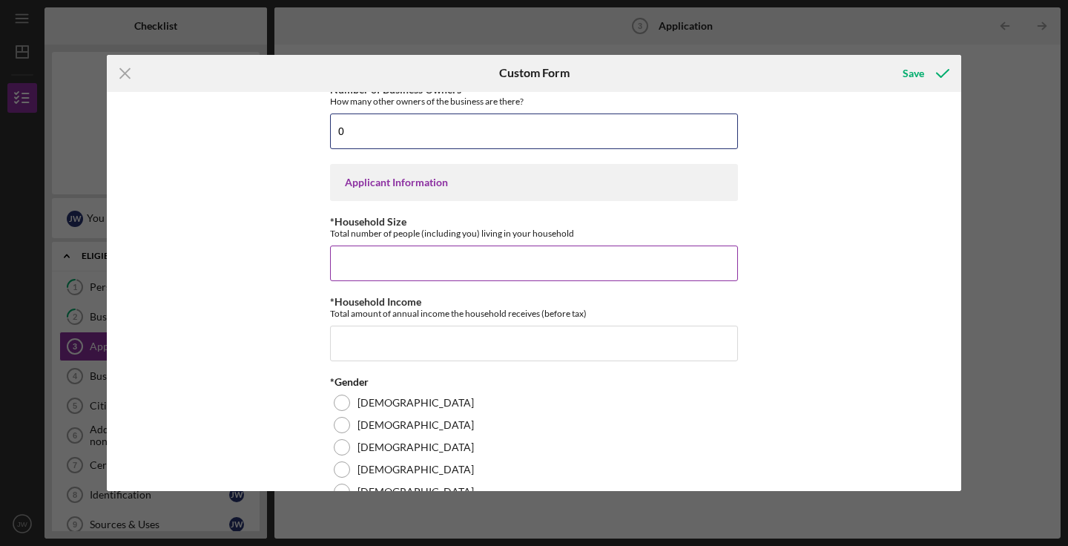
type input "0"
click at [574, 277] on input "*Household Size" at bounding box center [534, 264] width 408 height 36
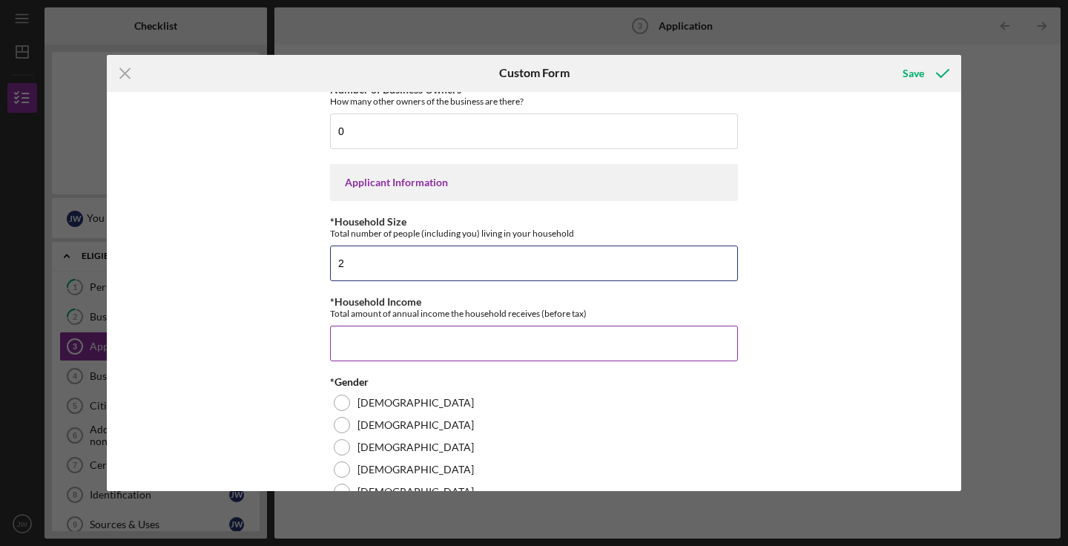
type input "2"
click at [542, 357] on input "*Household Income" at bounding box center [534, 344] width 408 height 36
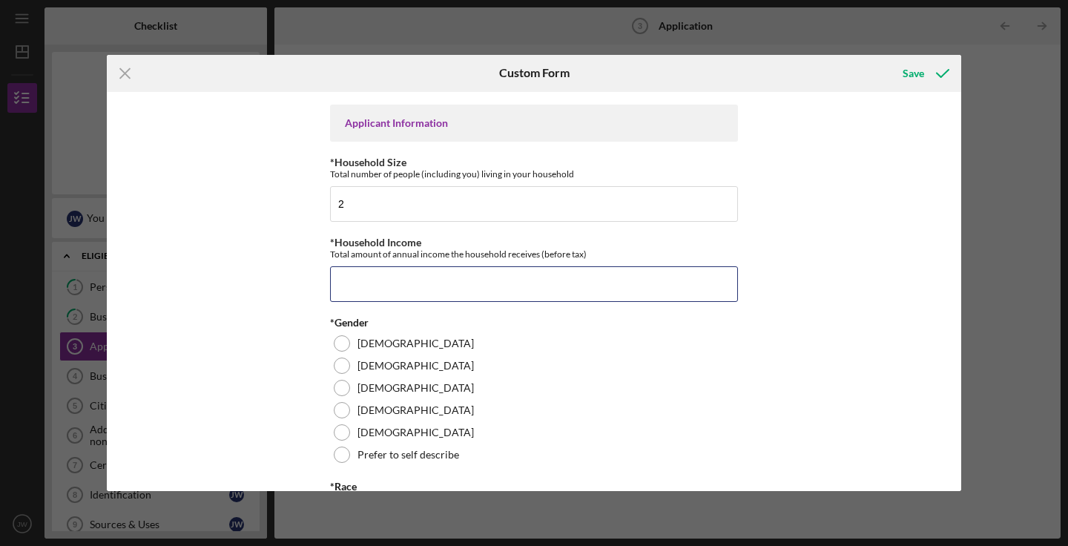
scroll to position [1021, 0]
type input "$6"
type input "$88,000"
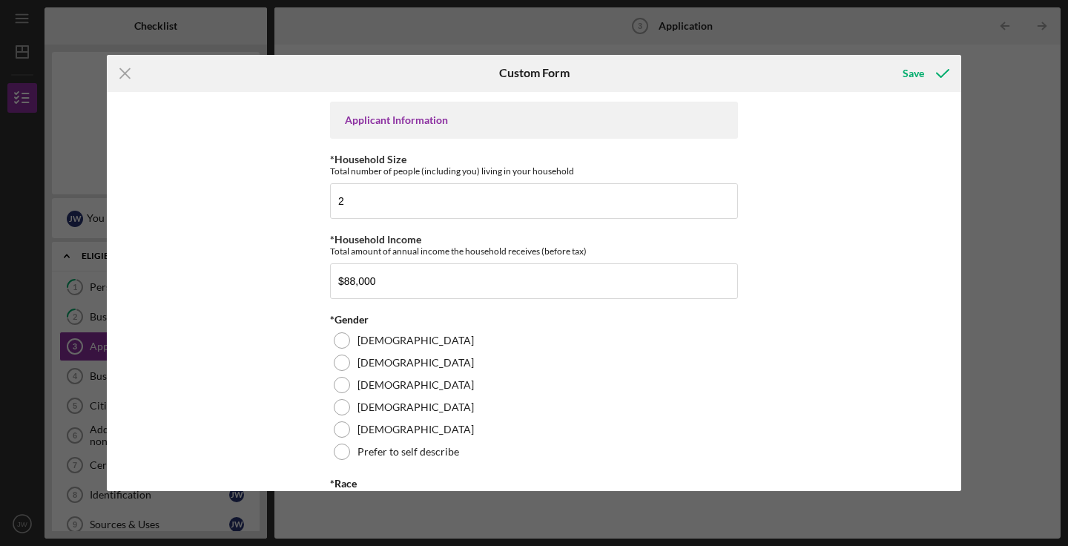
click at [803, 413] on div "Loan Amount Amount Requested $15,000 *Project Description Purpose of the loan. …" at bounding box center [534, 292] width 854 height 400
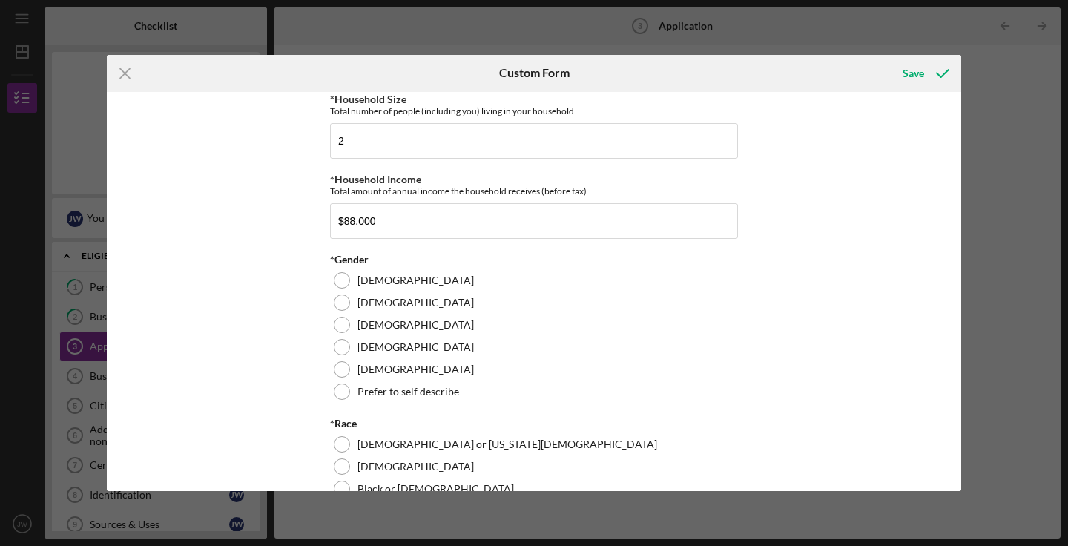
scroll to position [1081, 0]
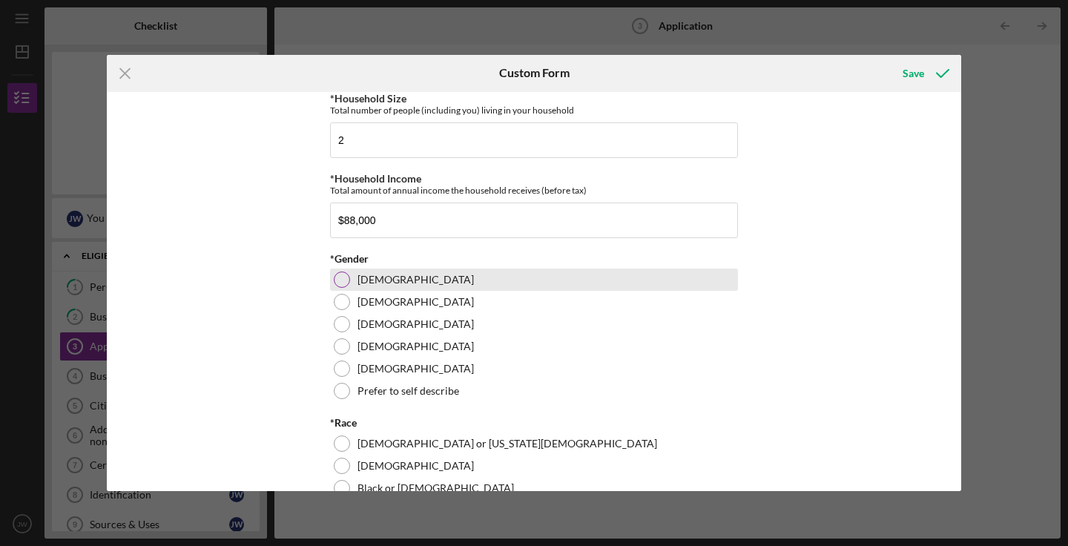
click at [400, 291] on div "[DEMOGRAPHIC_DATA]" at bounding box center [534, 279] width 408 height 22
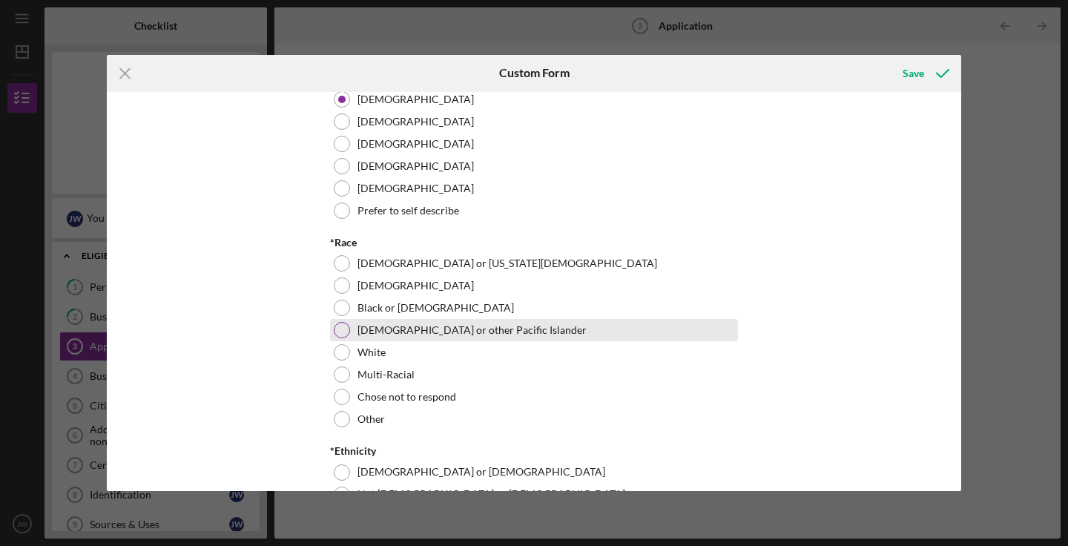
scroll to position [1266, 0]
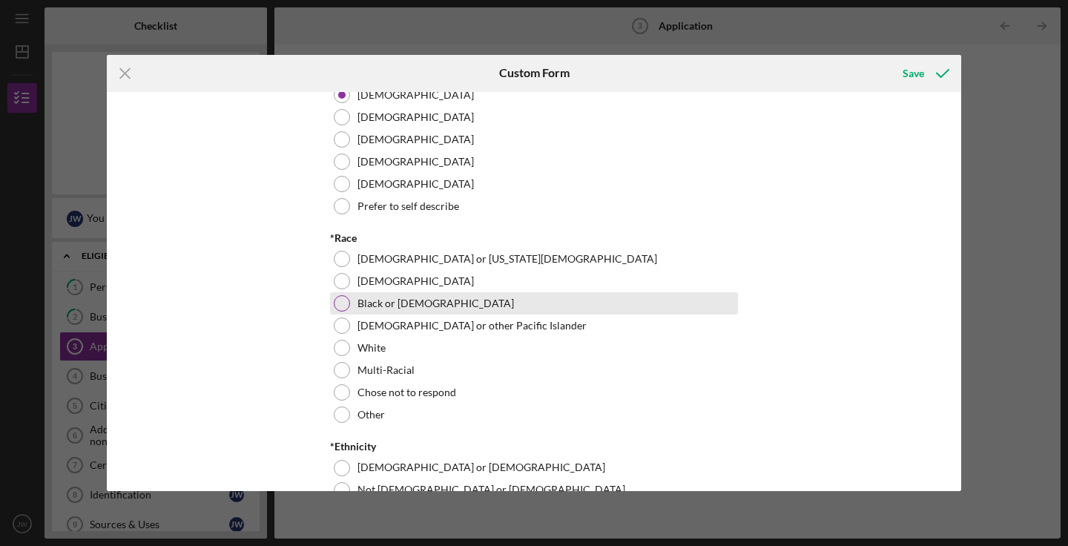
click at [461, 309] on label "Black or [DEMOGRAPHIC_DATA]" at bounding box center [436, 303] width 156 height 12
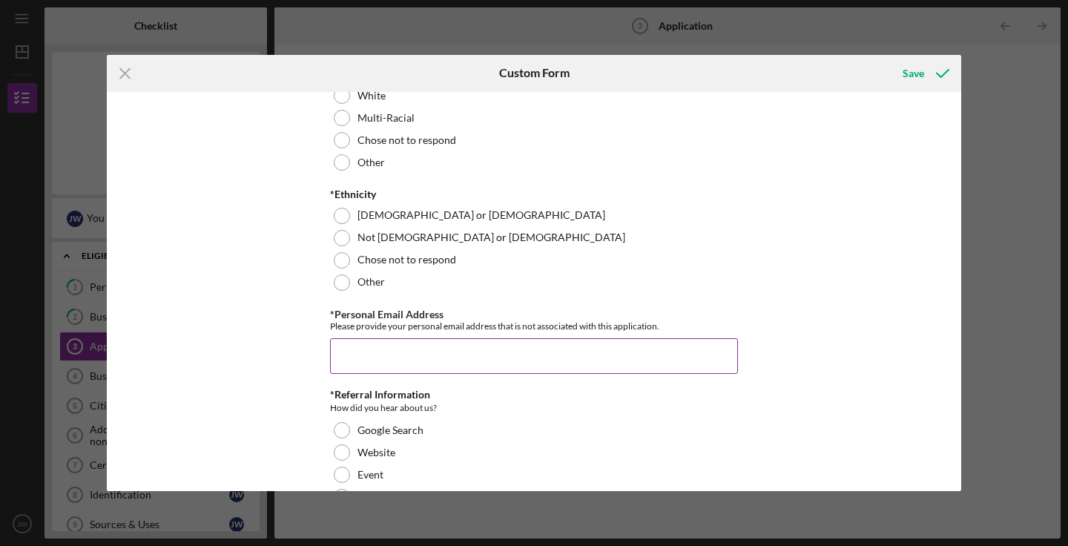
scroll to position [1520, 0]
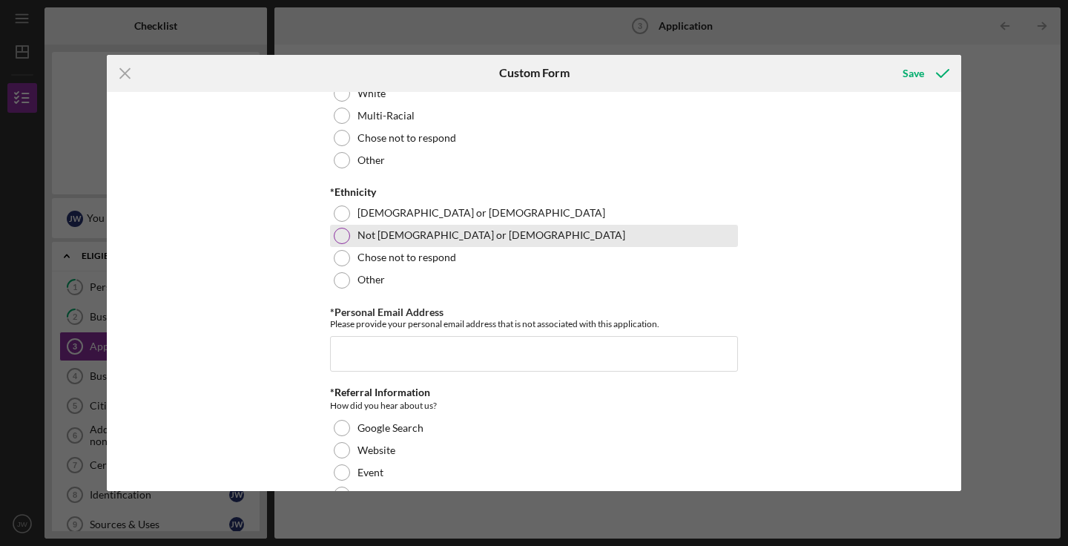
click at [399, 241] on label "Not [DEMOGRAPHIC_DATA] or [DEMOGRAPHIC_DATA]" at bounding box center [492, 235] width 268 height 12
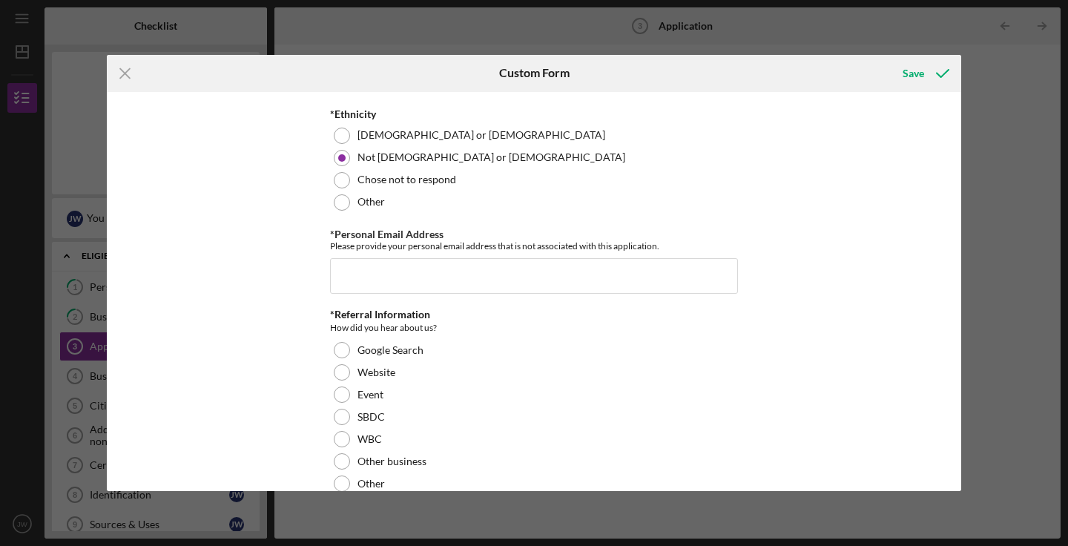
scroll to position [1598, 0]
type input "j"
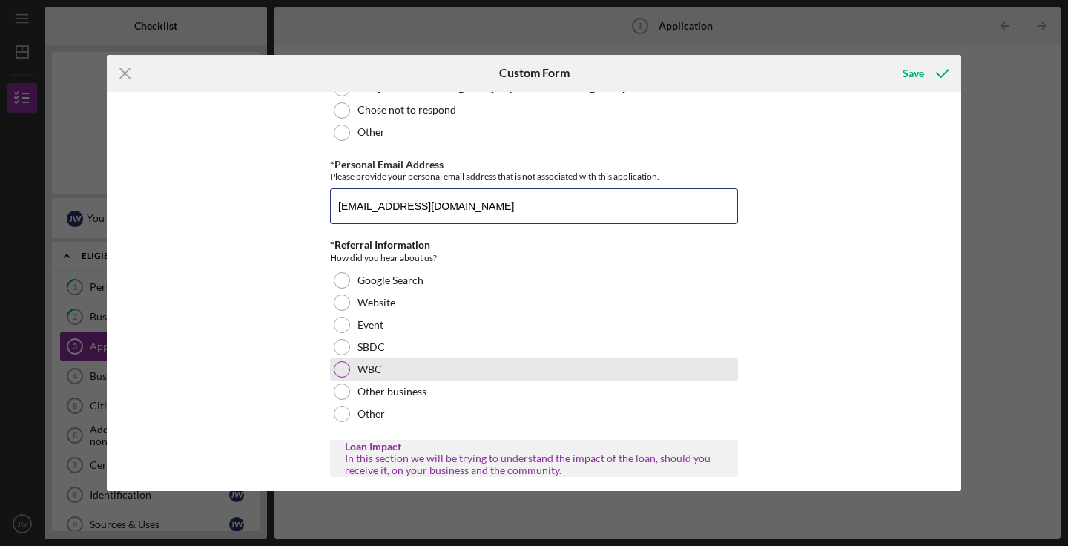
scroll to position [1672, 0]
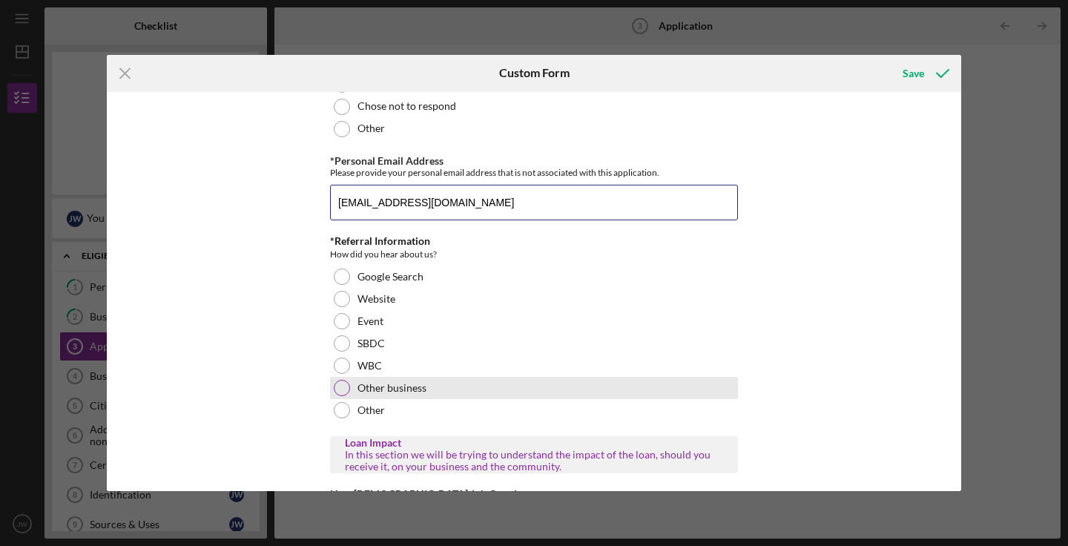
type input "[EMAIL_ADDRESS][DOMAIN_NAME]"
click at [532, 399] on div "Other business" at bounding box center [534, 388] width 408 height 22
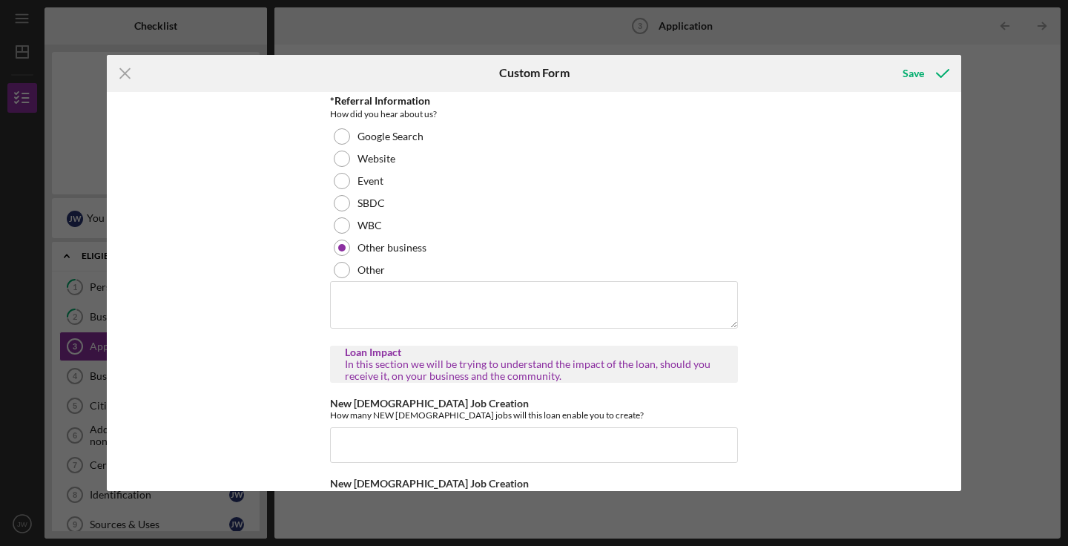
scroll to position [1813, 0]
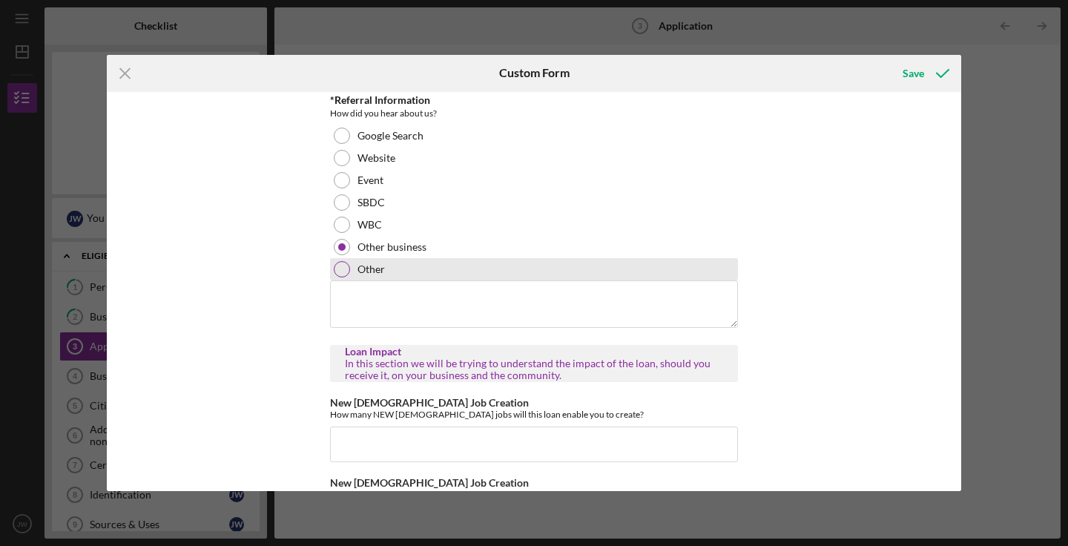
click at [362, 275] on label "Other" at bounding box center [371, 269] width 27 height 12
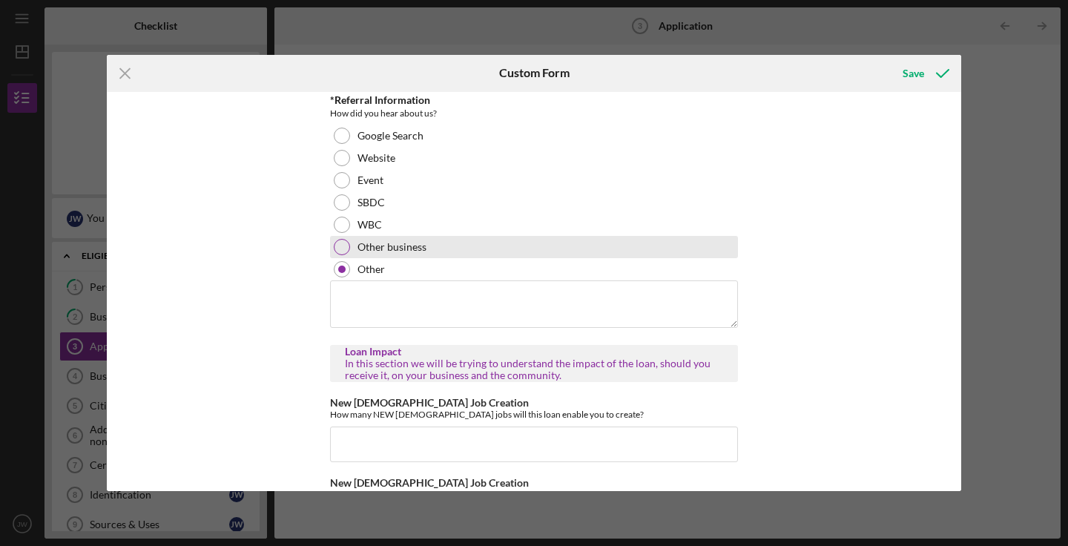
click at [362, 253] on label "Other business" at bounding box center [392, 247] width 69 height 12
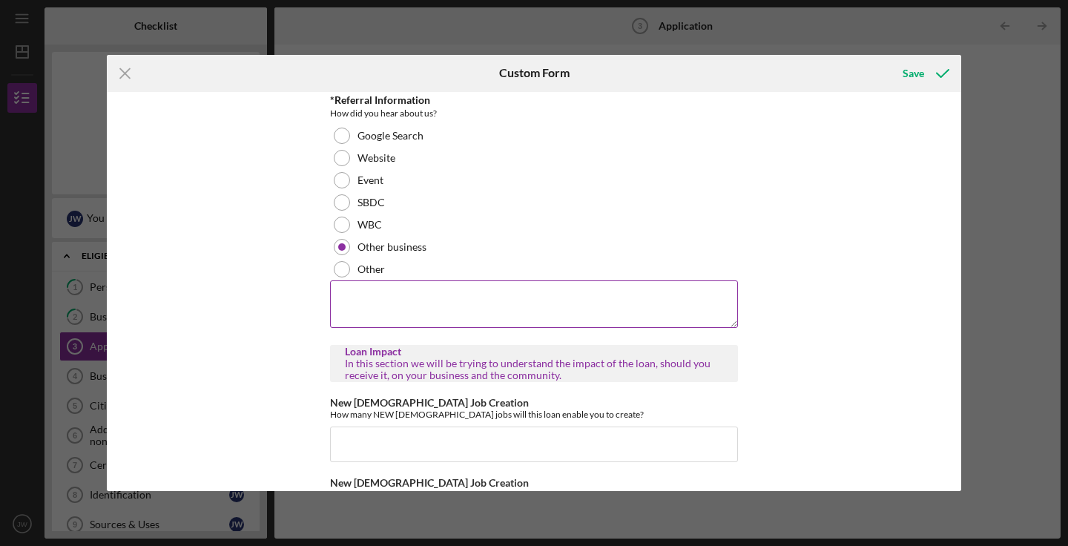
click at [469, 328] on textarea at bounding box center [534, 303] width 408 height 47
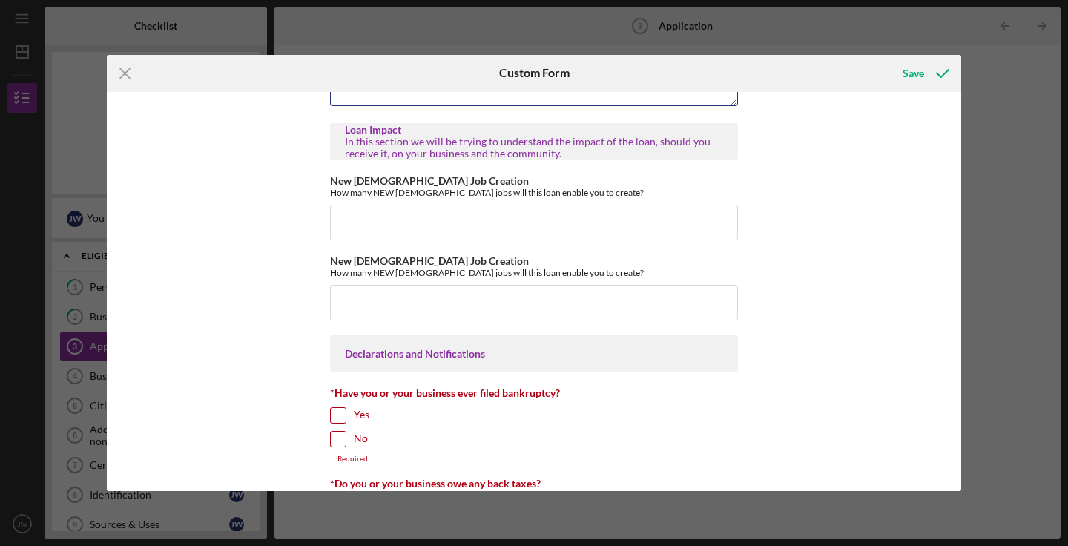
scroll to position [2036, 0]
type textarea "Referral from Itsy Bitsy Learning Academy"
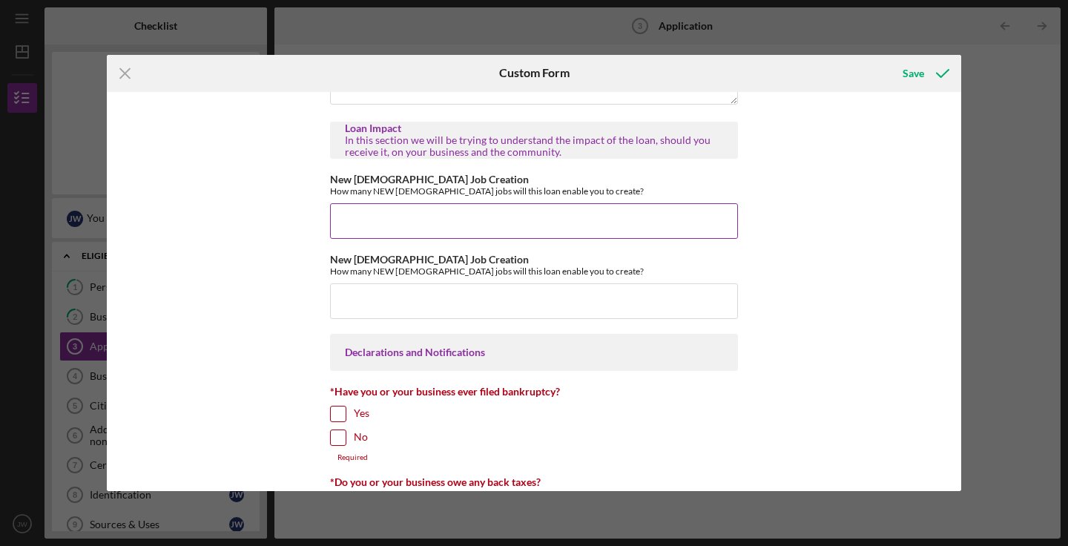
click at [604, 239] on input "New [DEMOGRAPHIC_DATA] Job Creation" at bounding box center [534, 221] width 408 height 36
type input "2"
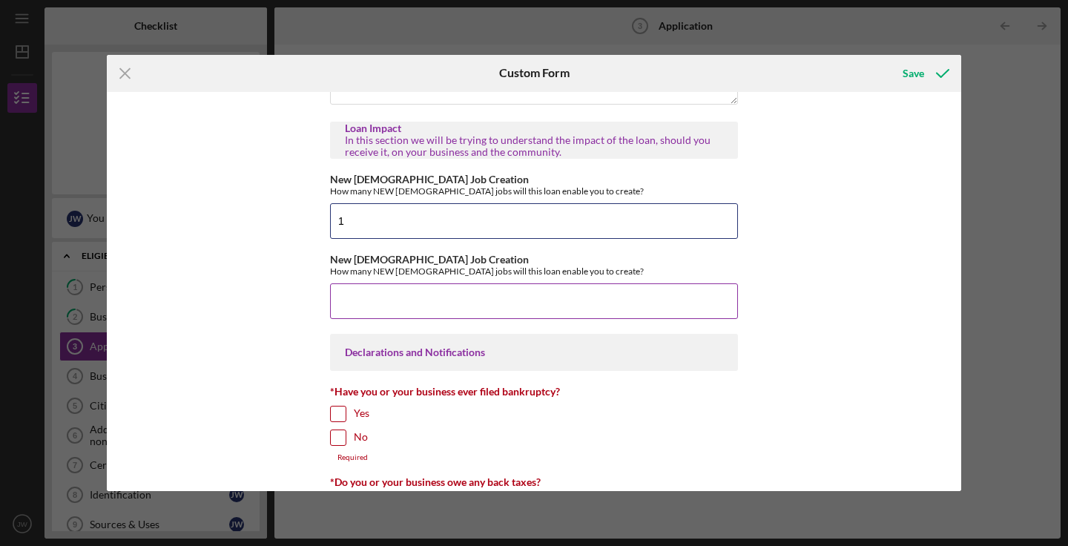
type input "1"
click at [554, 319] on input "New [DEMOGRAPHIC_DATA] Job Creation" at bounding box center [534, 301] width 408 height 36
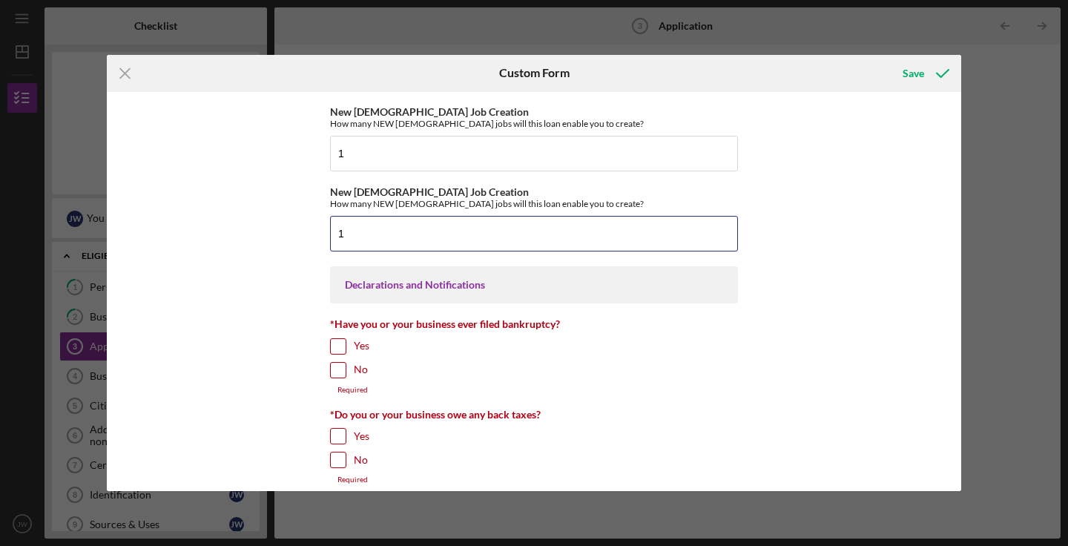
scroll to position [2158, 0]
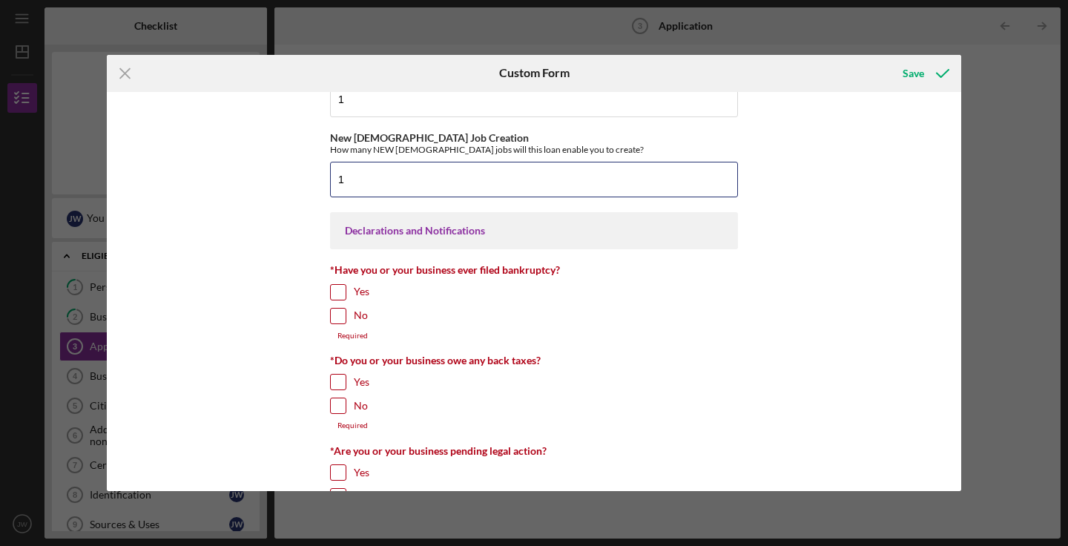
type input "1"
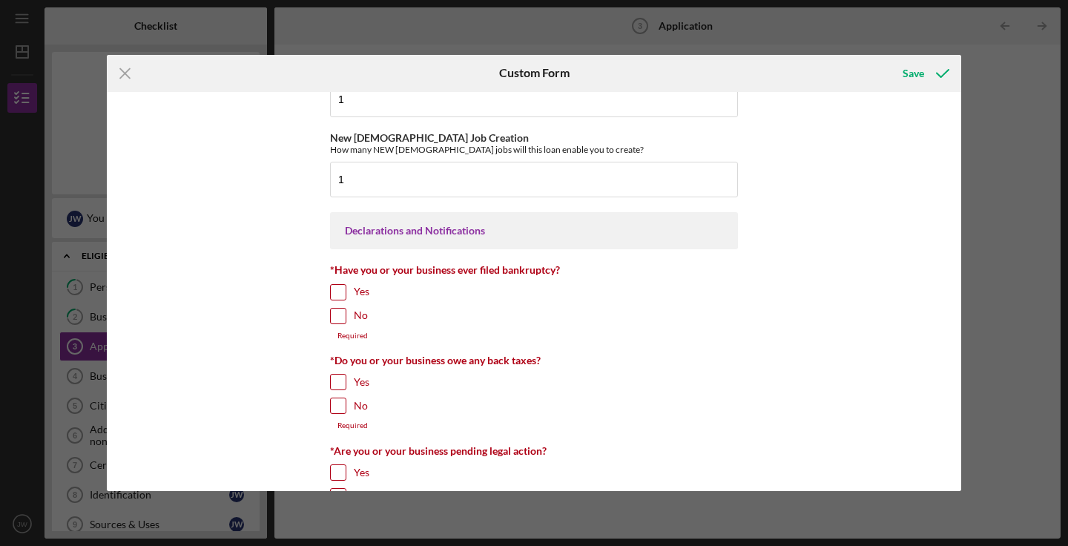
click at [340, 323] on input "No" at bounding box center [338, 316] width 15 height 15
checkbox input "true"
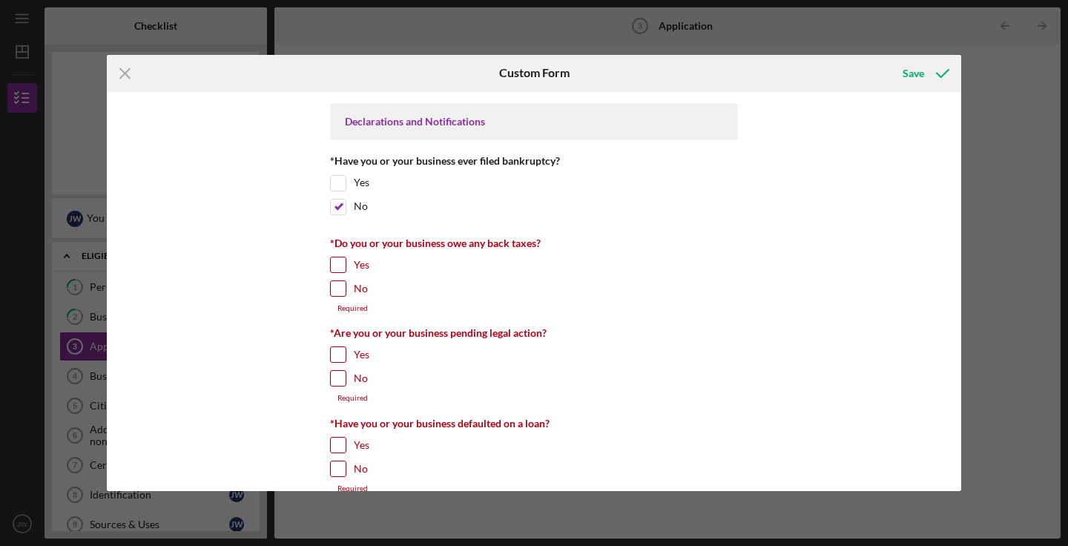
scroll to position [2267, 0]
click at [336, 295] on input "No" at bounding box center [338, 287] width 15 height 15
checkbox input "true"
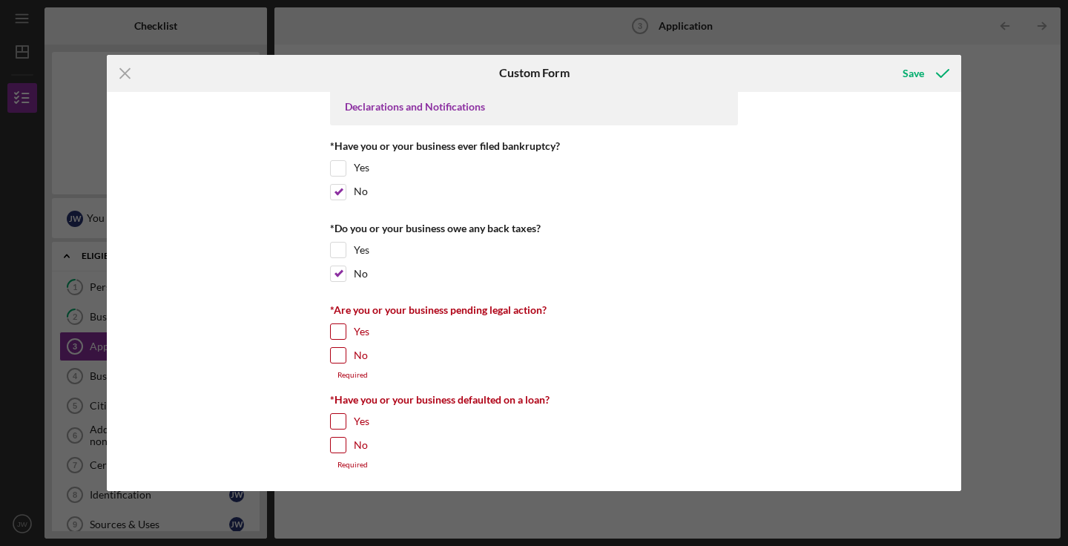
scroll to position [2301, 0]
click at [334, 358] on input "No" at bounding box center [338, 355] width 15 height 15
checkbox input "true"
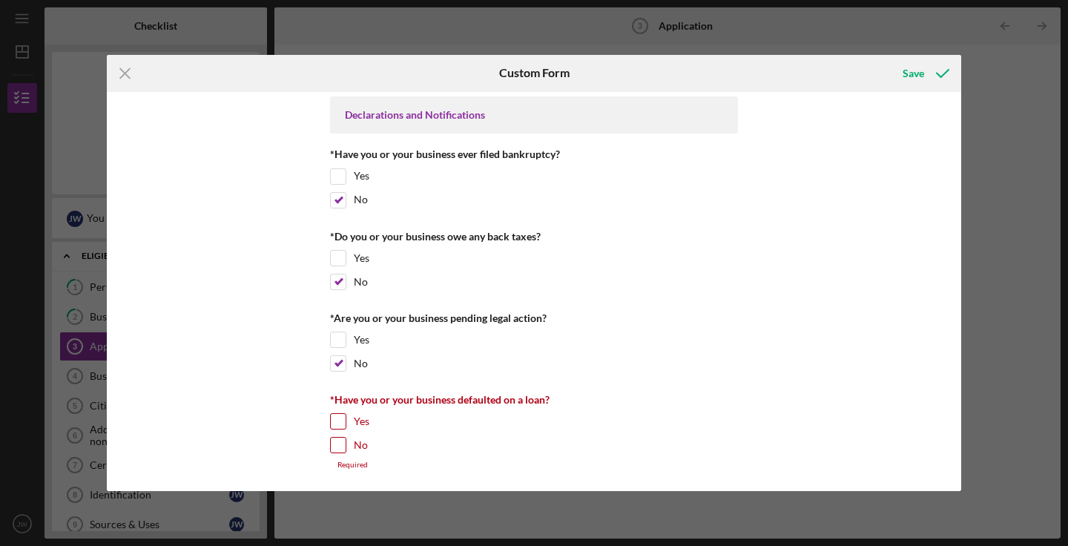
click at [332, 449] on input "No" at bounding box center [338, 445] width 15 height 15
checkbox input "true"
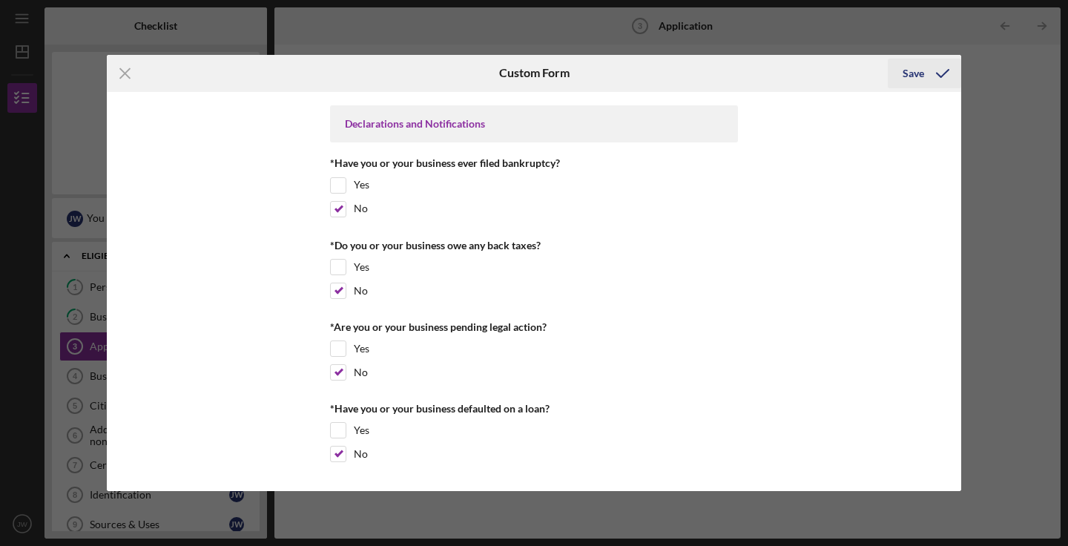
click at [933, 77] on icon "submit" at bounding box center [942, 73] width 37 height 37
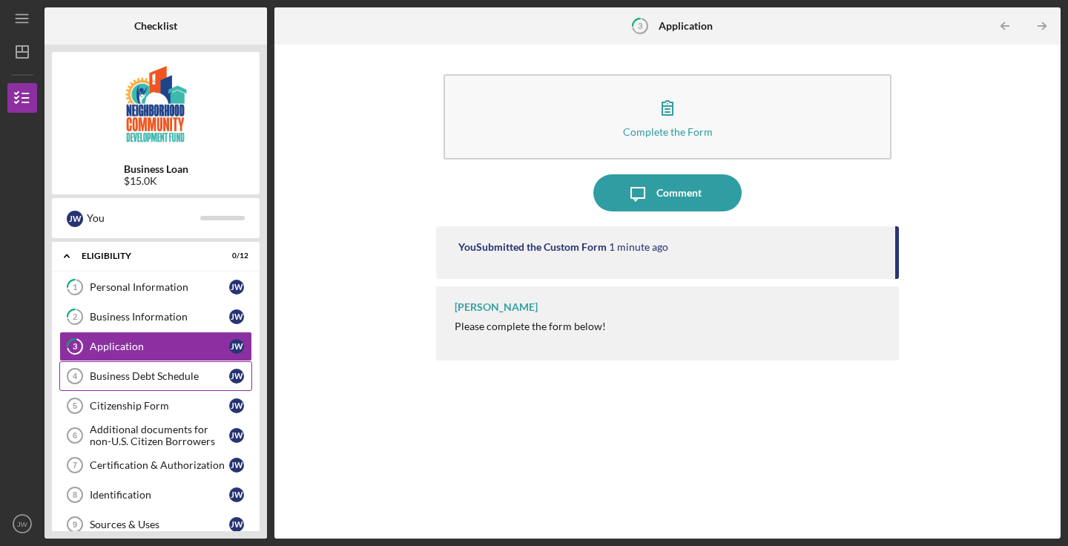
click at [170, 378] on div "Business Debt Schedule" at bounding box center [159, 376] width 139 height 12
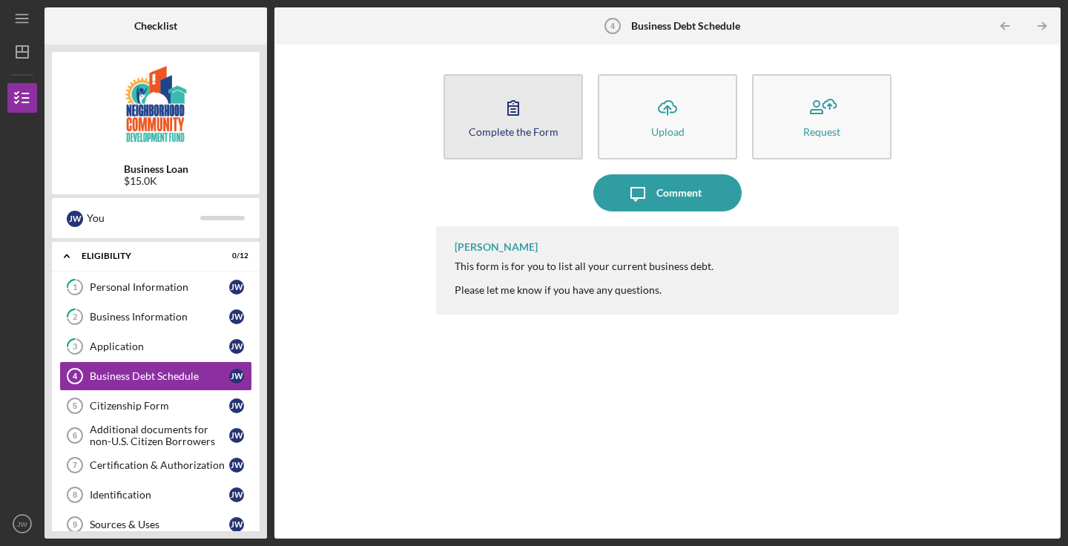
click at [529, 118] on icon "button" at bounding box center [513, 107] width 37 height 37
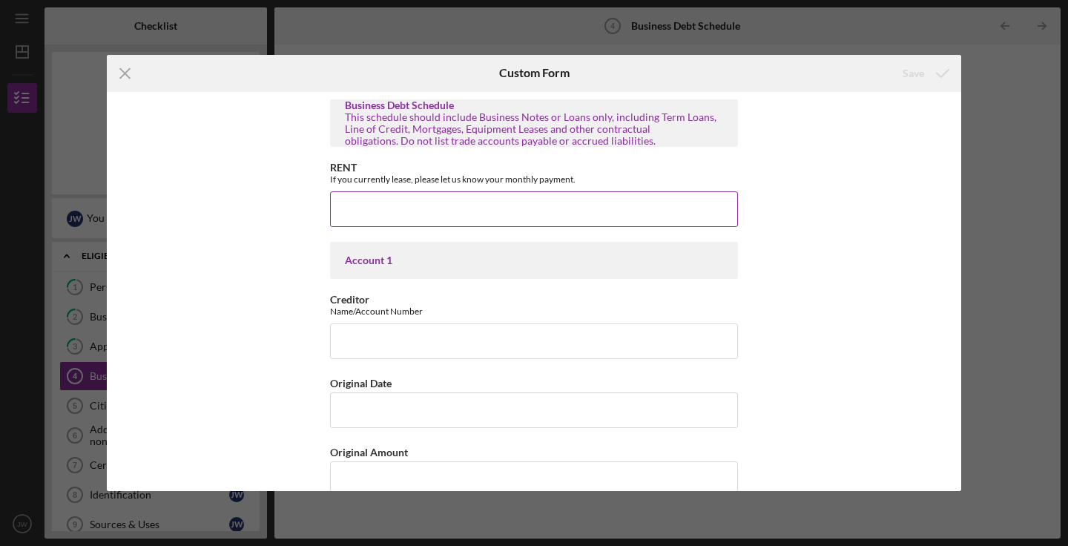
click at [683, 212] on input "RENT" at bounding box center [534, 209] width 408 height 36
type input "$1,475"
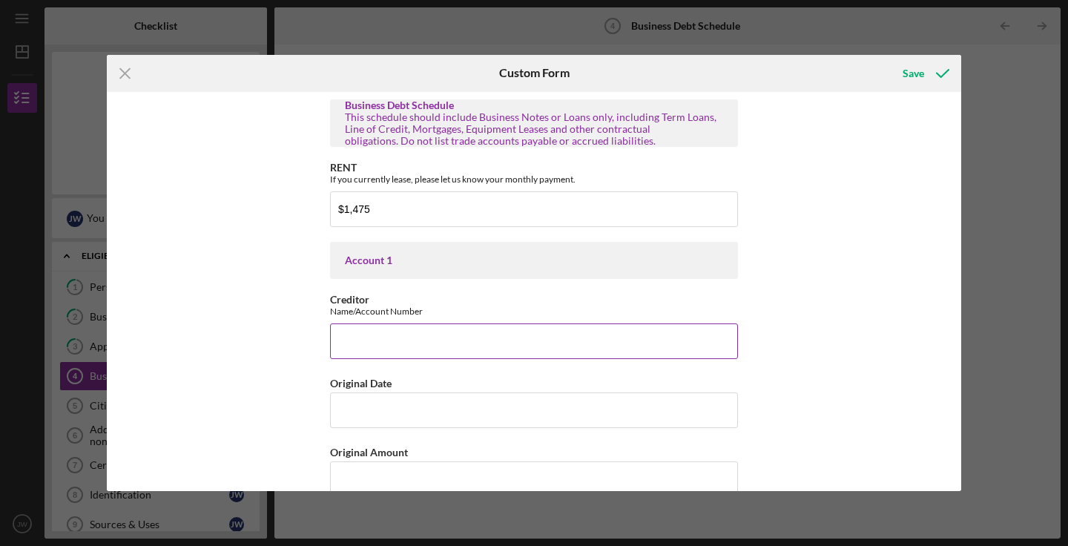
click at [607, 337] on input "Creditor" at bounding box center [534, 341] width 408 height 36
click at [123, 70] on icon "Icon/Menu Close" at bounding box center [125, 73] width 37 height 37
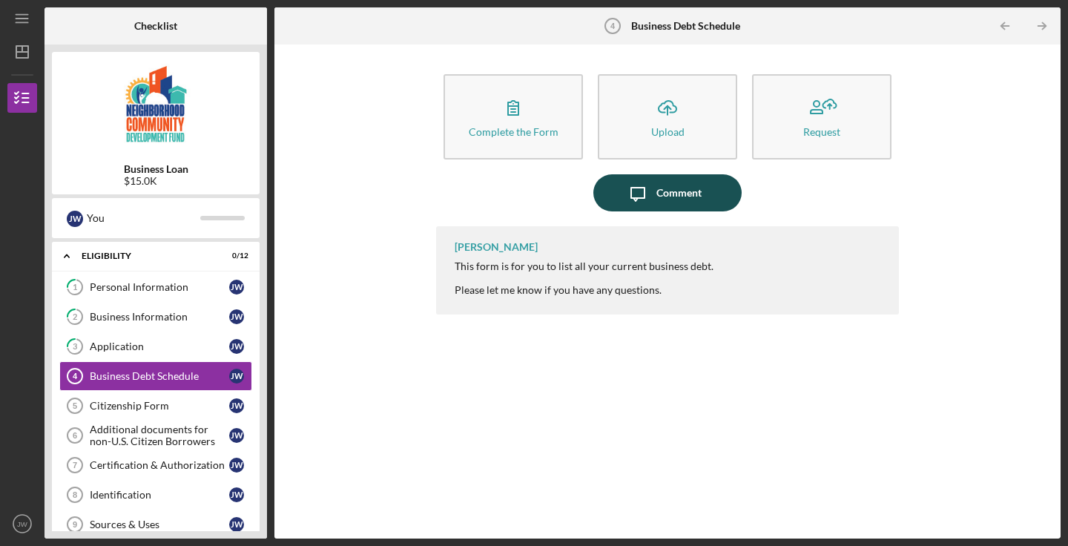
click at [693, 190] on div "Comment" at bounding box center [678, 192] width 45 height 37
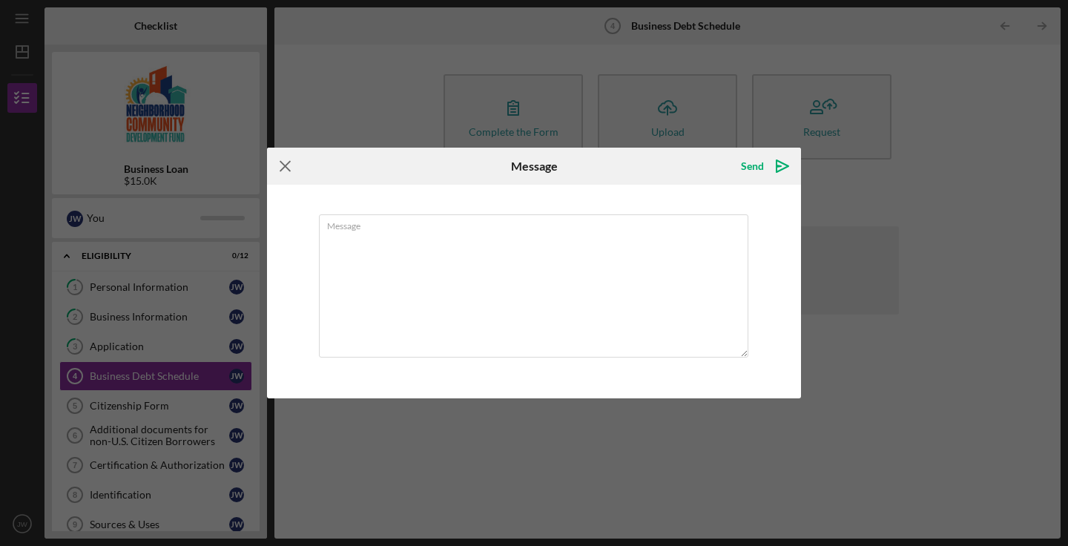
click at [287, 171] on icon "Icon/Menu Close" at bounding box center [285, 166] width 37 height 37
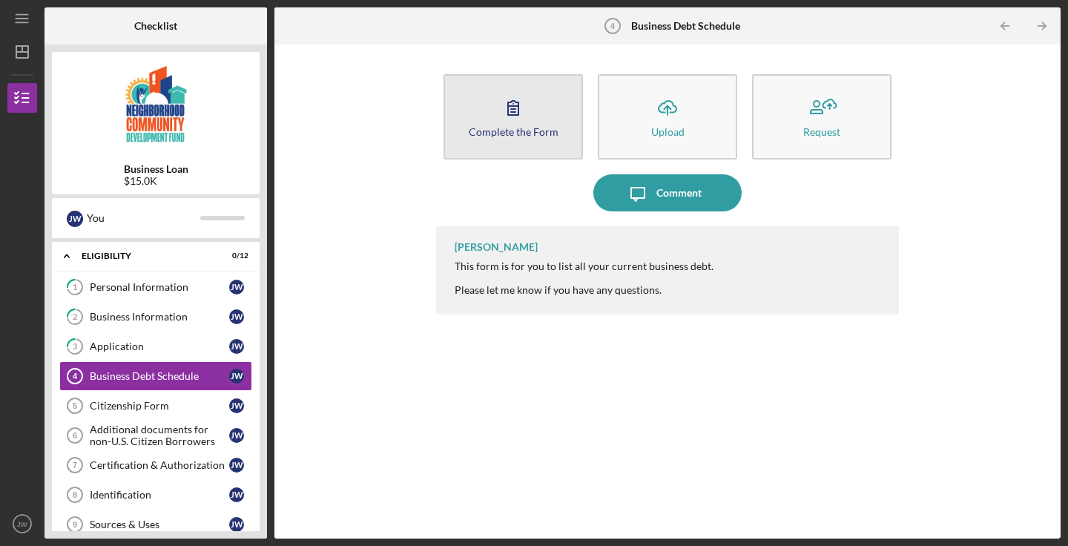
click at [528, 113] on icon "button" at bounding box center [513, 107] width 37 height 37
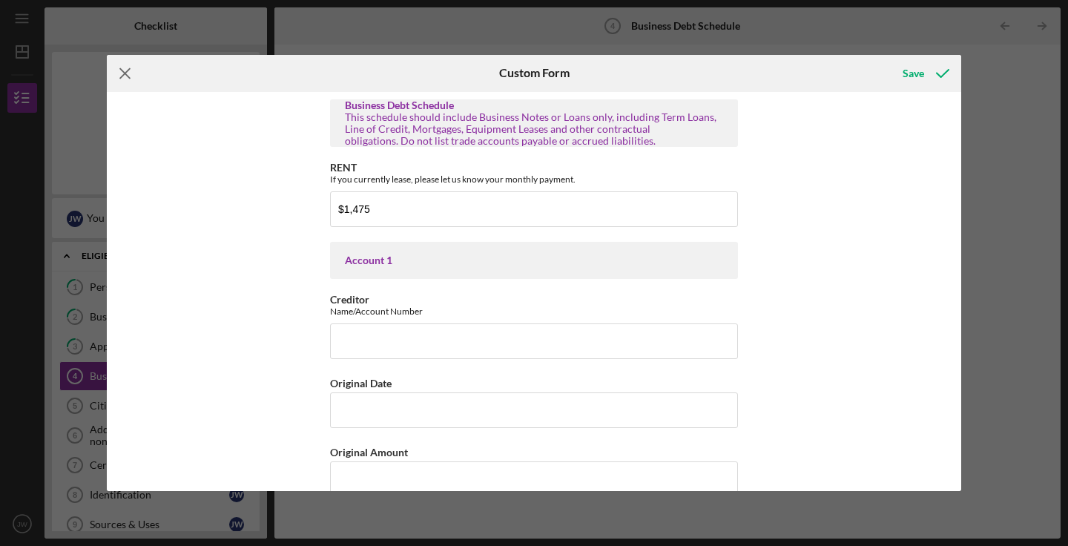
click at [125, 73] on line at bounding box center [125, 73] width 10 height 10
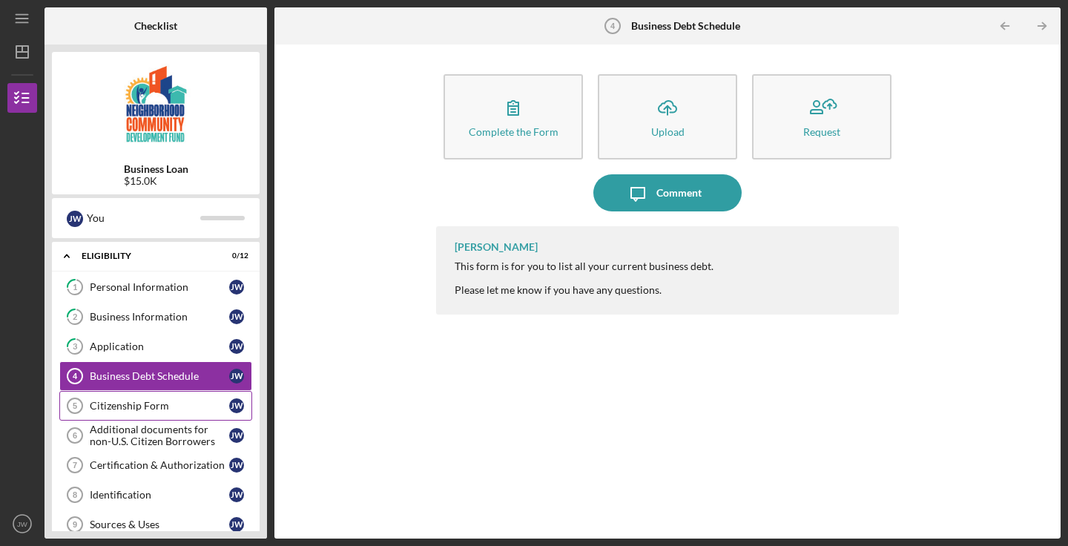
click at [187, 412] on link "Citizenship Form 5 Citizenship Form [PERSON_NAME]" at bounding box center [155, 406] width 193 height 30
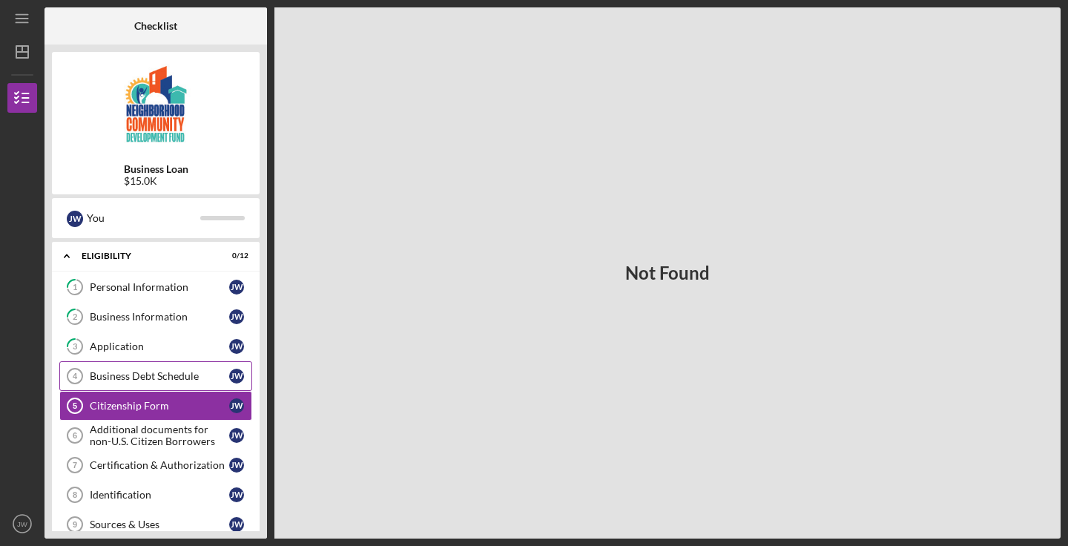
click at [165, 375] on div "Business Debt Schedule" at bounding box center [159, 376] width 139 height 12
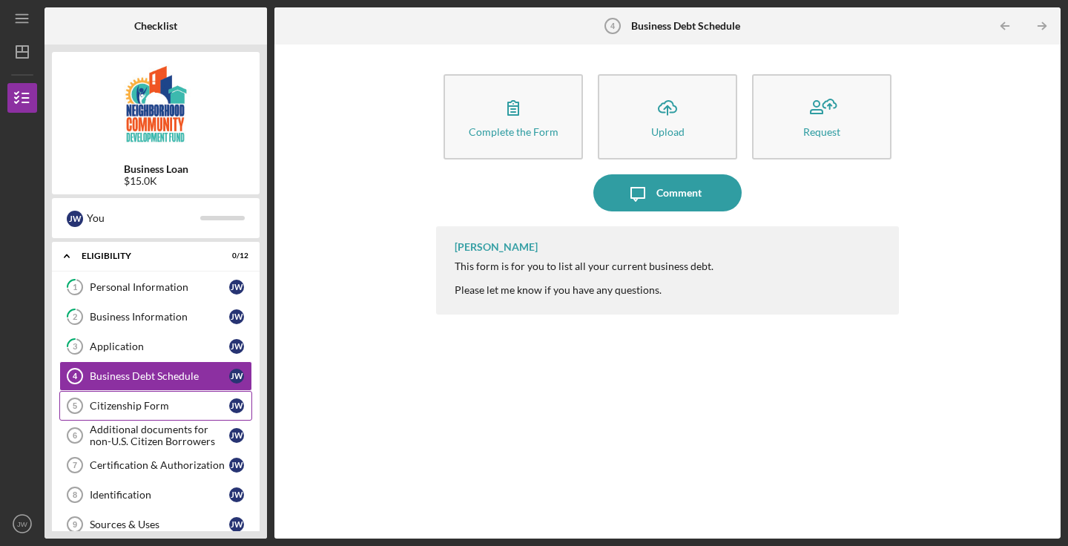
click at [162, 402] on div "Citizenship Form" at bounding box center [159, 406] width 139 height 12
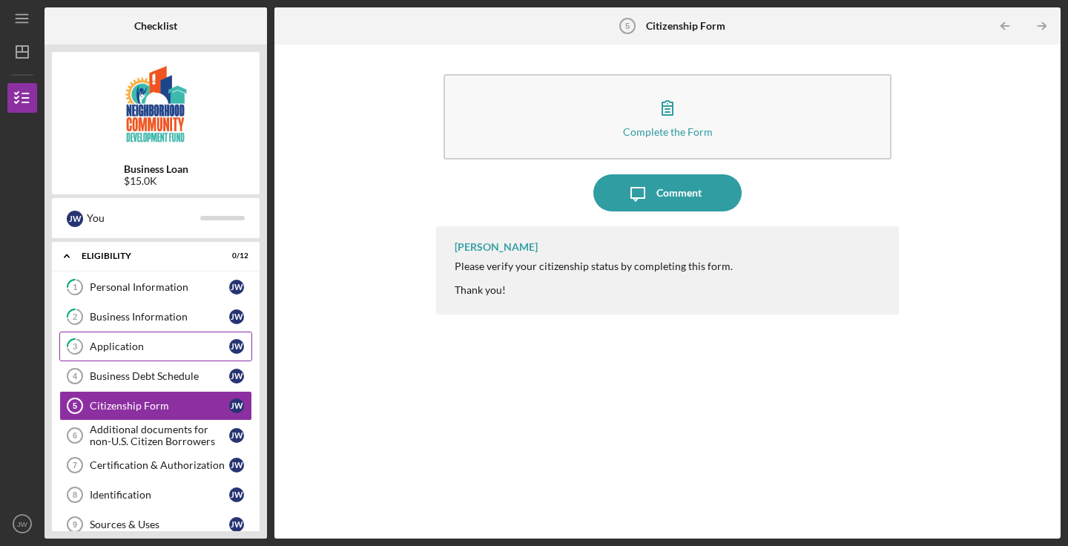
click at [142, 342] on div "Application" at bounding box center [159, 346] width 139 height 12
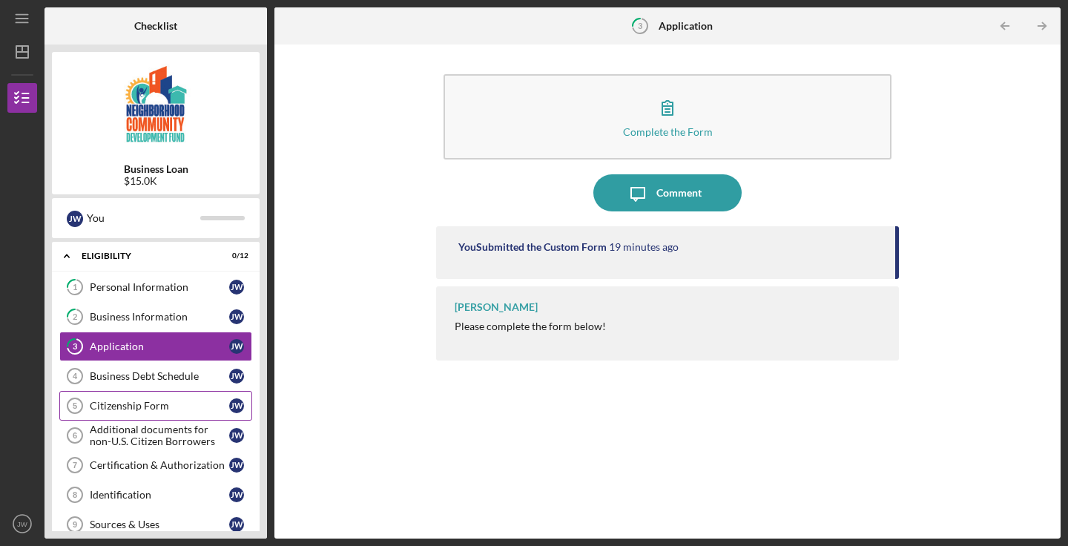
click at [131, 403] on div "Citizenship Form" at bounding box center [159, 406] width 139 height 12
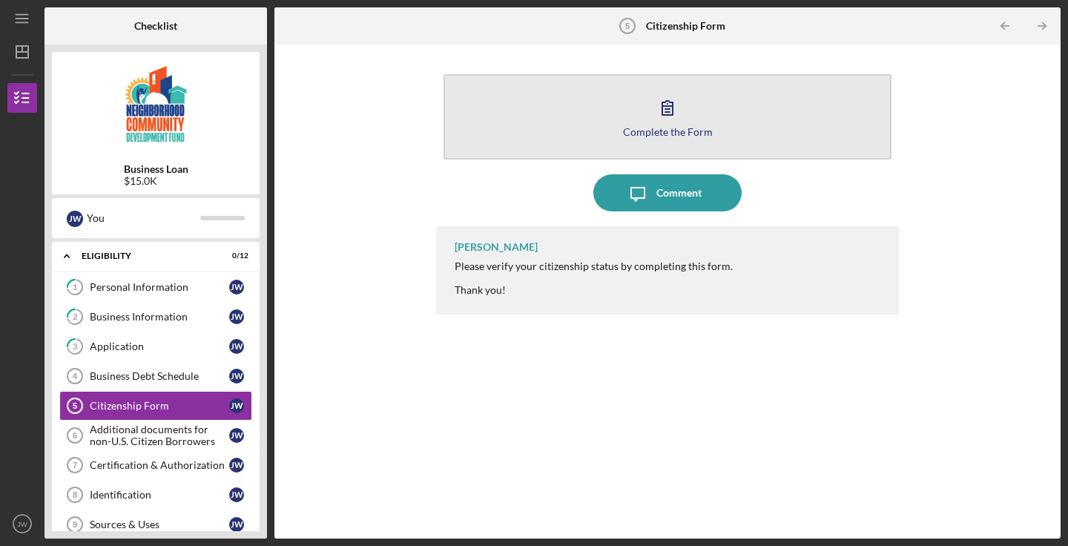
click at [704, 107] on button "Complete the Form Form" at bounding box center [668, 116] width 448 height 85
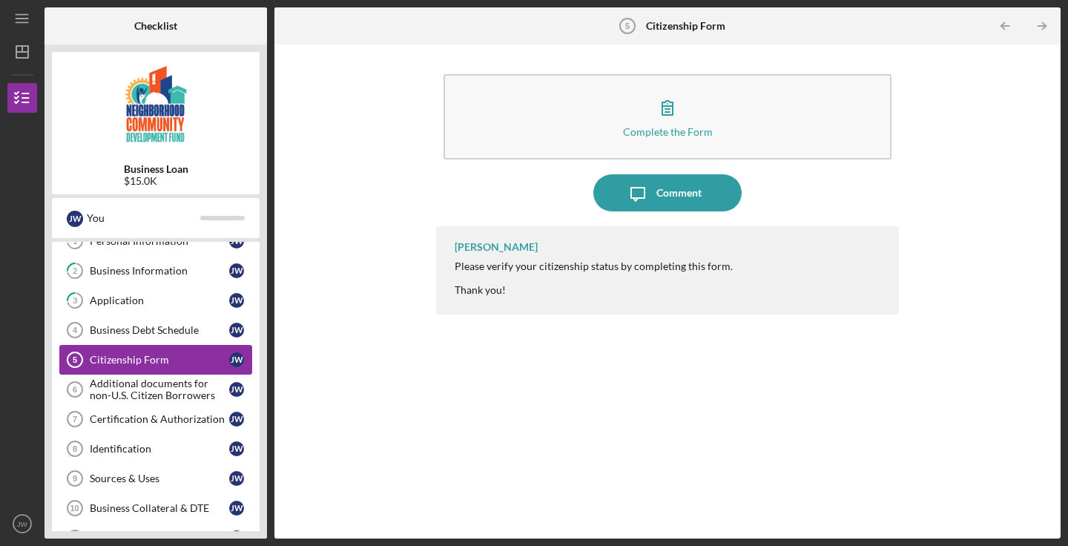
scroll to position [47, 0]
click at [190, 389] on div "Additional documents for non-U.S. Citizen Borrowers" at bounding box center [159, 388] width 139 height 24
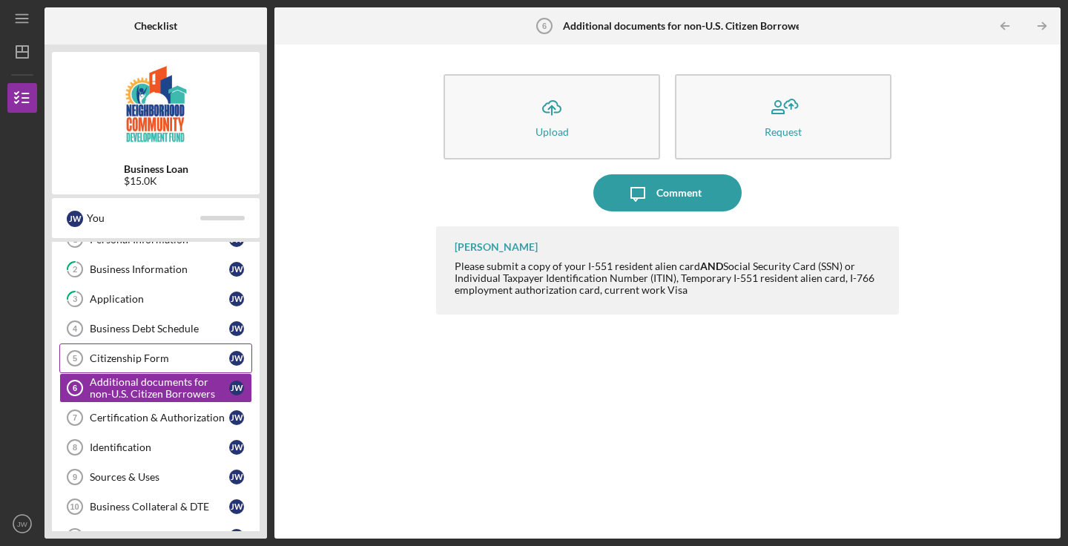
click at [186, 363] on div "Citizenship Form" at bounding box center [159, 358] width 139 height 12
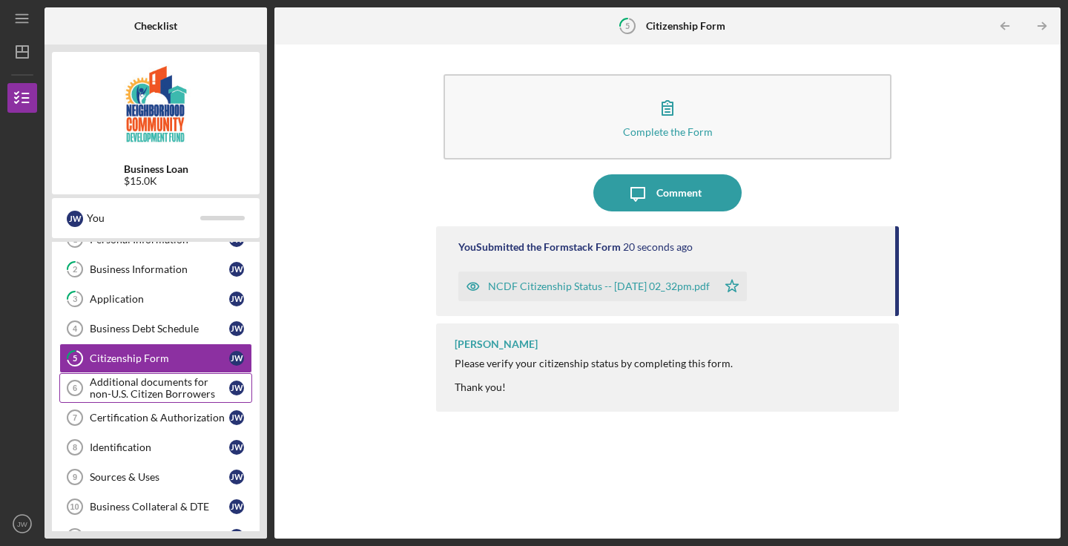
click at [169, 381] on div "Additional documents for non-U.S. Citizen Borrowers" at bounding box center [159, 388] width 139 height 24
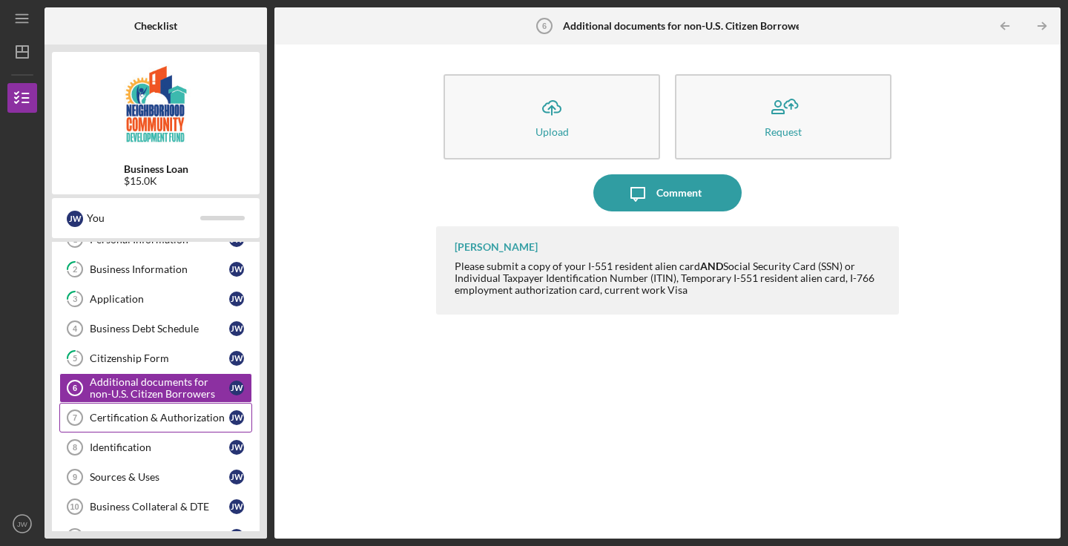
click at [144, 414] on div "Certification & Authorization" at bounding box center [159, 418] width 139 height 12
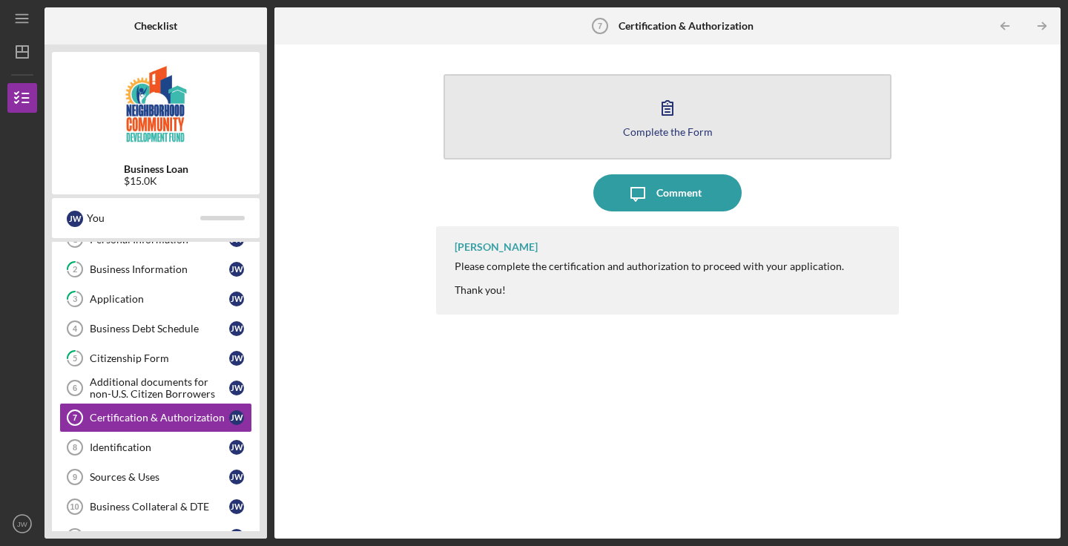
click at [704, 127] on div "Complete the Form" at bounding box center [668, 131] width 90 height 11
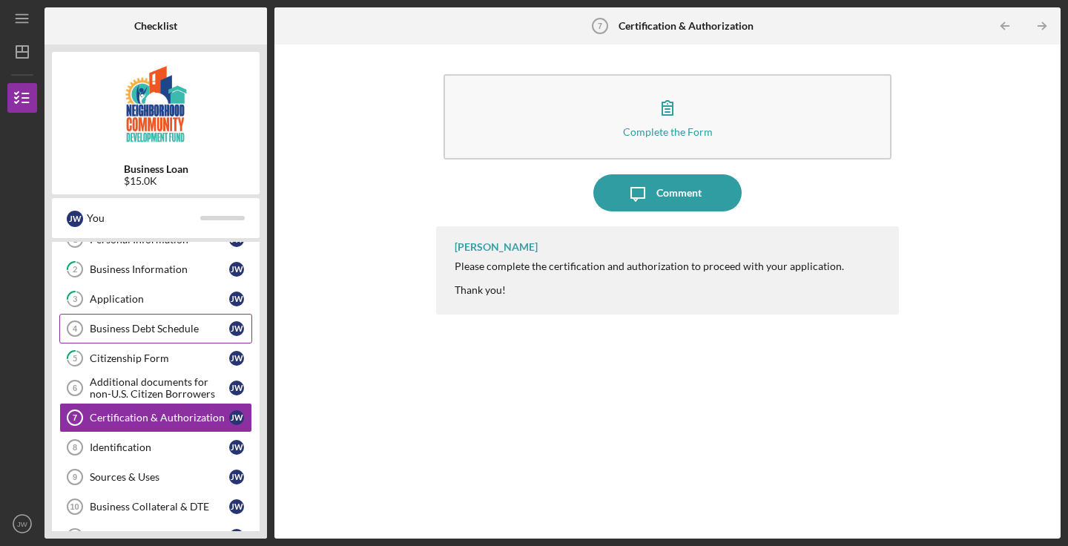
click at [147, 331] on div "Business Debt Schedule" at bounding box center [159, 329] width 139 height 12
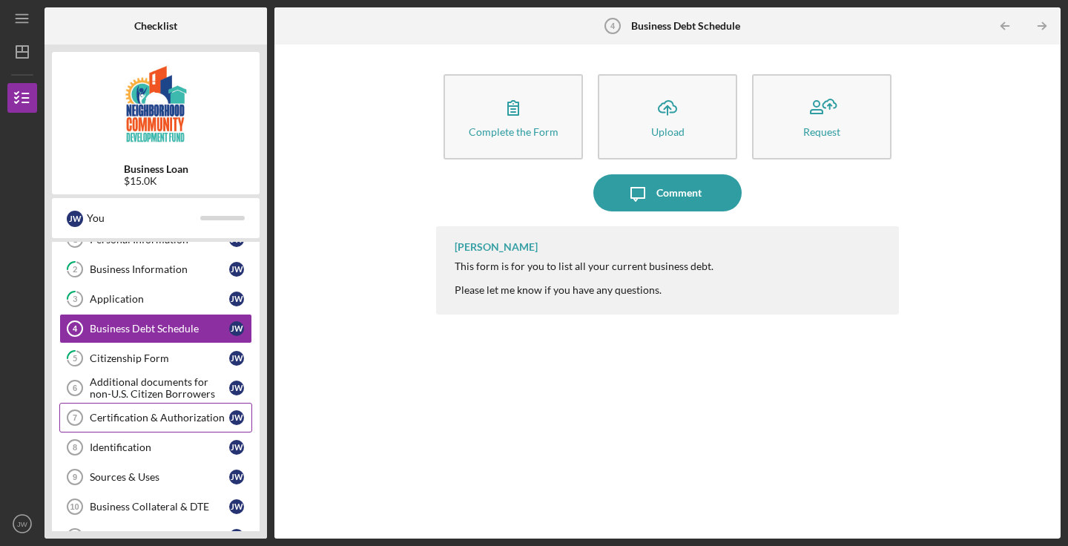
click at [170, 420] on div "Certification & Authorization" at bounding box center [159, 418] width 139 height 12
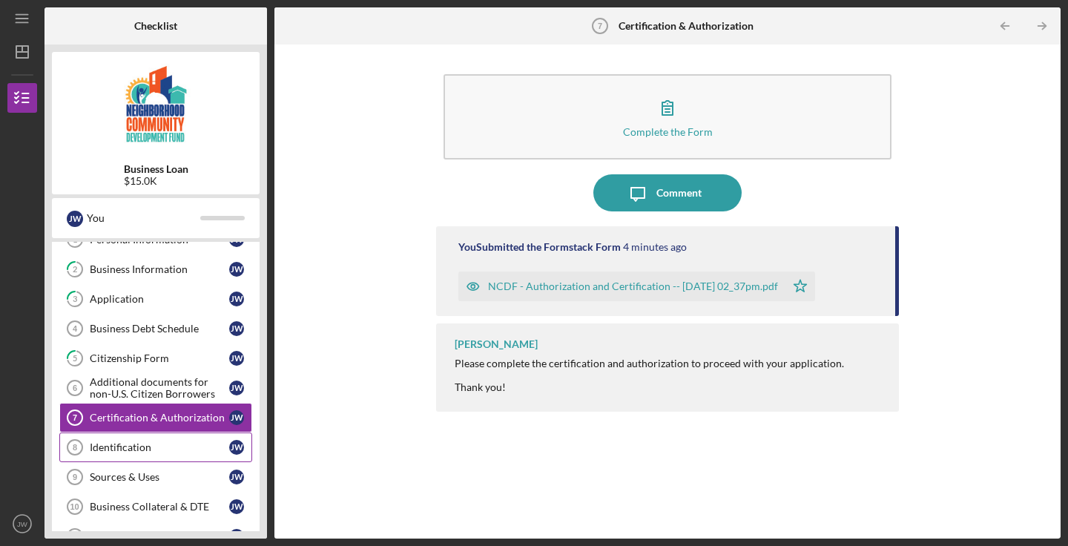
click at [174, 446] on div "Identification" at bounding box center [159, 447] width 139 height 12
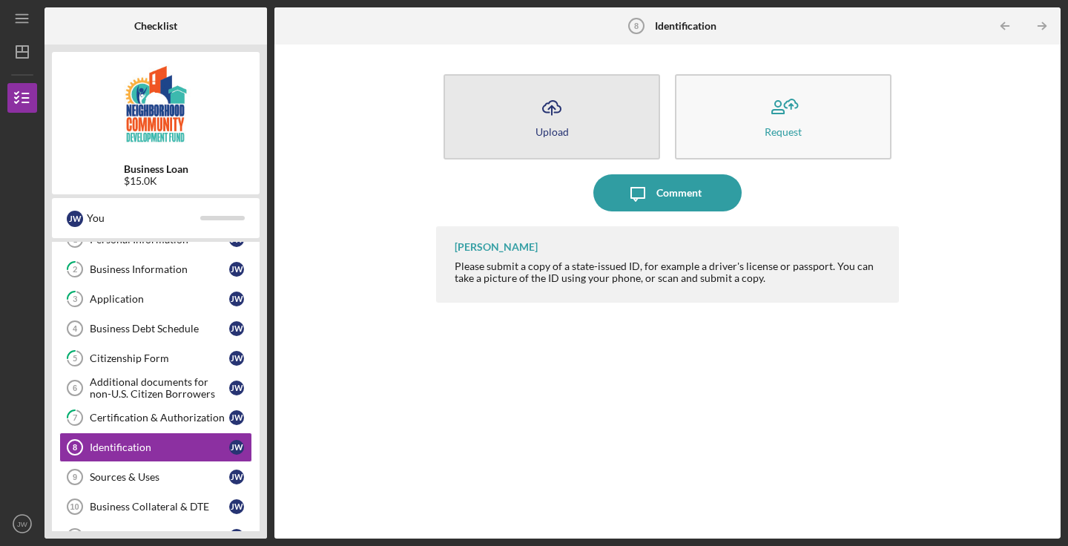
click at [547, 131] on div "Upload" at bounding box center [552, 131] width 33 height 11
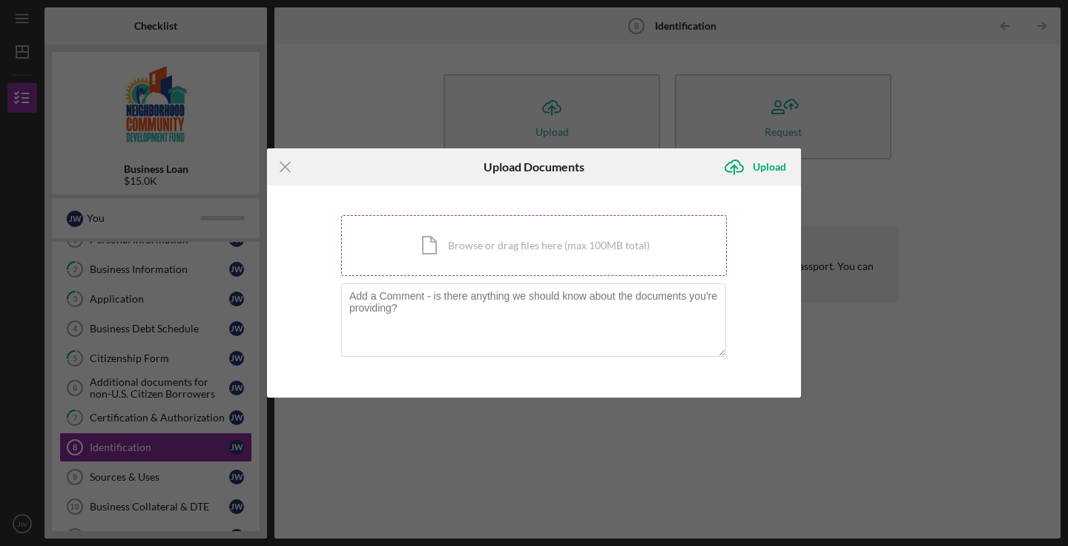
click at [482, 240] on div "Icon/Document Browse or drag files here (max 100MB total) Tap to choose files o…" at bounding box center [534, 245] width 386 height 61
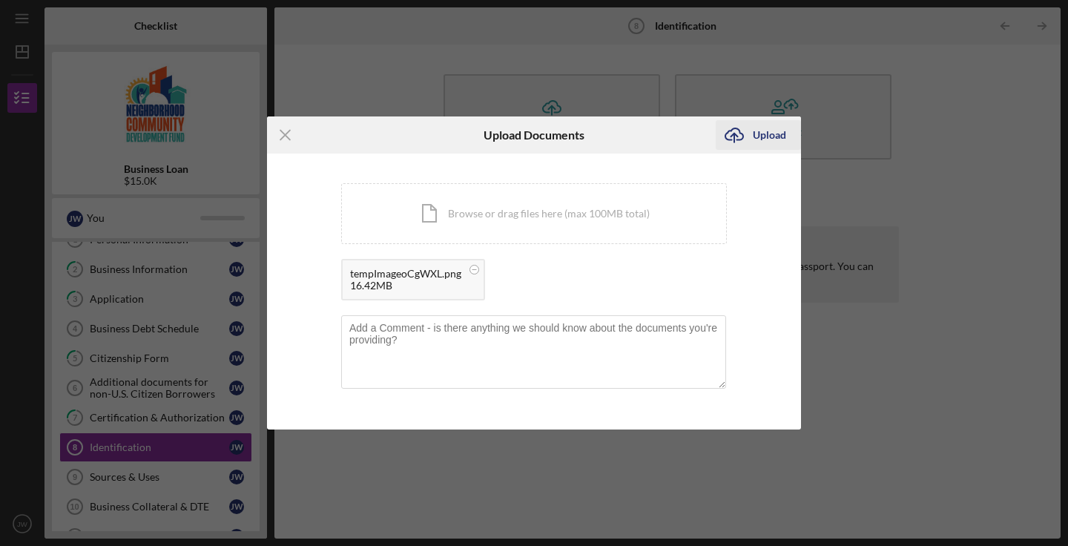
click at [762, 133] on div "Upload" at bounding box center [769, 135] width 33 height 30
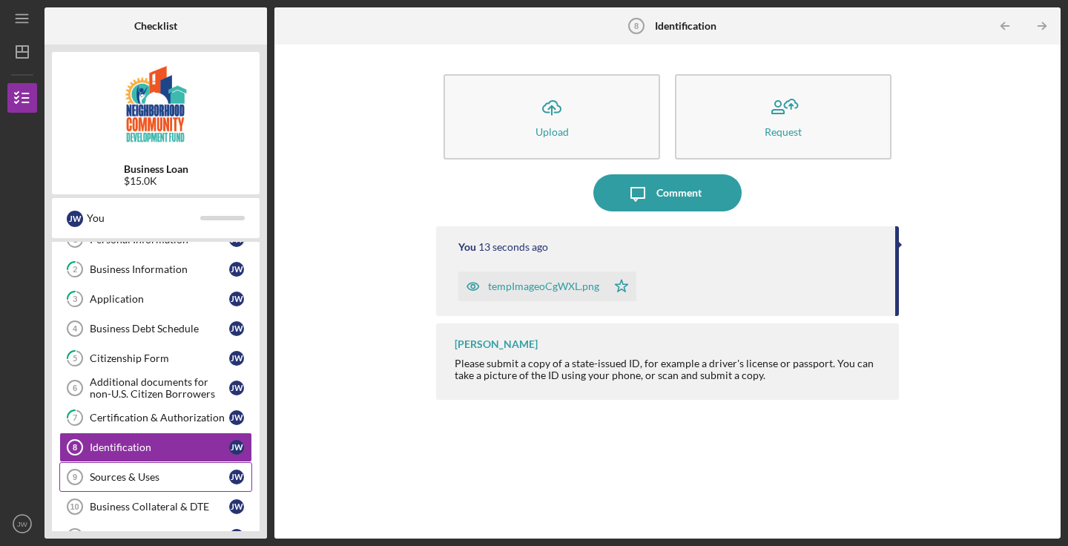
click at [185, 475] on div "Sources & Uses" at bounding box center [159, 477] width 139 height 12
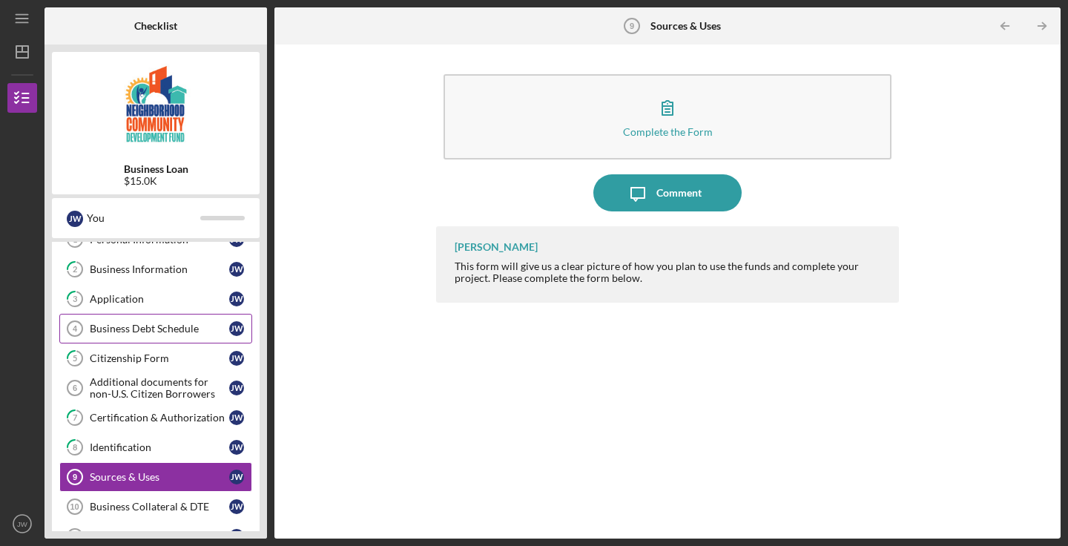
click at [188, 322] on link "Business Debt Schedule 4 Business Debt Schedule [PERSON_NAME]" at bounding box center [155, 329] width 193 height 30
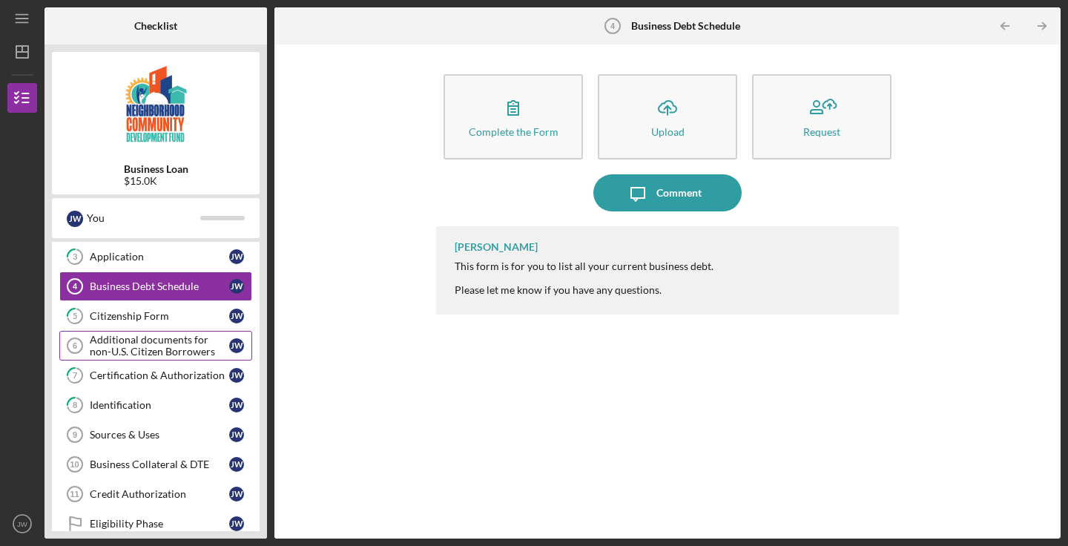
scroll to position [104, 0]
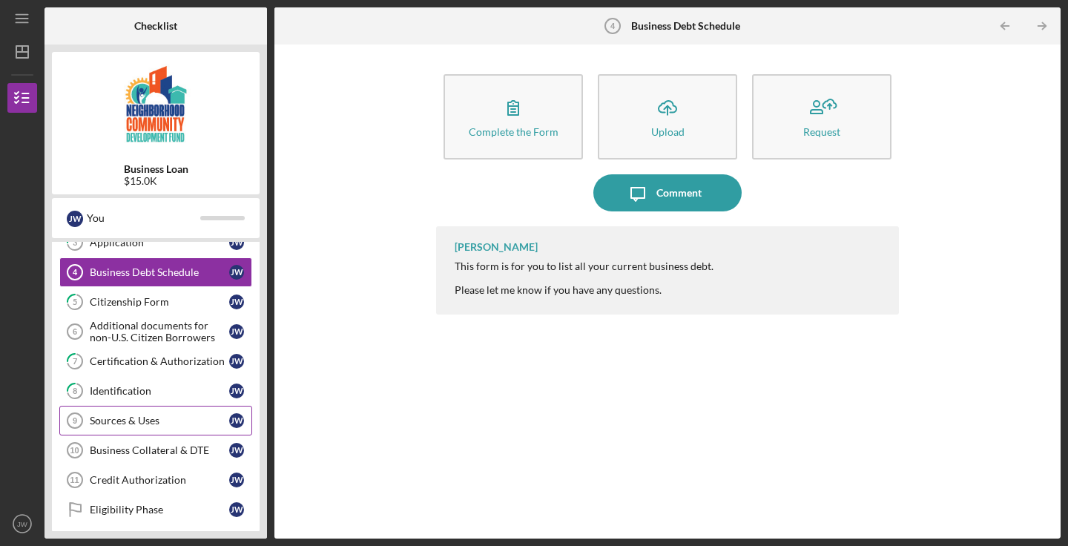
click at [170, 421] on div "Sources & Uses" at bounding box center [159, 421] width 139 height 12
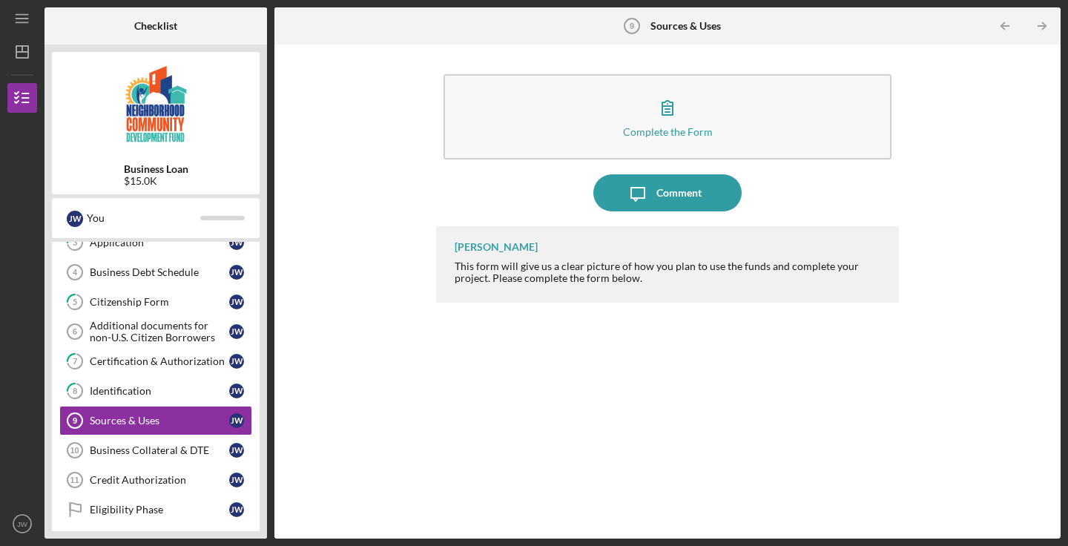
scroll to position [103, 0]
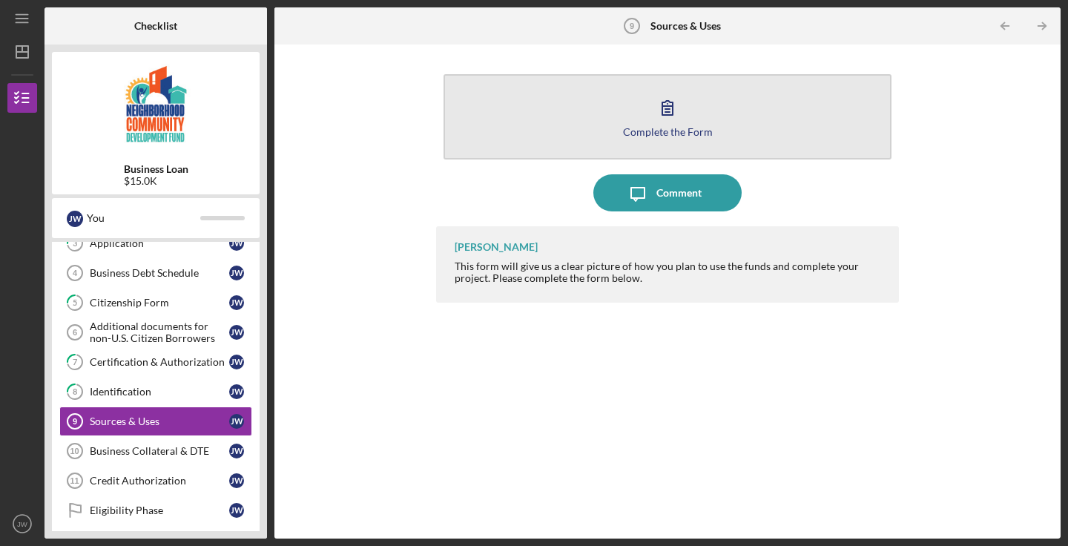
click at [708, 122] on button "Complete the Form Form" at bounding box center [668, 116] width 448 height 85
